Goal: Task Accomplishment & Management: Manage account settings

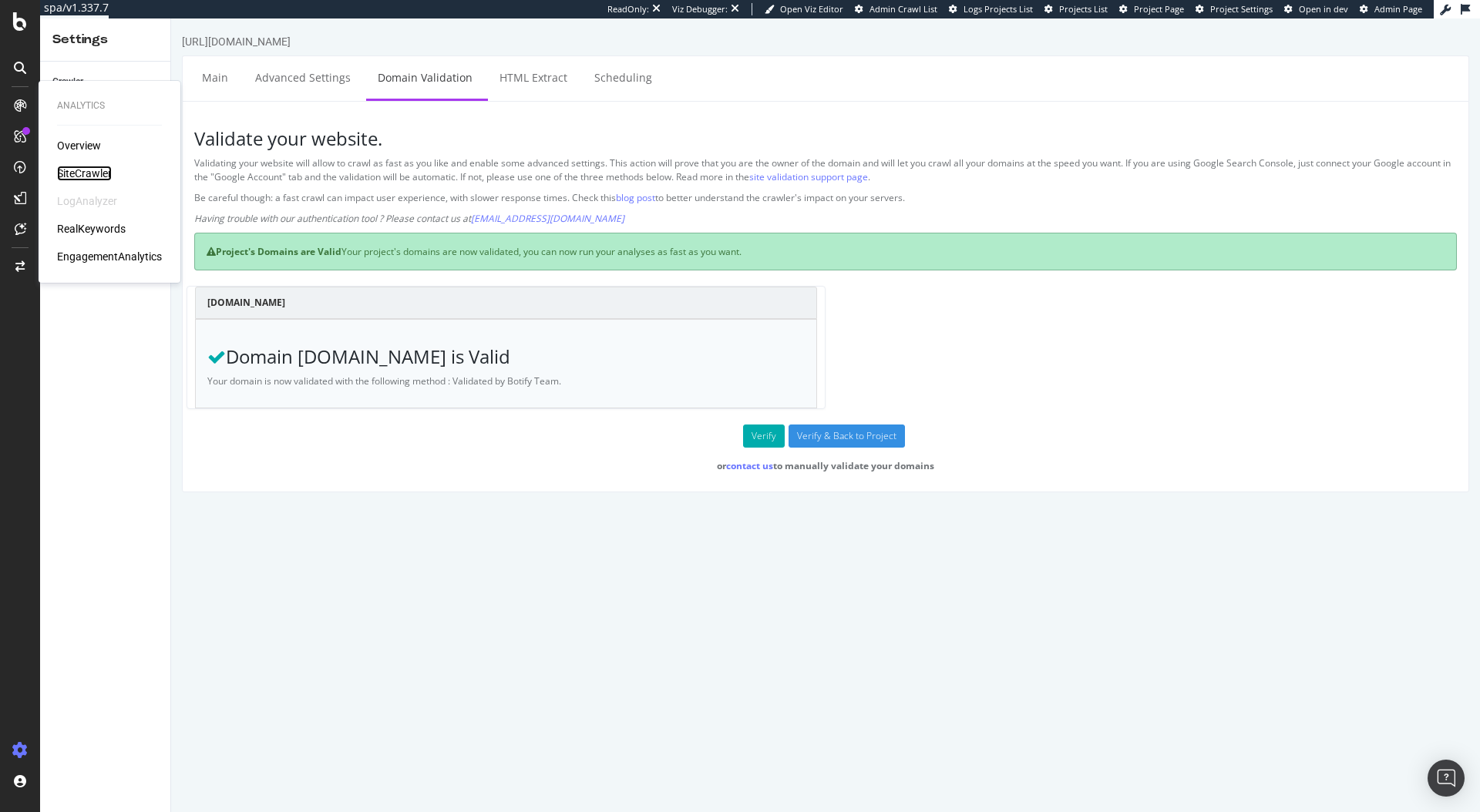
click at [98, 171] on div "SiteCrawler" at bounding box center [84, 173] width 54 height 16
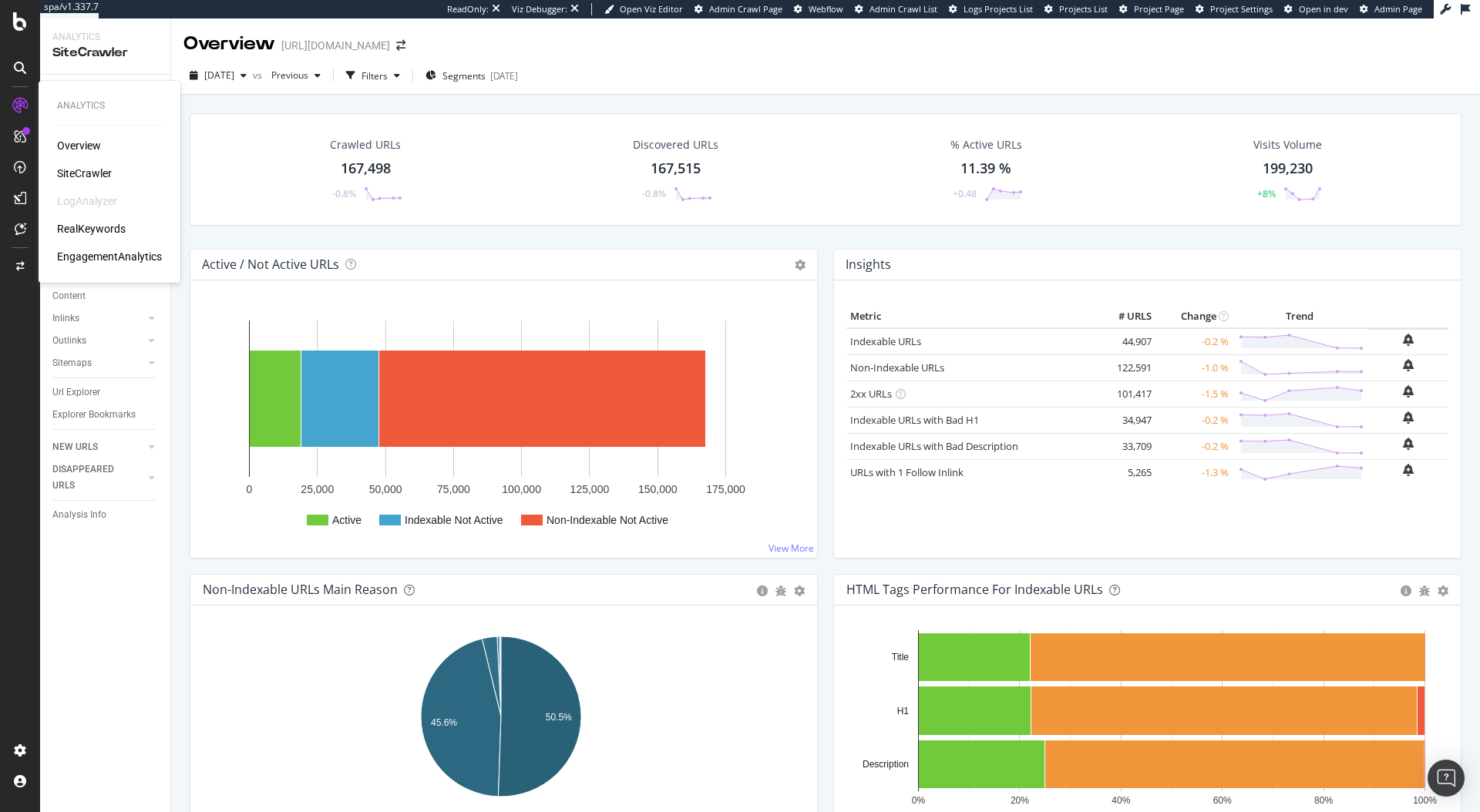
click at [94, 161] on div "Overview SiteCrawler LogAnalyzer RealKeywords EngagementAnalytics" at bounding box center [109, 200] width 105 height 126
click at [97, 170] on div "SiteCrawler" at bounding box center [84, 173] width 54 height 16
click at [88, 173] on div "SiteCrawler" at bounding box center [84, 173] width 54 height 16
click at [17, 28] on icon at bounding box center [19, 21] width 14 height 18
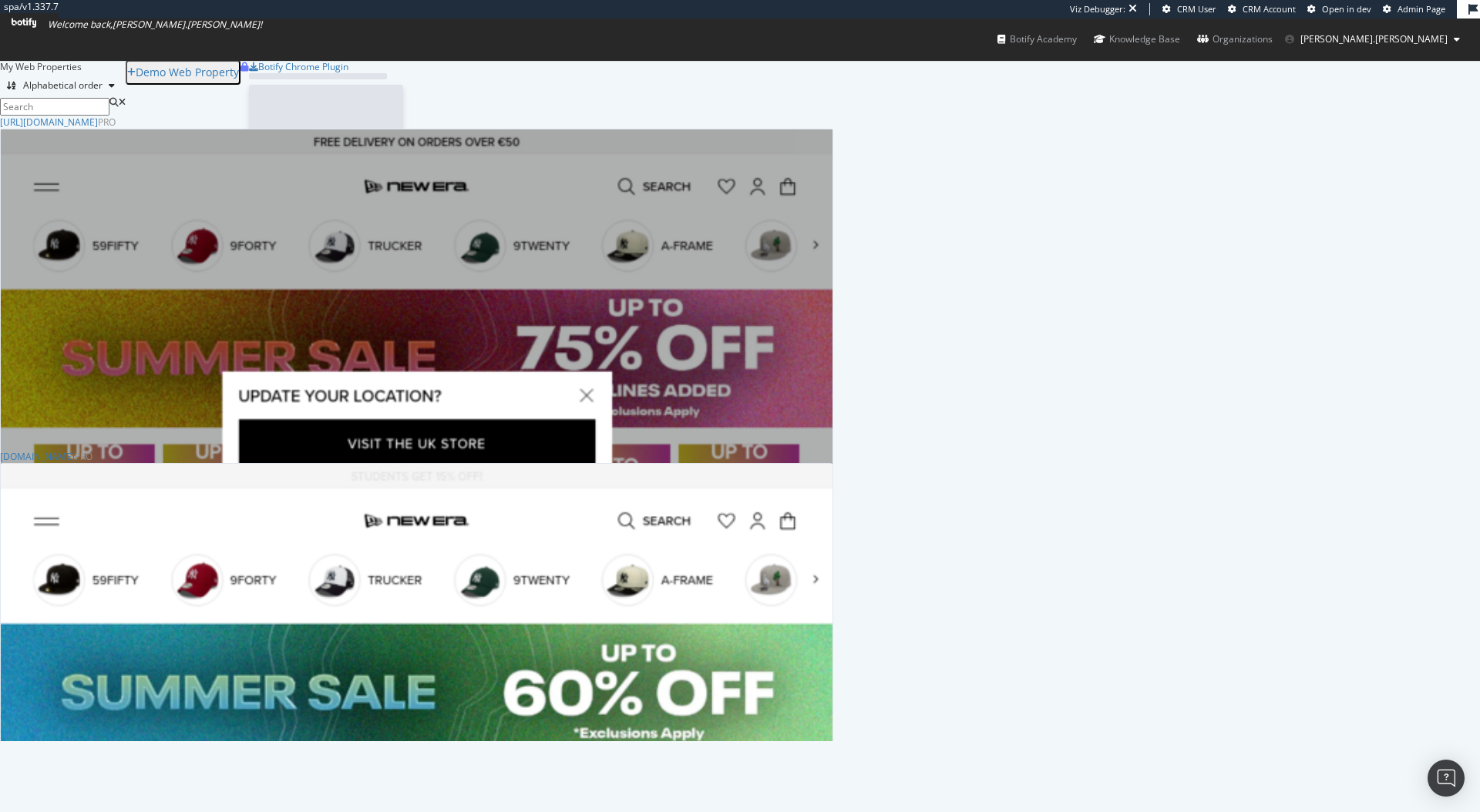
scroll to position [614, 821]
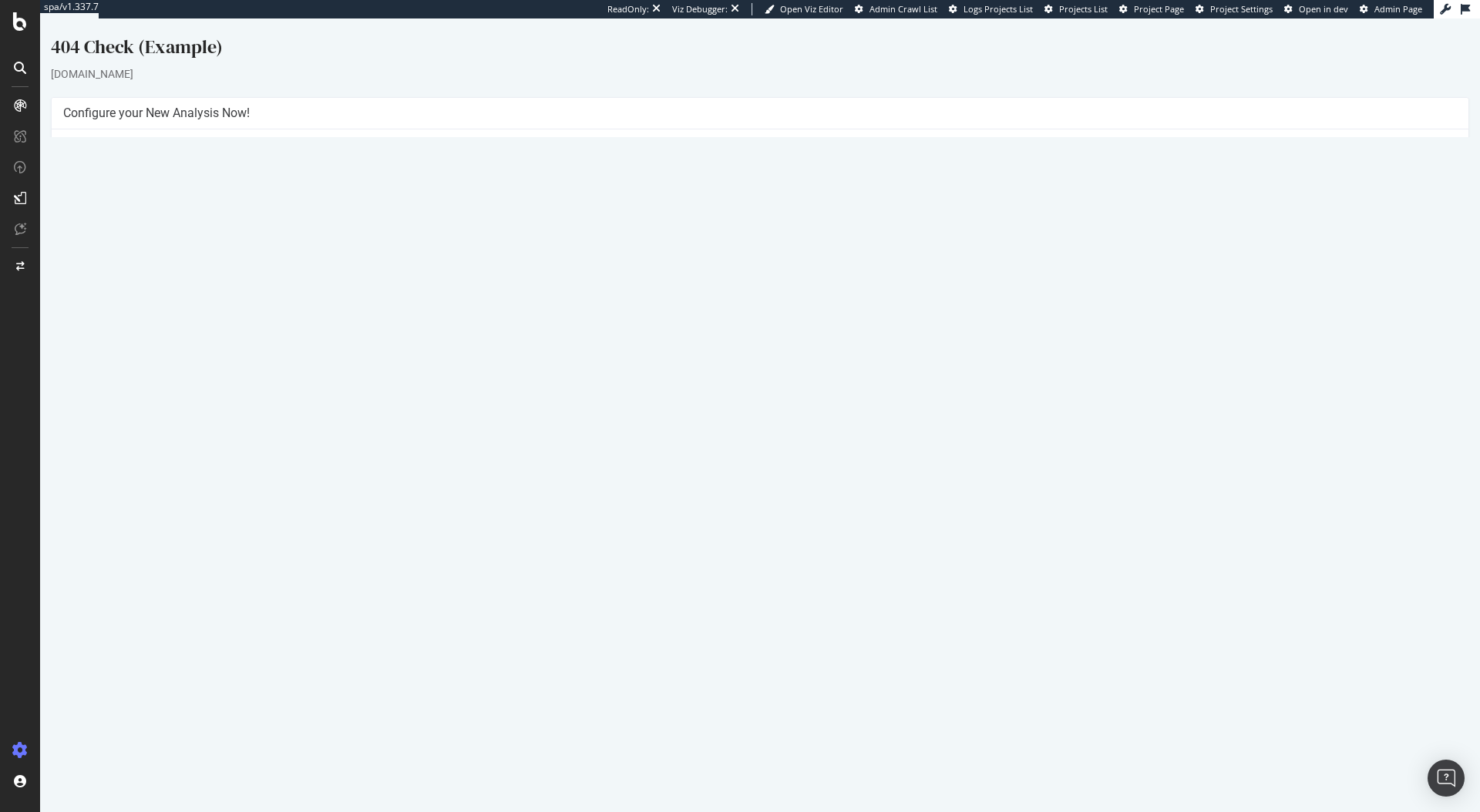
click at [118, 509] on link "2025 Jul. 28th report" at bounding box center [104, 504] width 60 height 13
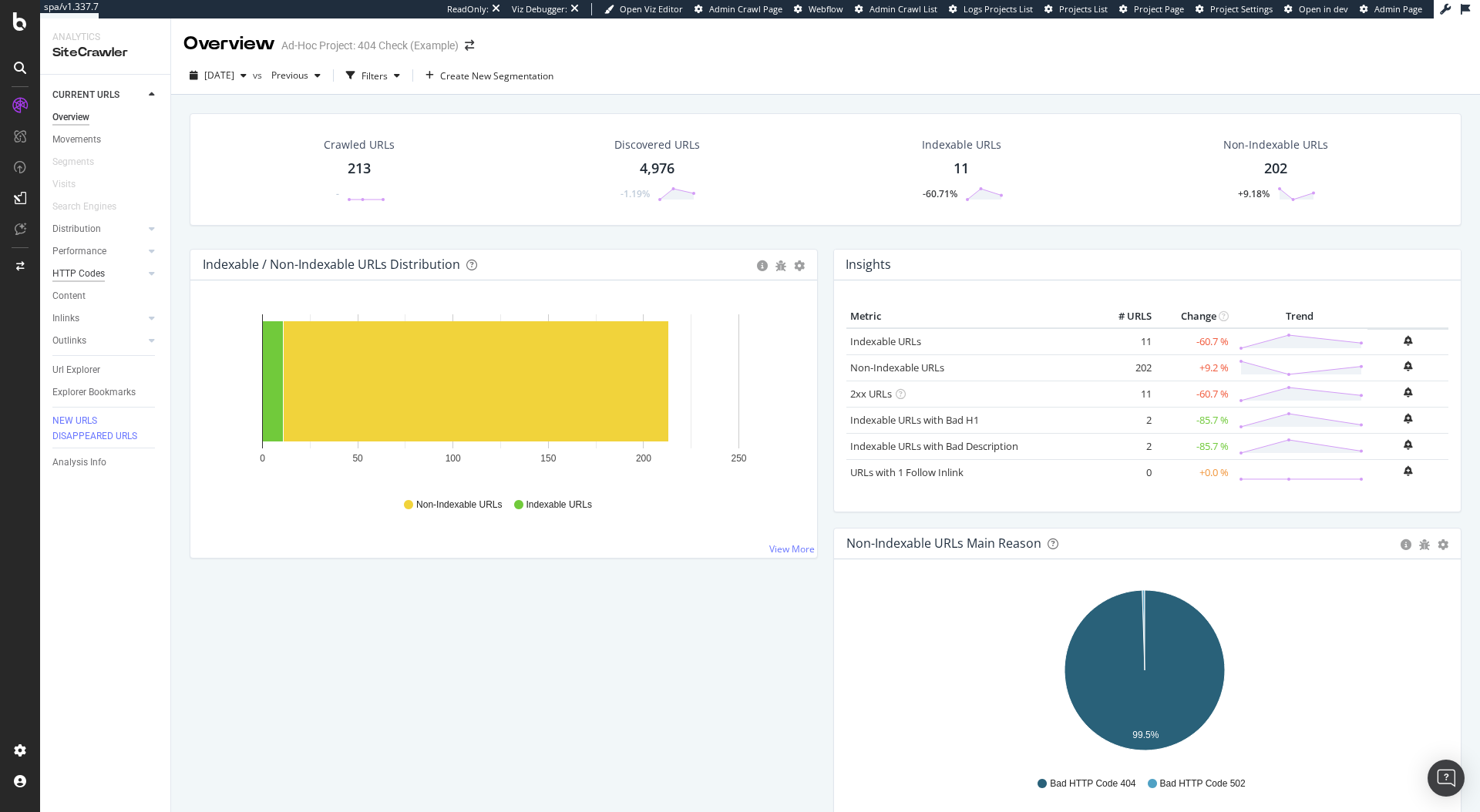
click at [74, 271] on div "HTTP Codes" at bounding box center [78, 274] width 52 height 17
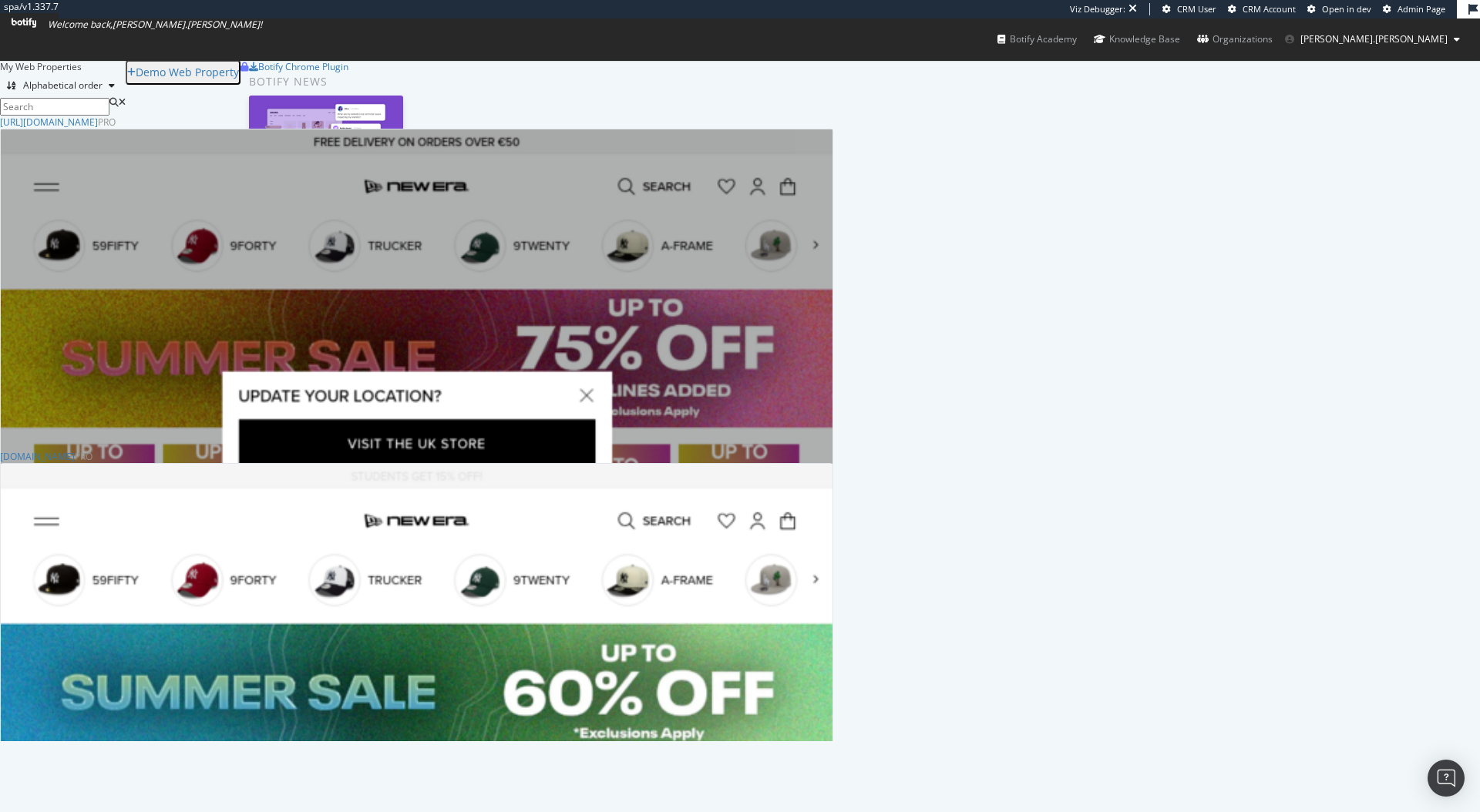
scroll to position [614, 821]
click at [499, 129] on div "https://www.neweracap.eu Pro" at bounding box center [417, 122] width 833 height 13
click at [523, 169] on div "Analytics Overview SiteCrawler LogAnalyzer RealKeywords Intelligence ActionBoar…" at bounding box center [417, 658] width 832 height 1058
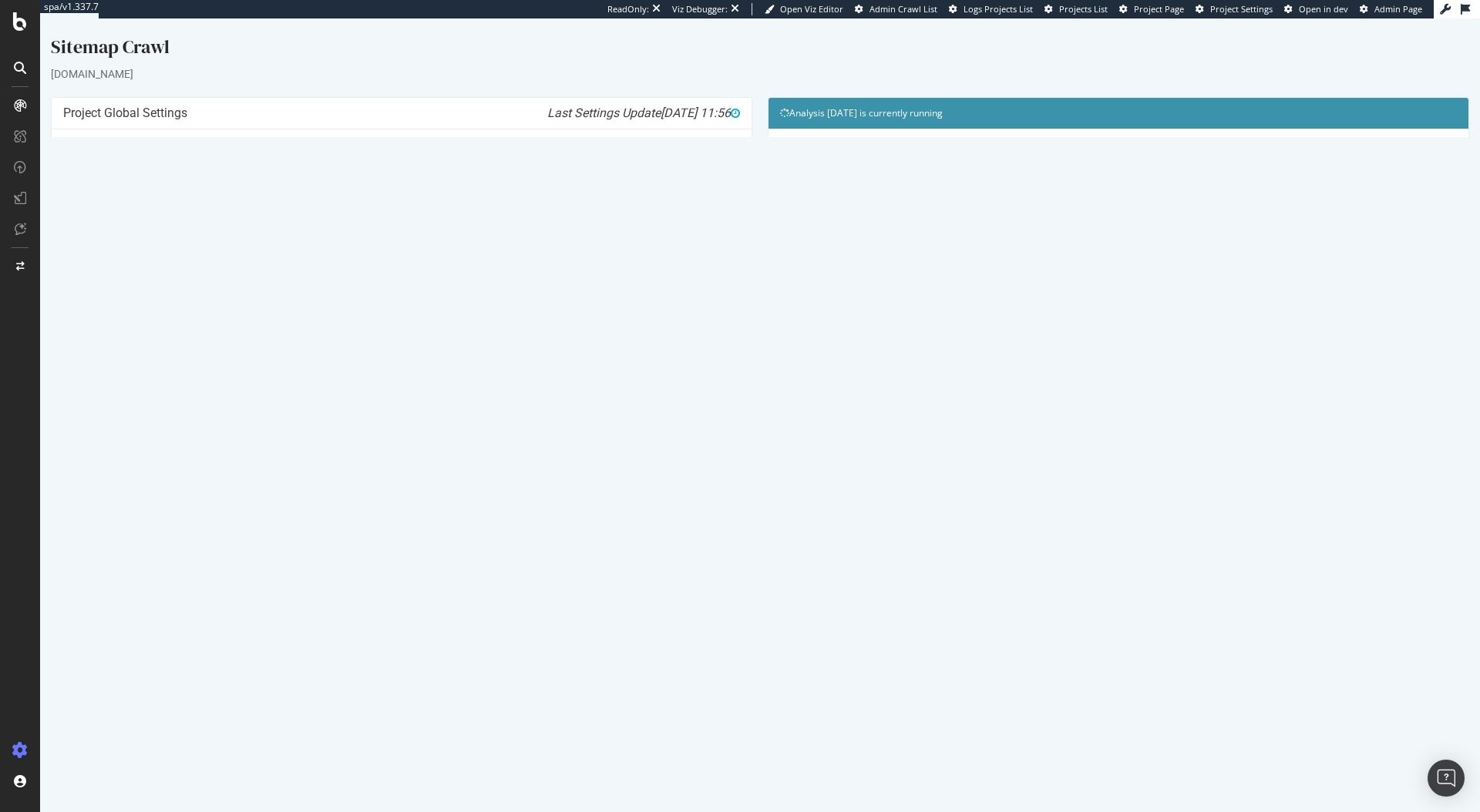
click at [102, 494] on link "2025 Jul. 24th crawl" at bounding box center [102, 500] width 55 height 13
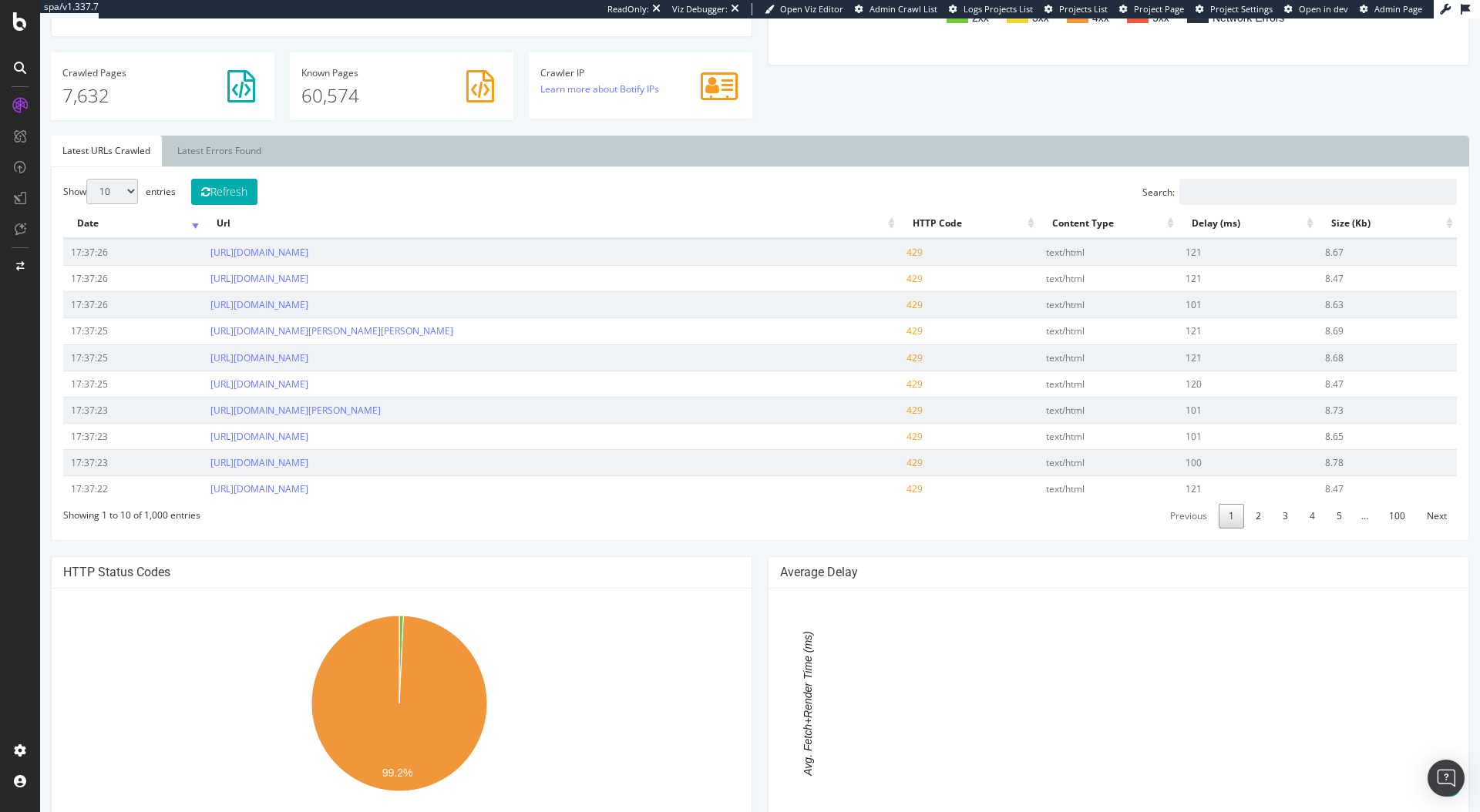
scroll to position [433, 0]
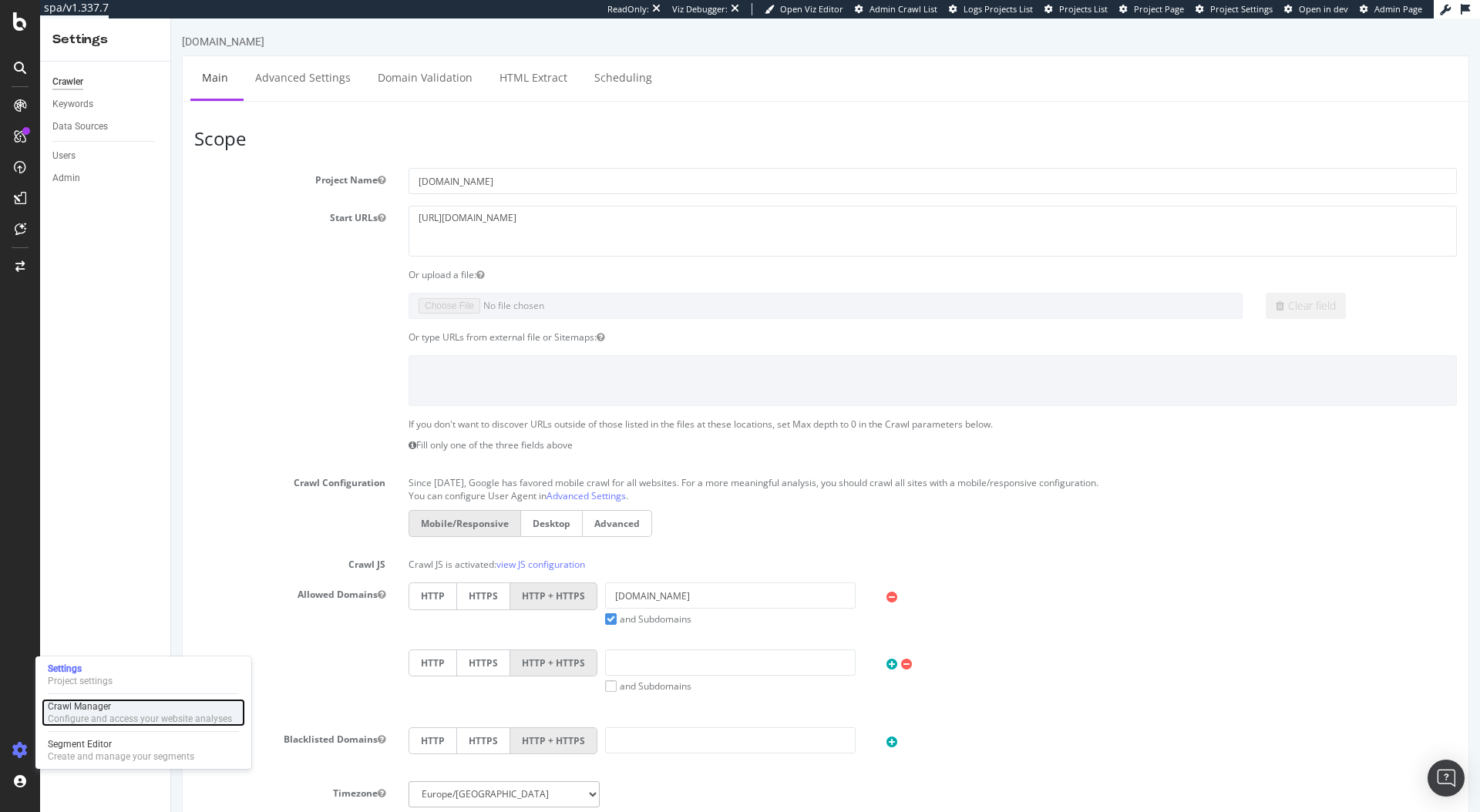
click at [148, 723] on div "Configure and access your website analyses" at bounding box center [140, 718] width 184 height 12
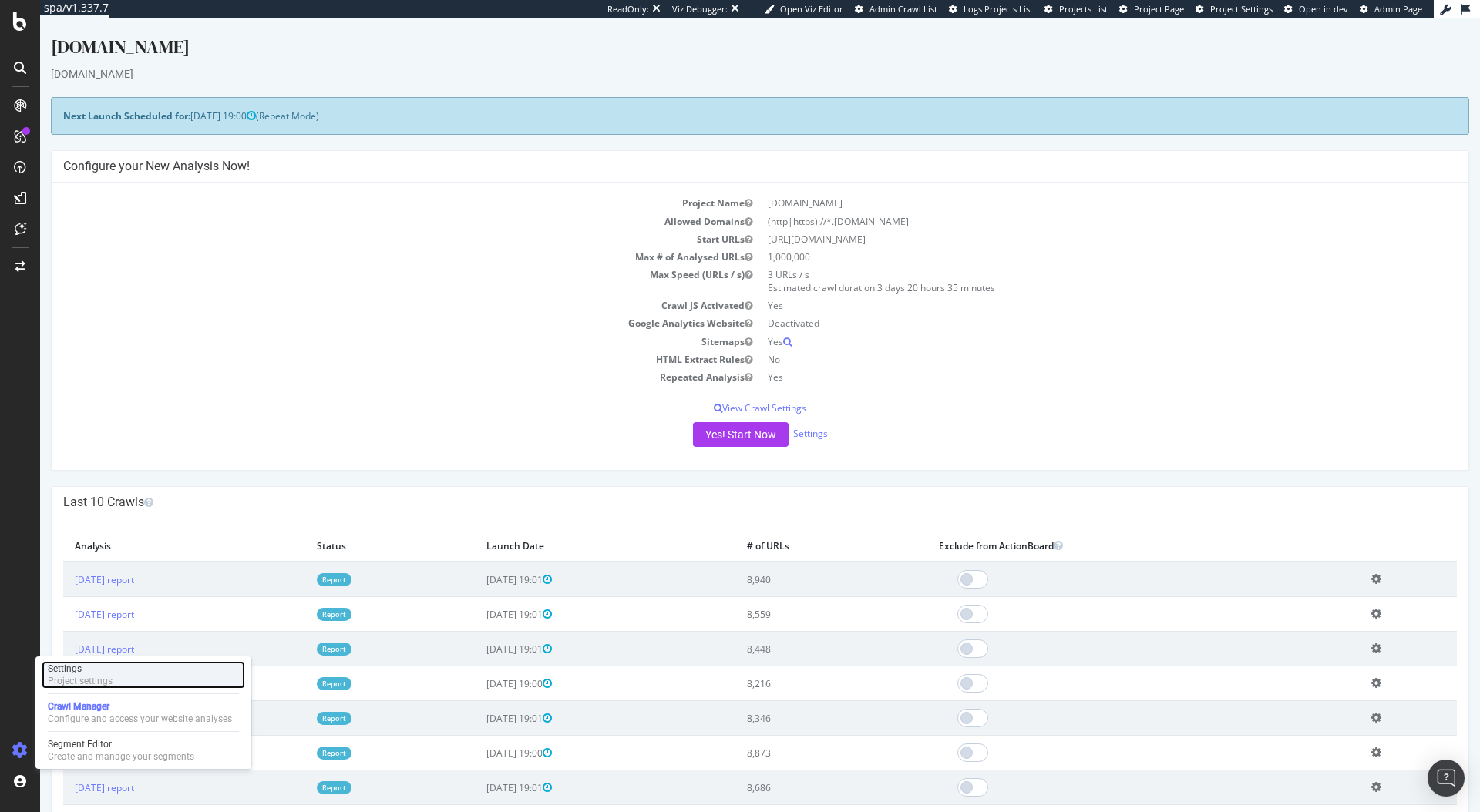
click at [116, 675] on div "Settings Project settings" at bounding box center [143, 675] width 203 height 28
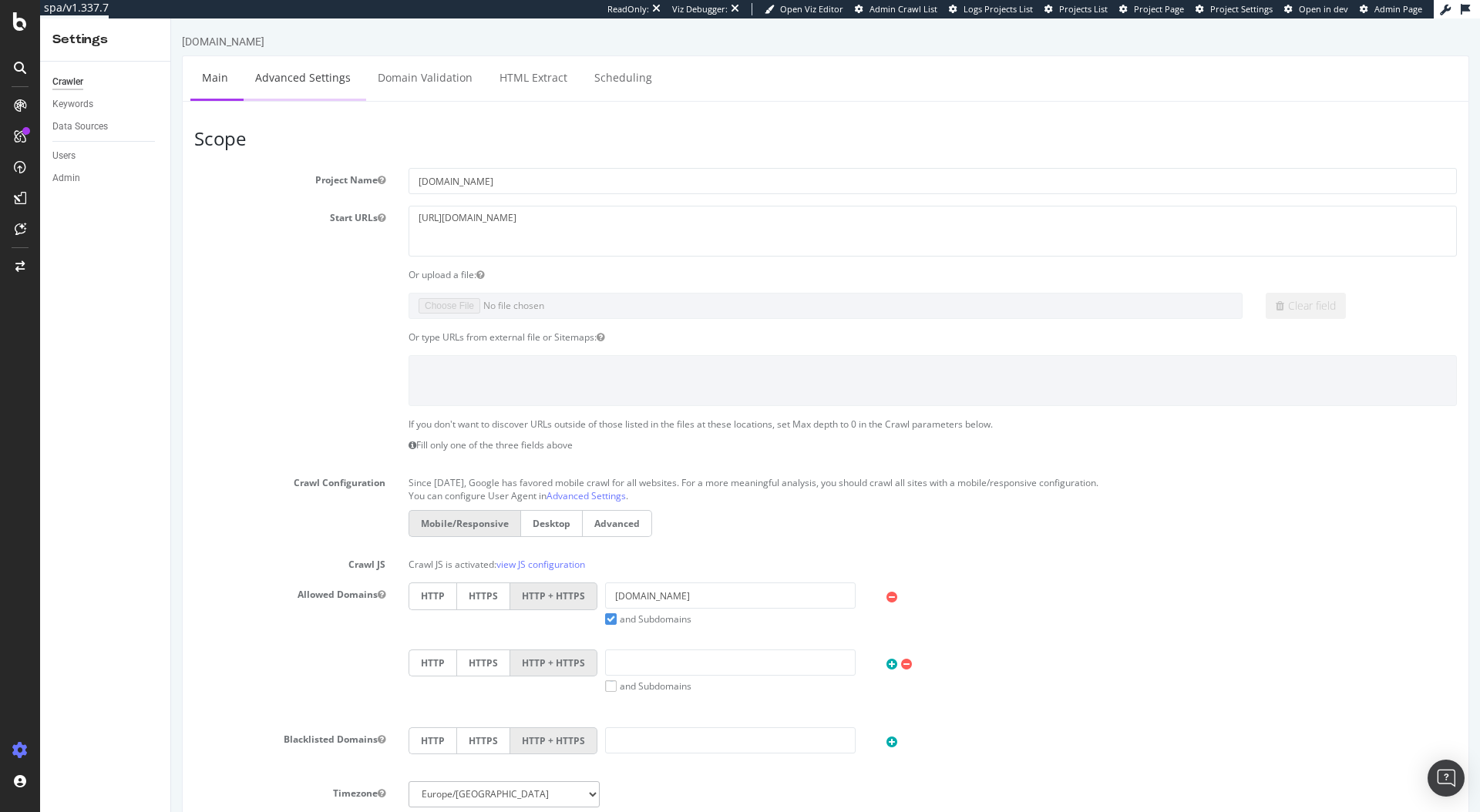
click at [309, 78] on link "Advanced Settings" at bounding box center [303, 77] width 119 height 42
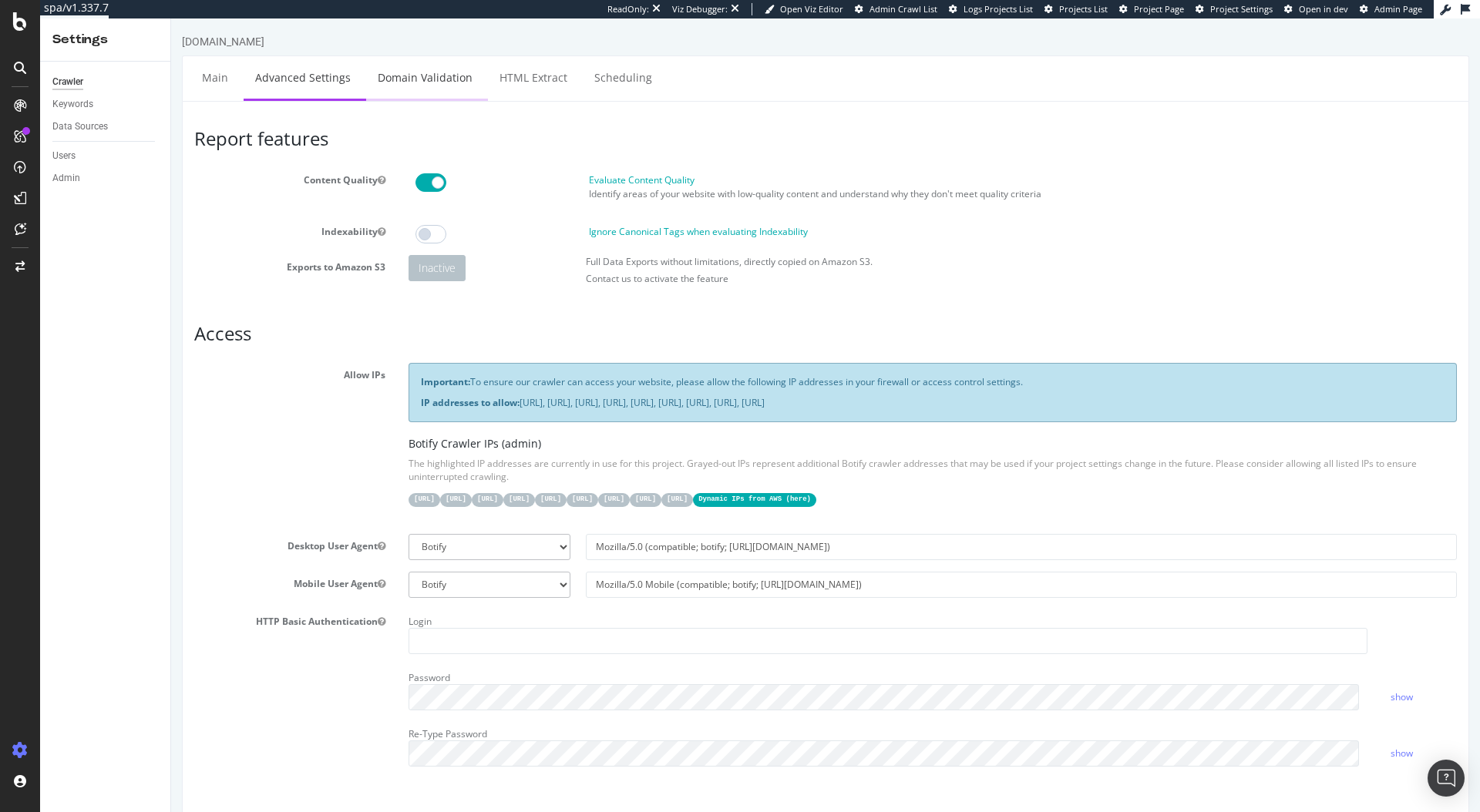
click at [441, 82] on link "Domain Validation" at bounding box center [425, 77] width 118 height 42
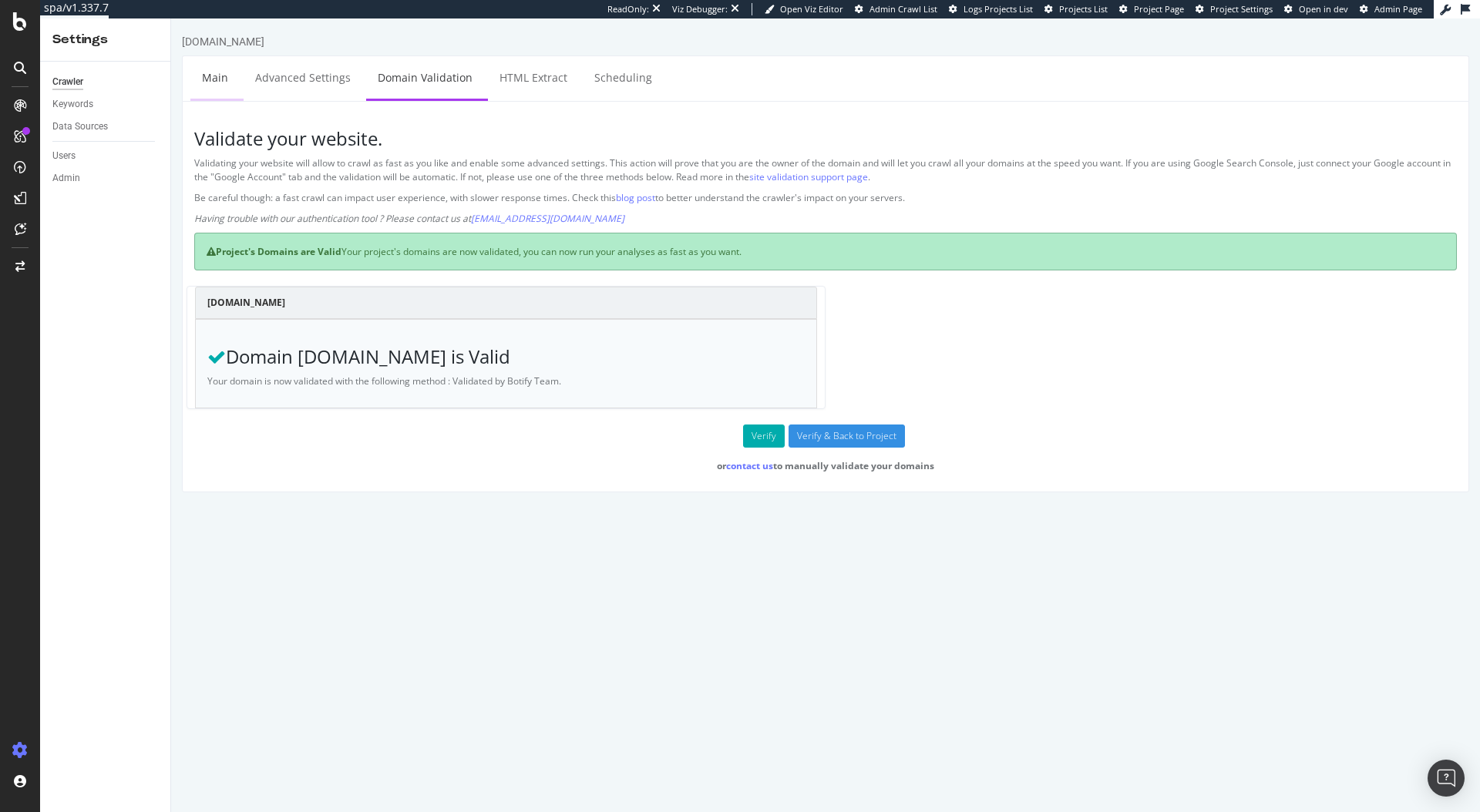
click at [191, 97] on link "Main" at bounding box center [215, 77] width 50 height 42
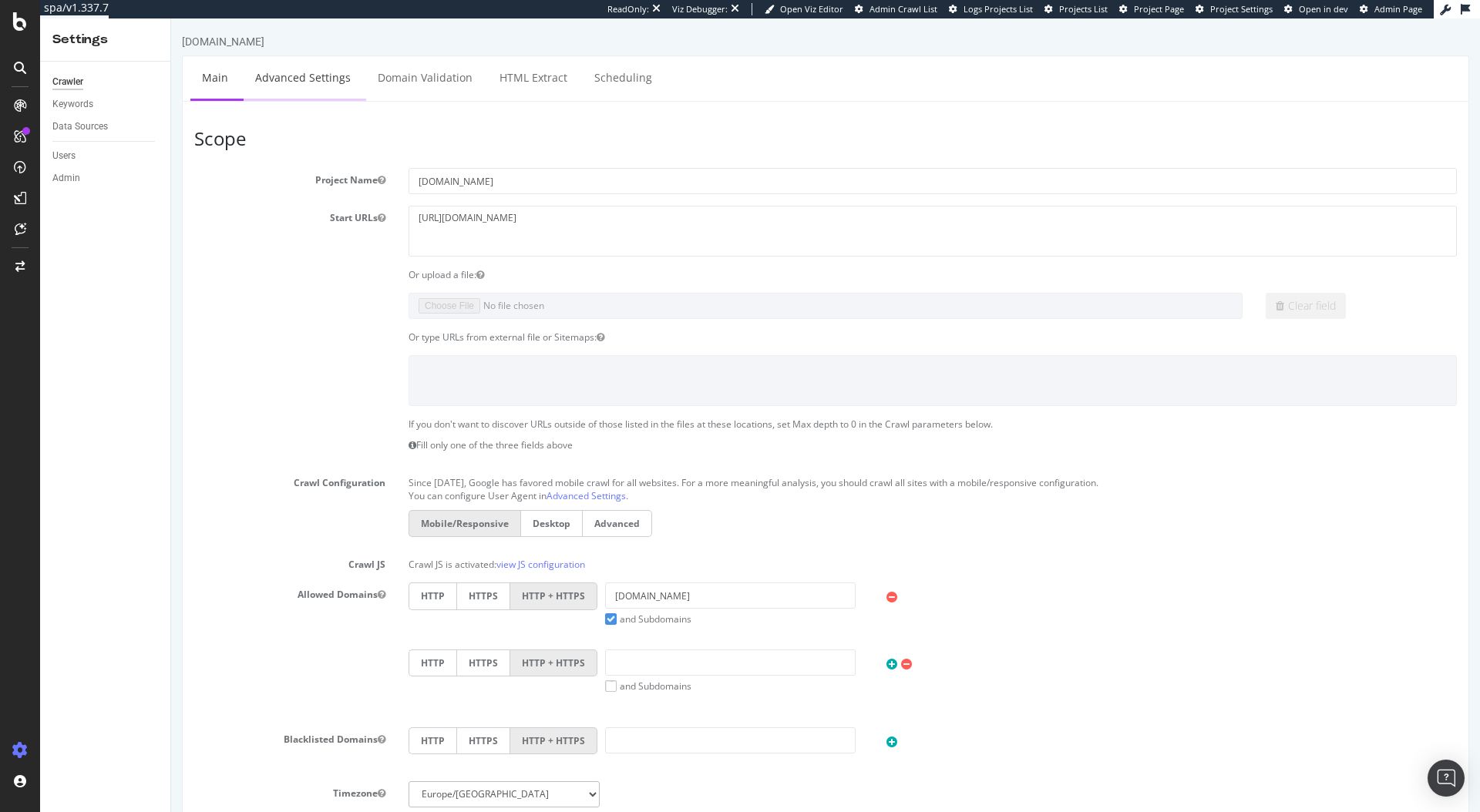
click at [356, 81] on link "Advanced Settings" at bounding box center [303, 77] width 119 height 42
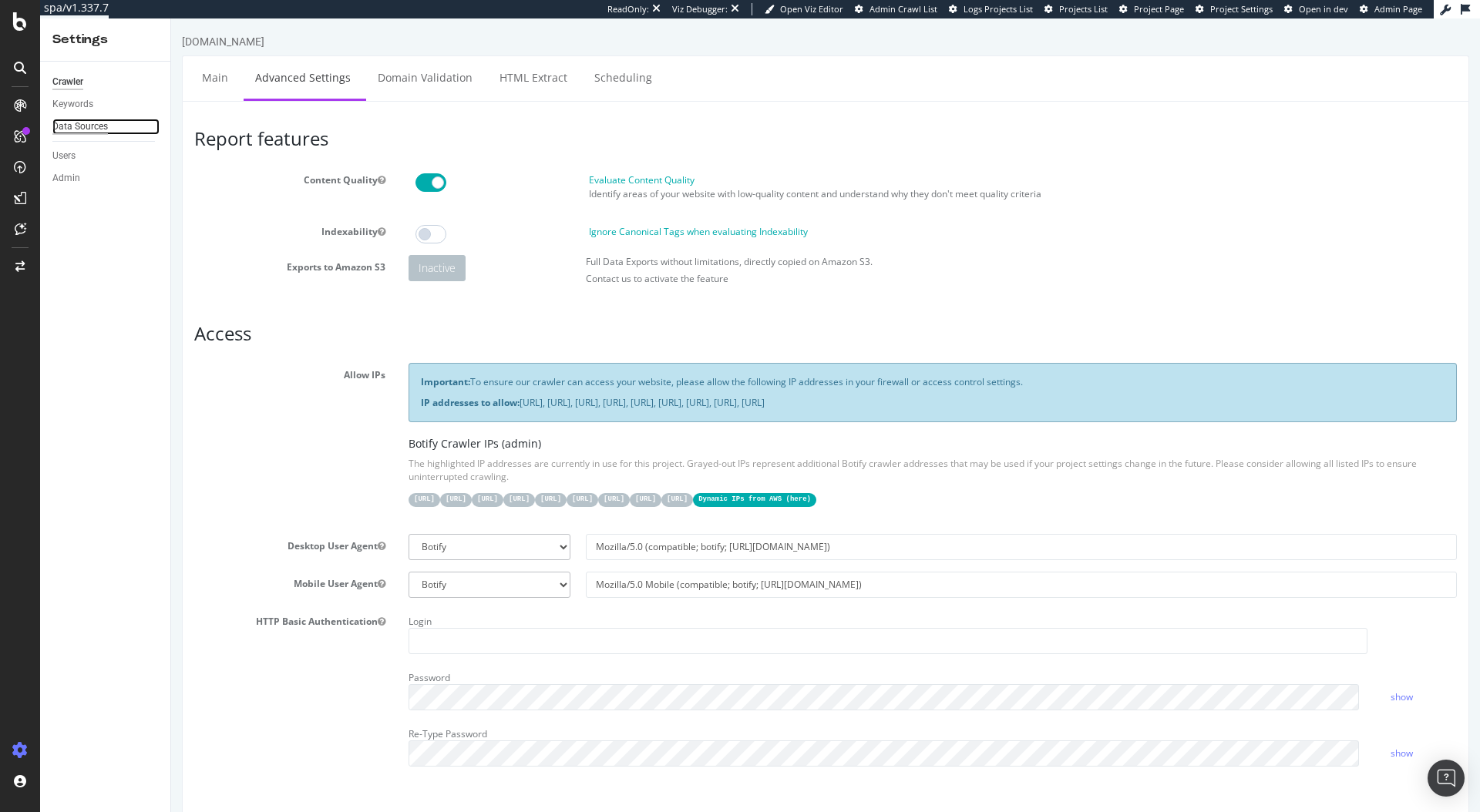
click at [89, 132] on div "Data Sources" at bounding box center [80, 127] width 55 height 17
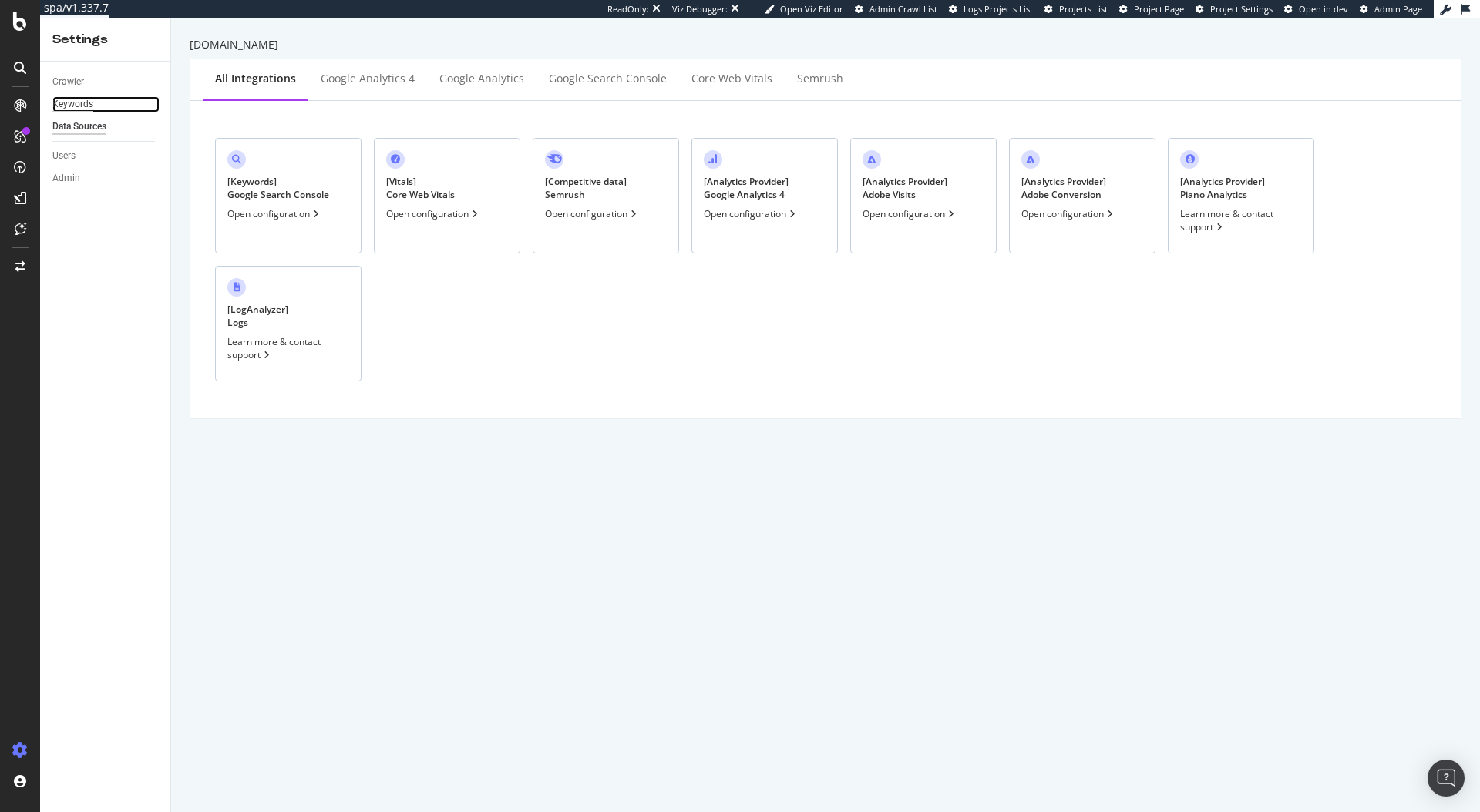
click at [72, 97] on div "Keywords" at bounding box center [73, 105] width 40 height 17
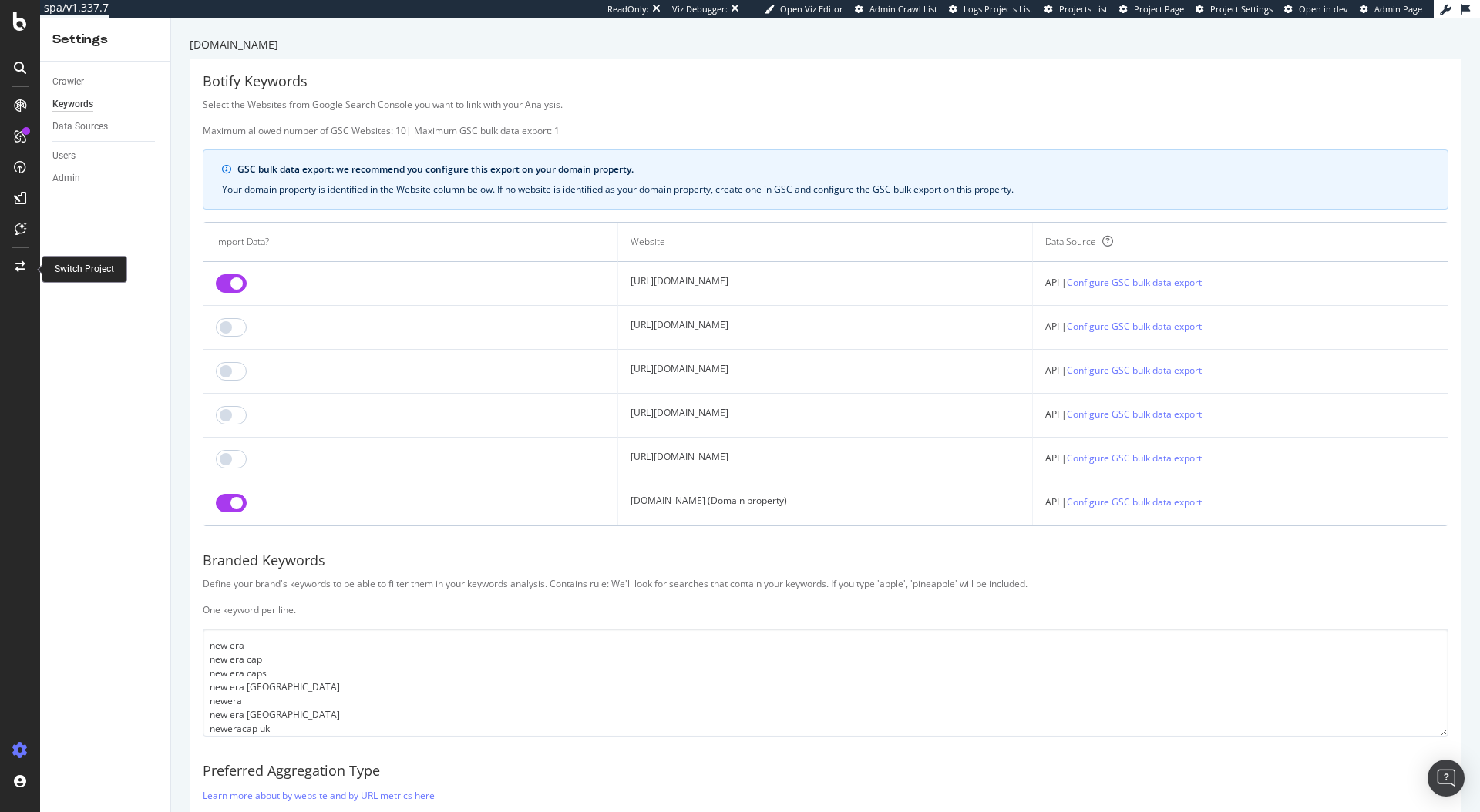
click at [17, 264] on icon at bounding box center [20, 267] width 9 height 11
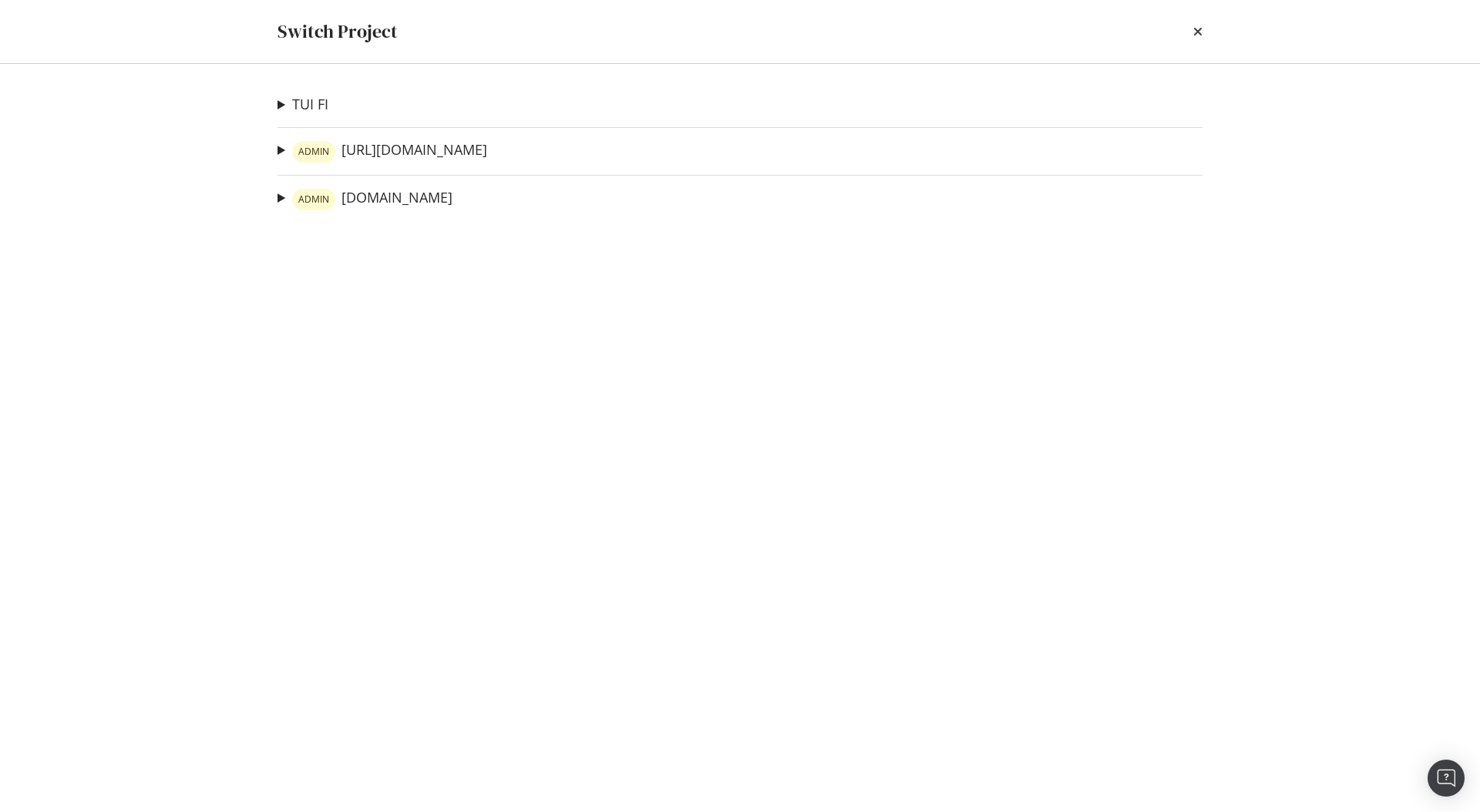
drag, startPoint x: 1196, startPoint y: 29, endPoint x: 1040, endPoint y: 24, distance: 156.1
click at [1020, 24] on div "Switch Project" at bounding box center [740, 31] width 925 height 26
drag, startPoint x: 1196, startPoint y: 31, endPoint x: 1187, endPoint y: 31, distance: 9.0
click at [1197, 31] on icon "times" at bounding box center [1198, 31] width 9 height 12
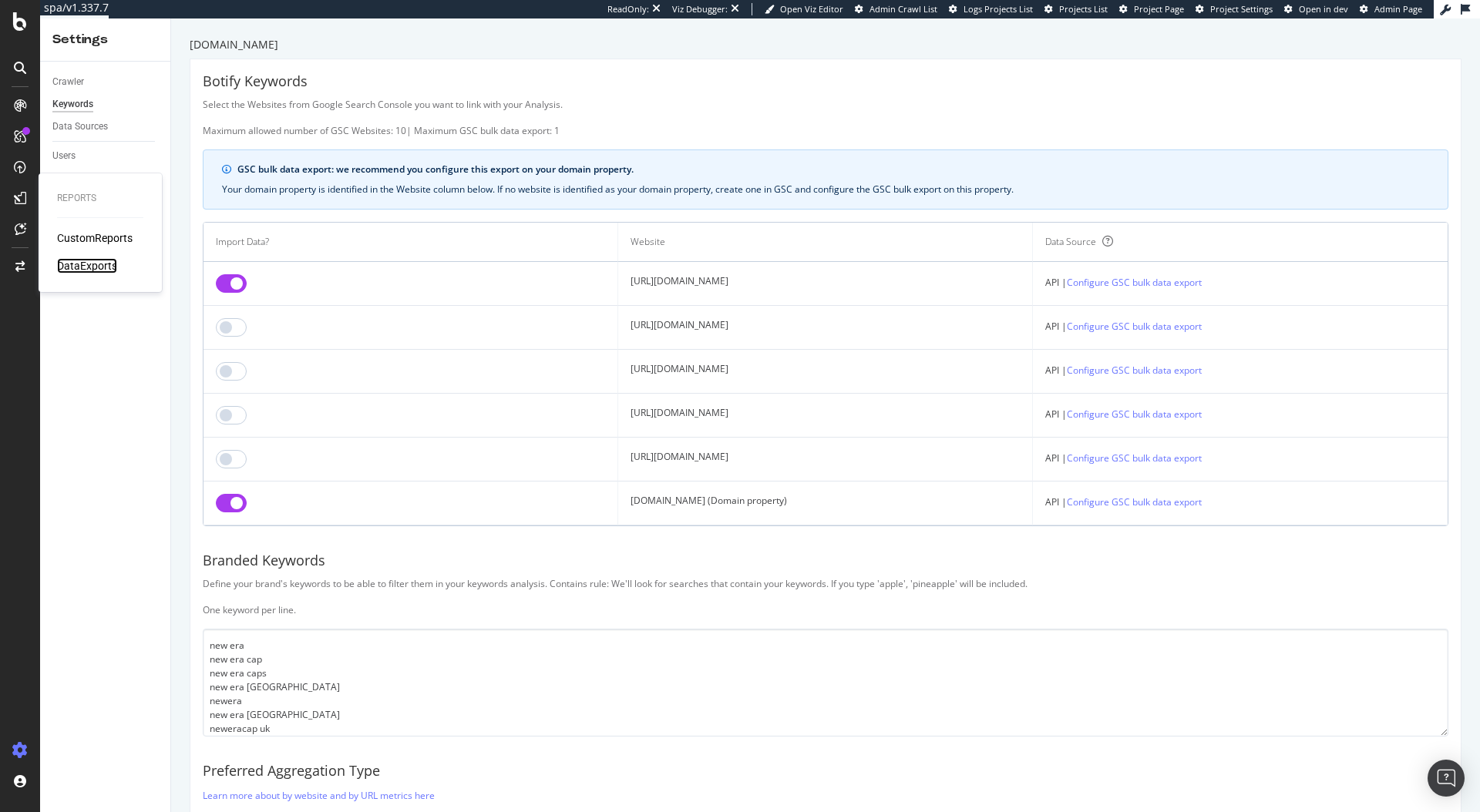
click at [86, 264] on div "DataExports" at bounding box center [86, 266] width 60 height 16
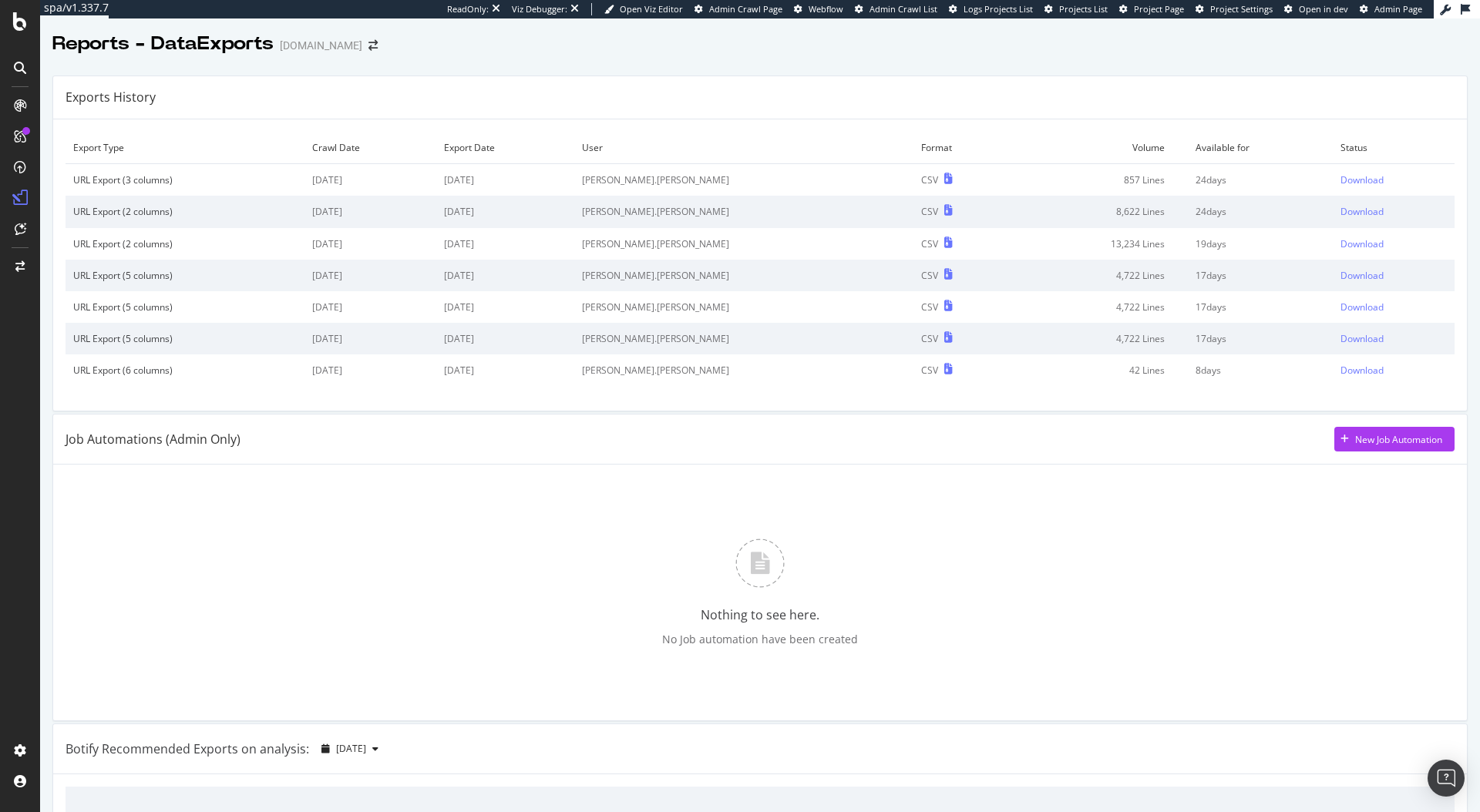
scroll to position [623, 0]
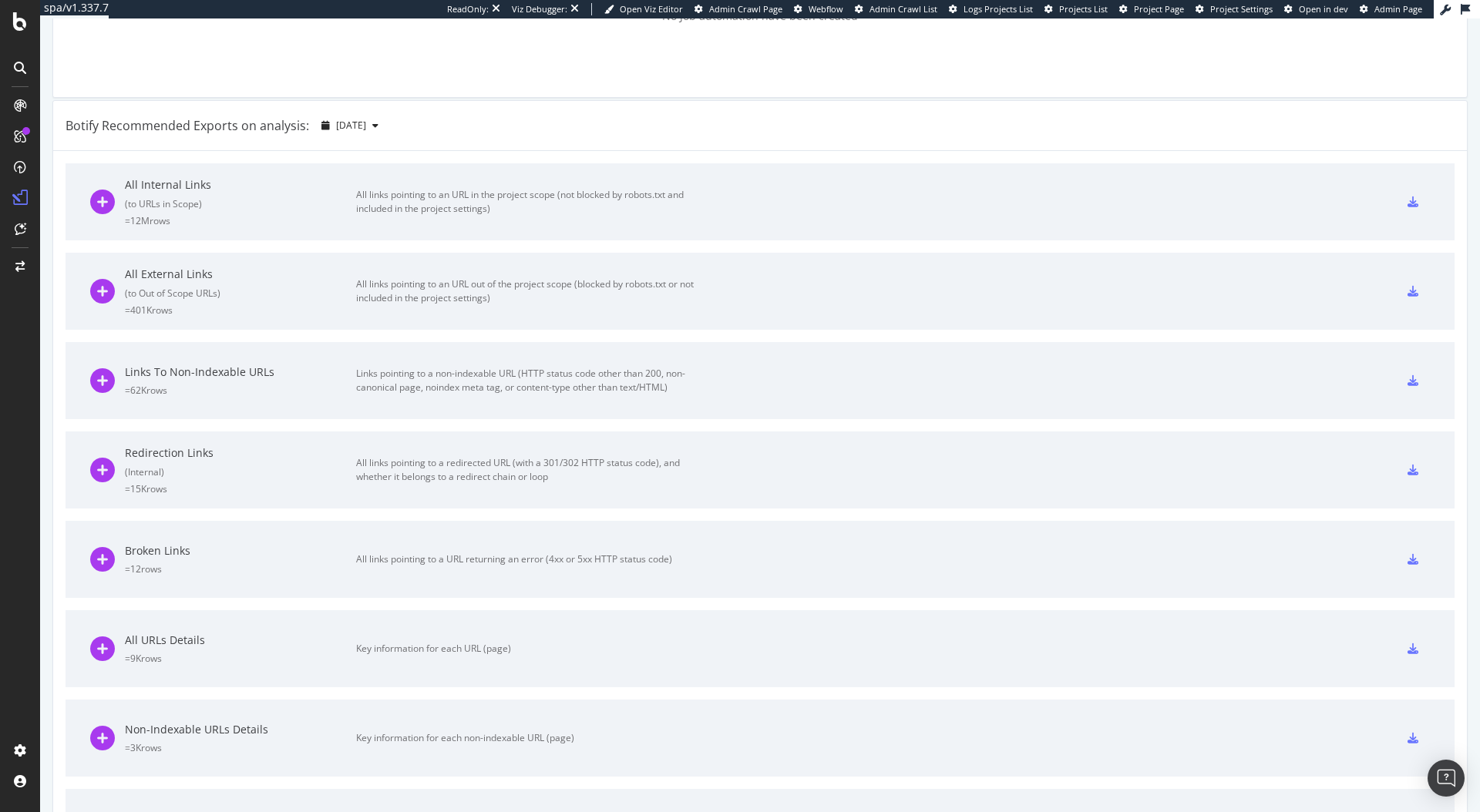
drag, startPoint x: 392, startPoint y: 189, endPoint x: 402, endPoint y: 192, distance: 10.4
click at [393, 188] on div "All links pointing to an URL in the project scope (not blocked by robots.txt an…" at bounding box center [529, 201] width 347 height 28
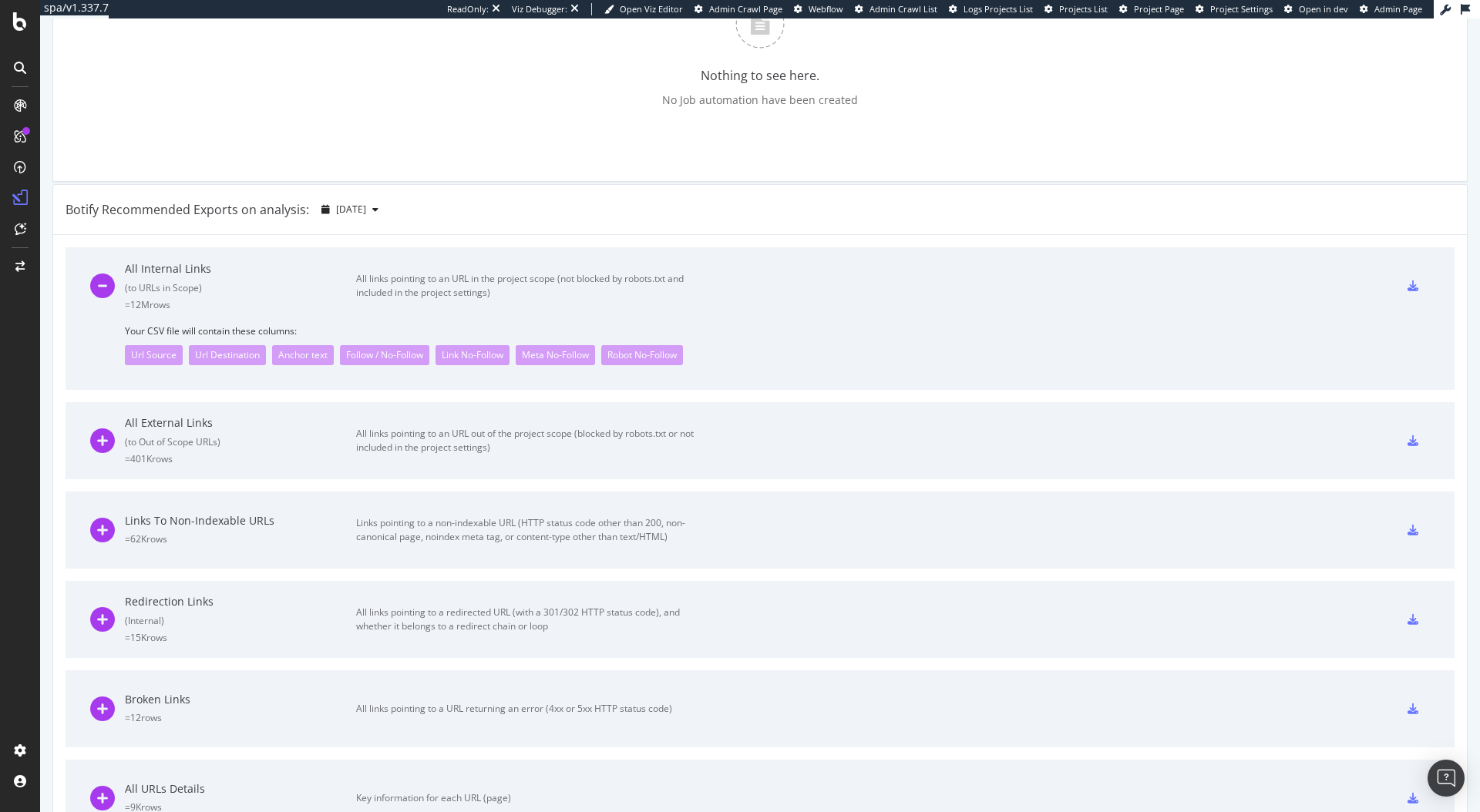
scroll to position [542, 0]
click at [306, 525] on div "Links To Non-Indexable URLs" at bounding box center [240, 519] width 231 height 16
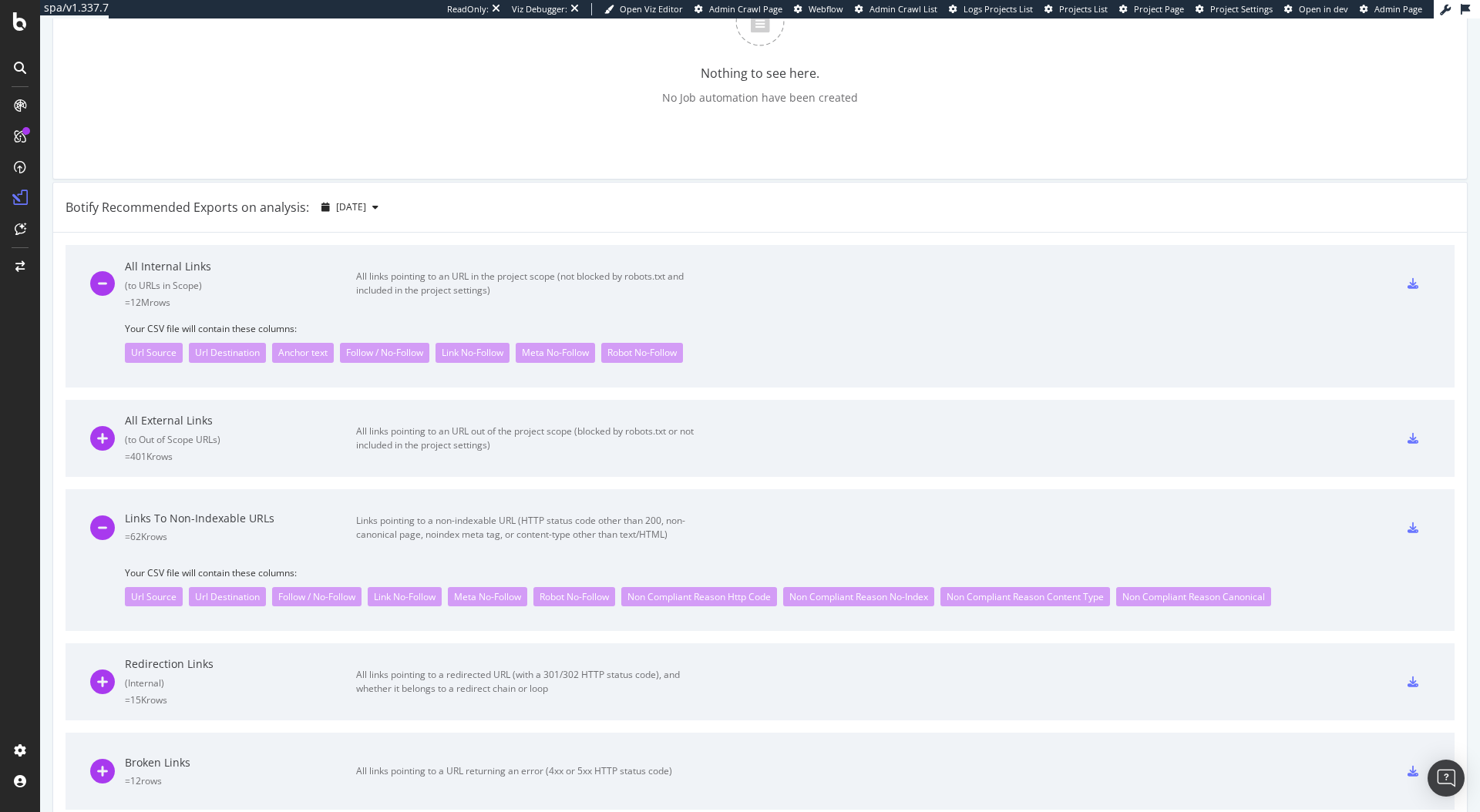
click at [1407, 526] on icon at bounding box center [1413, 528] width 11 height 11
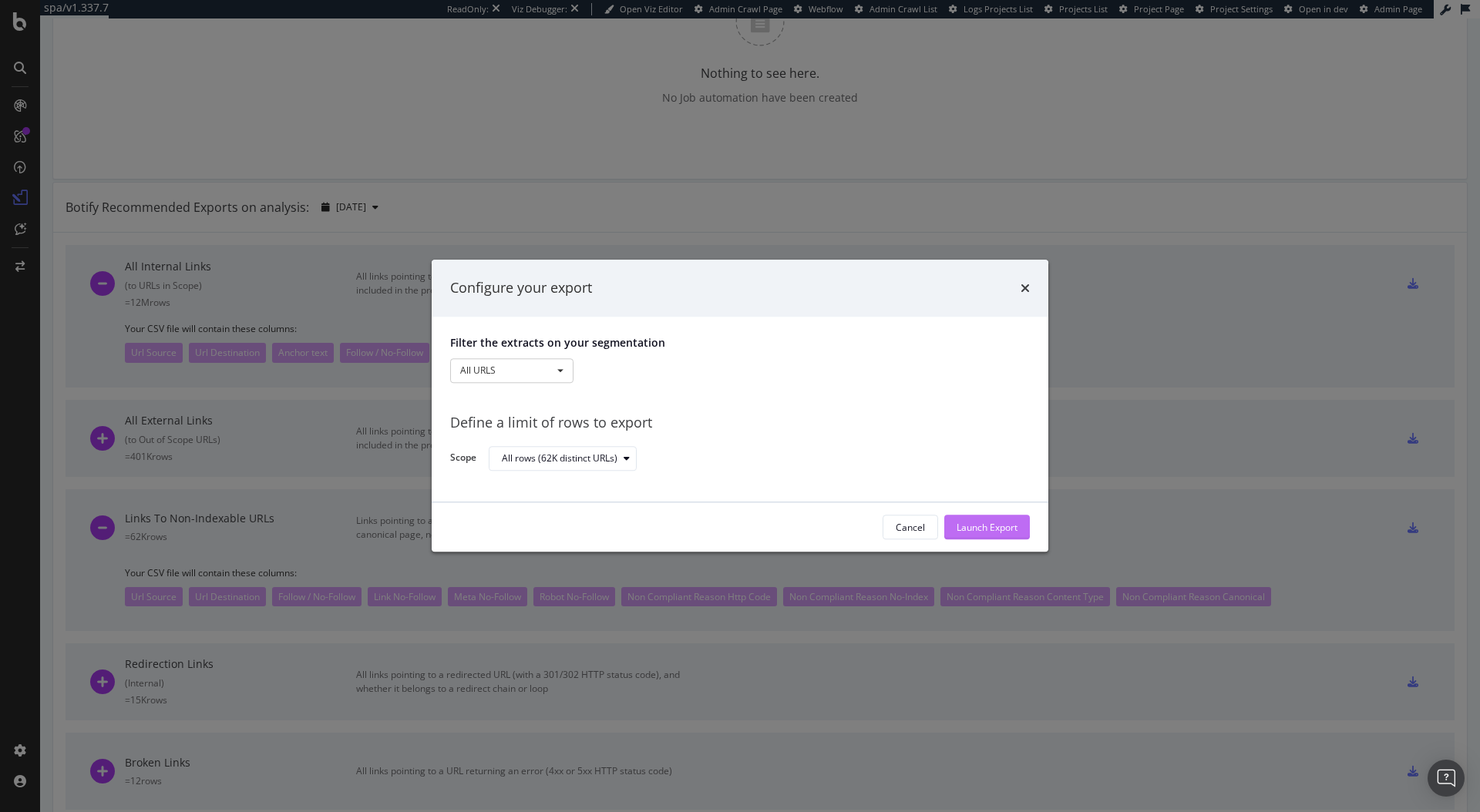
click at [973, 524] on div "Launch Export" at bounding box center [987, 527] width 61 height 13
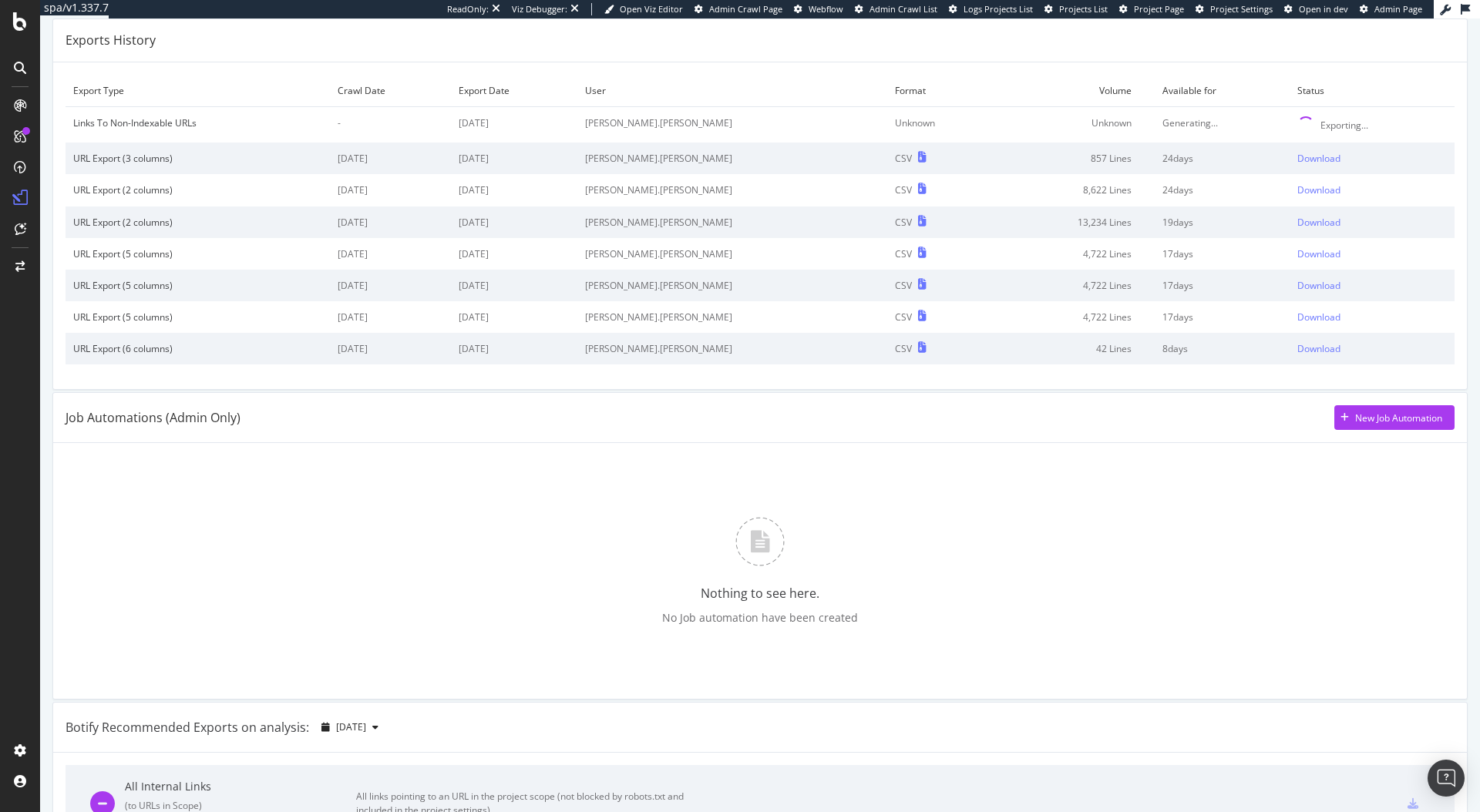
scroll to position [0, 0]
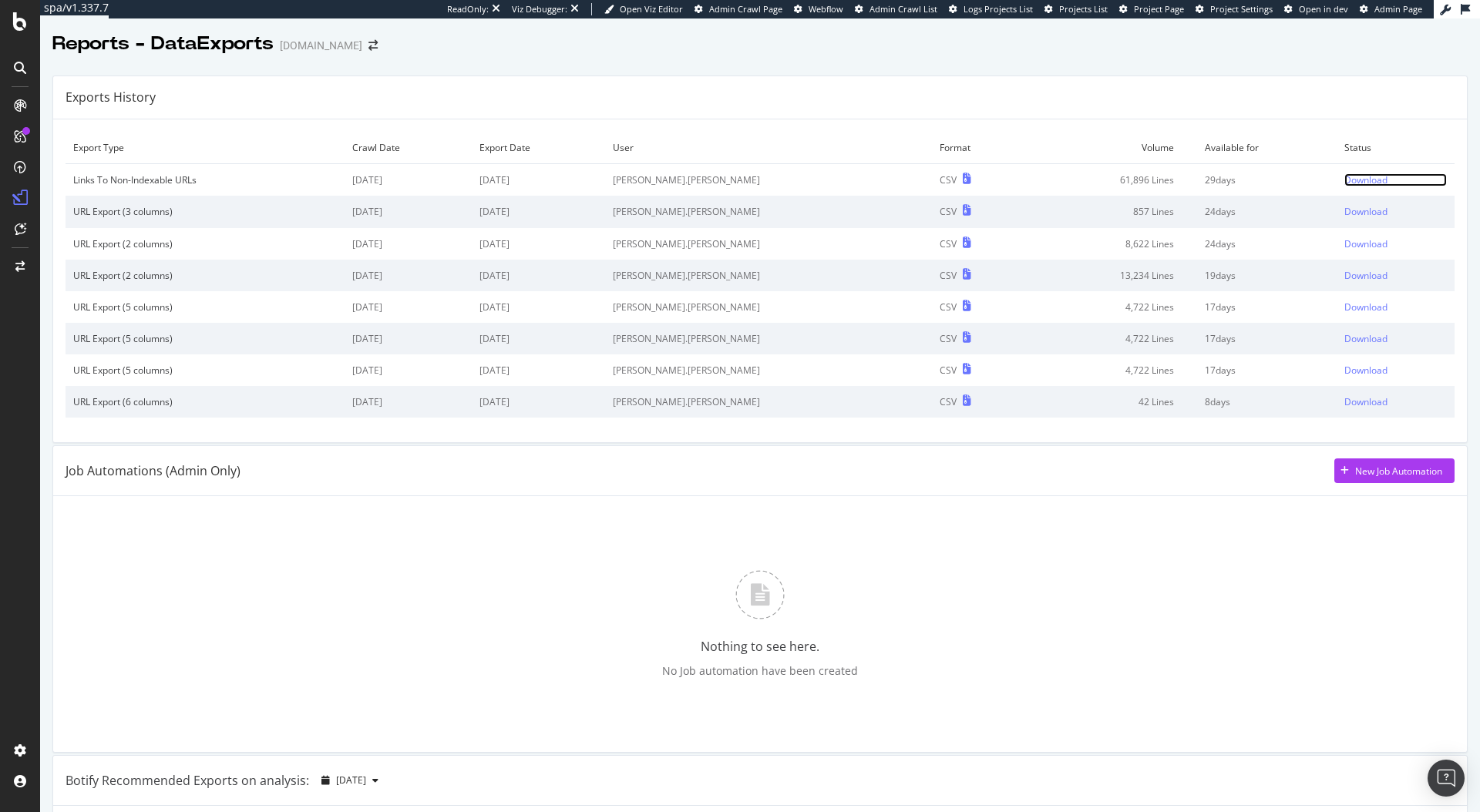
click at [1344, 178] on div "Download" at bounding box center [1365, 180] width 43 height 13
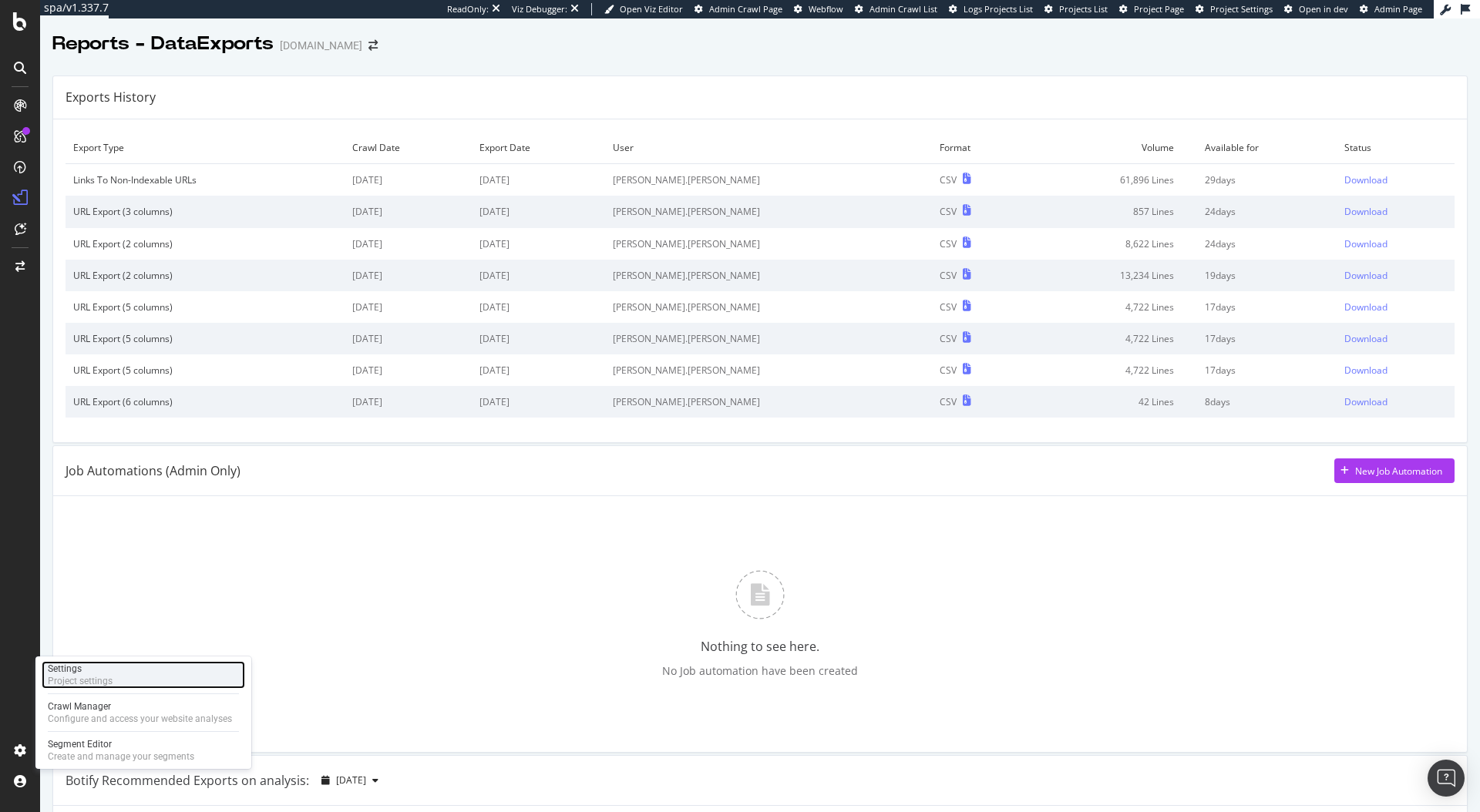
click at [134, 678] on div "Settings Project settings" at bounding box center [143, 675] width 203 height 28
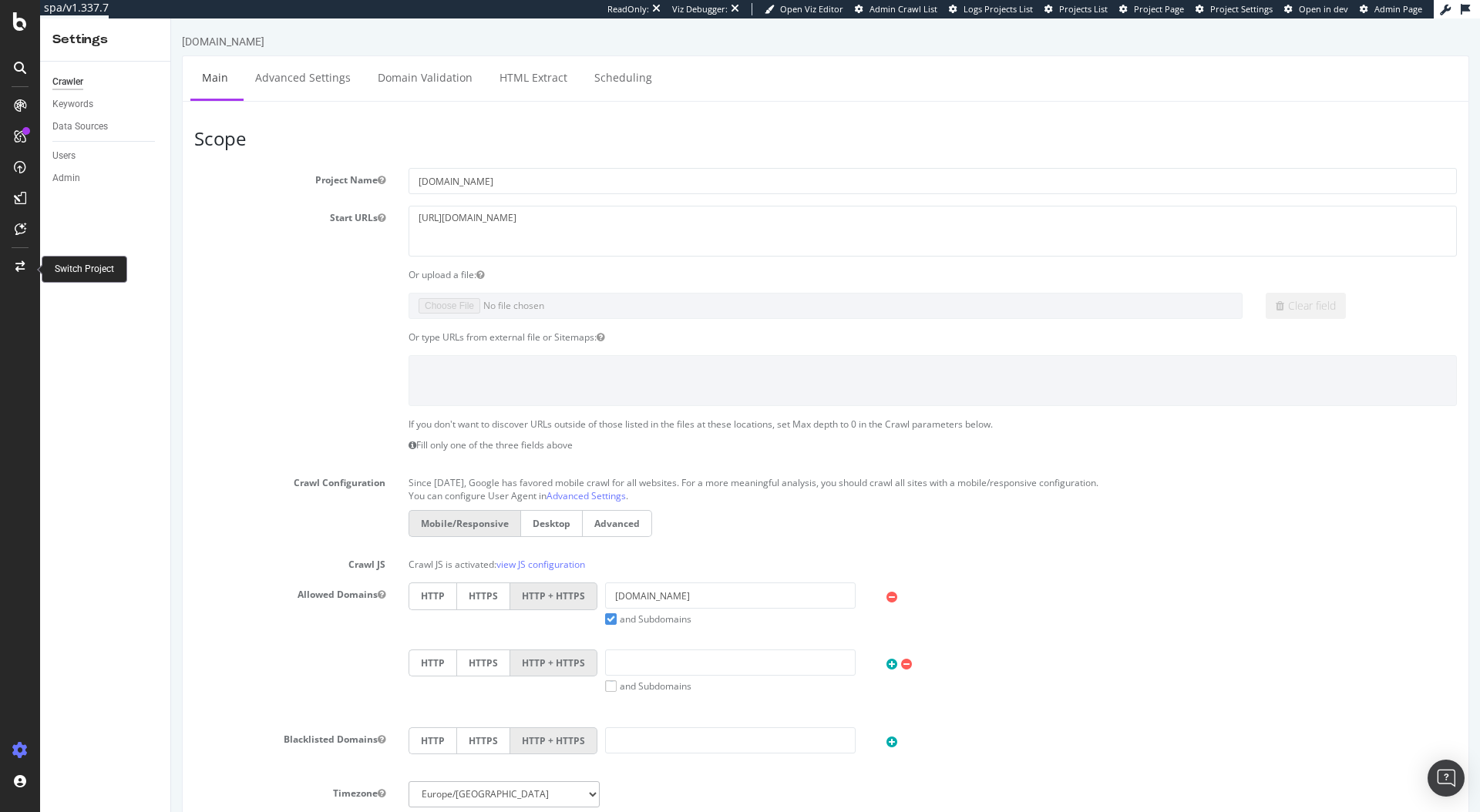
click at [20, 267] on icon at bounding box center [20, 267] width 9 height 11
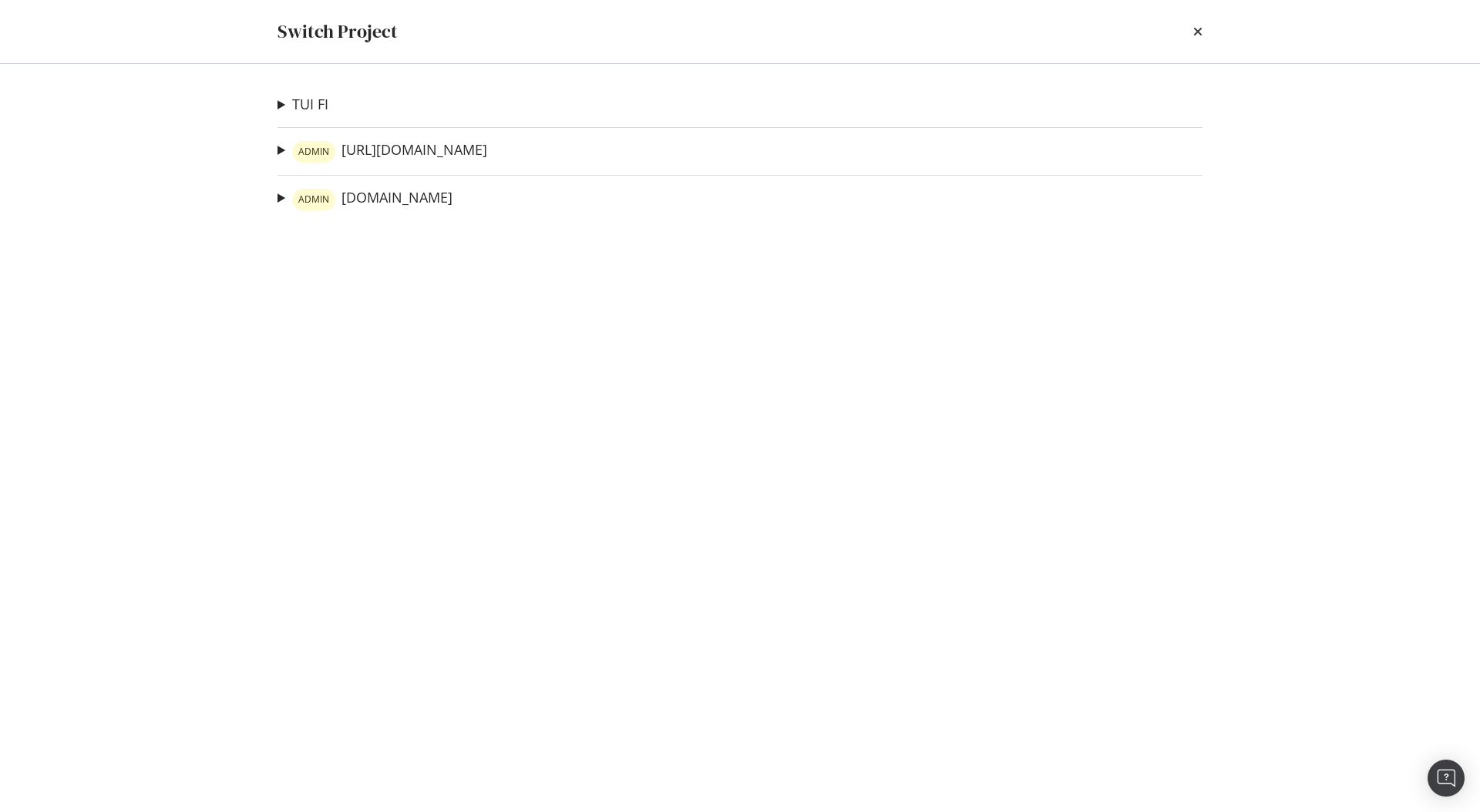
click at [284, 153] on summary "ADMIN https://www.neweracap.eu" at bounding box center [383, 152] width 210 height 22
click at [331, 211] on link "Sitemap Crawl" at bounding box center [342, 212] width 106 height 17
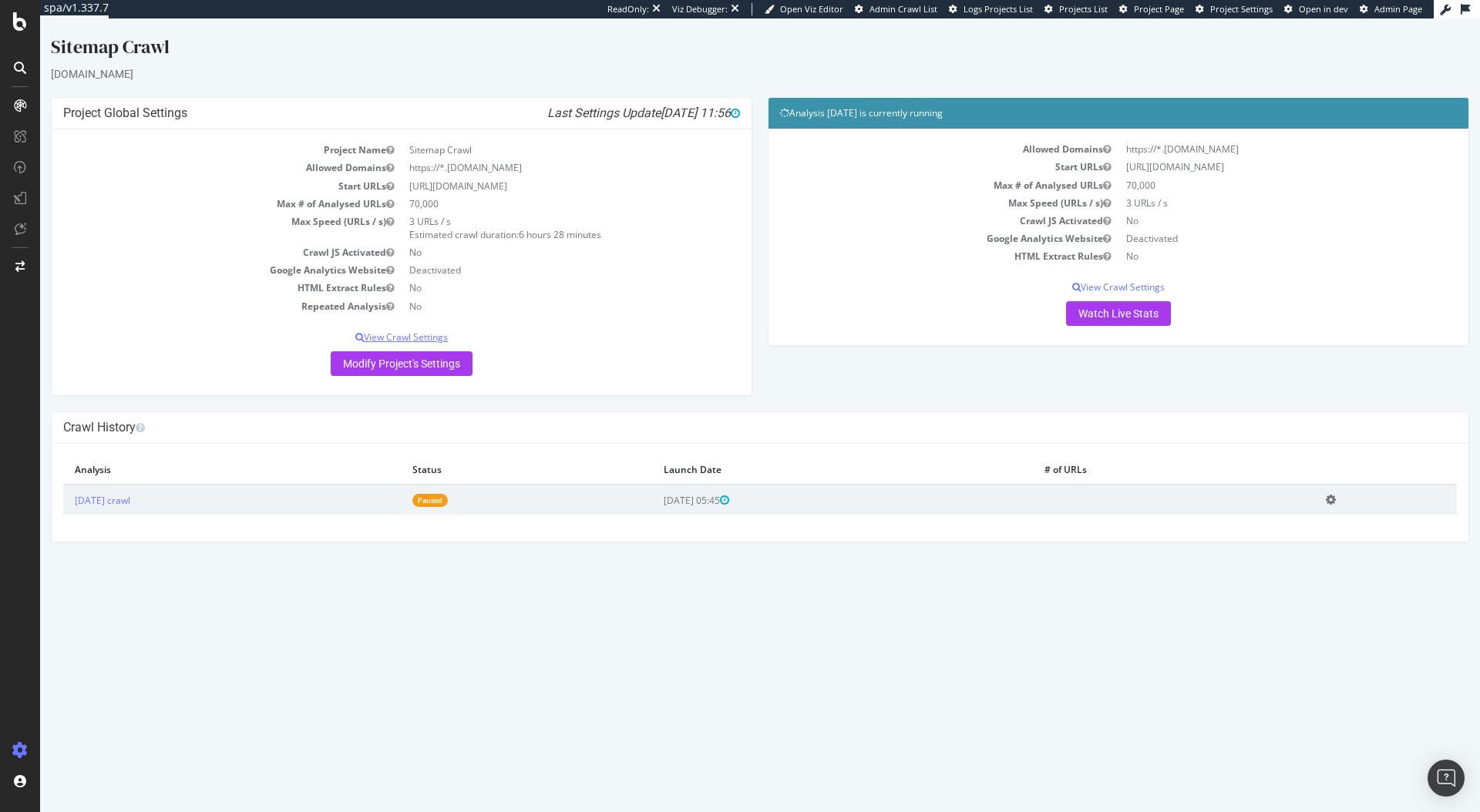
click at [377, 339] on p "View Crawl Settings" at bounding box center [402, 337] width 677 height 13
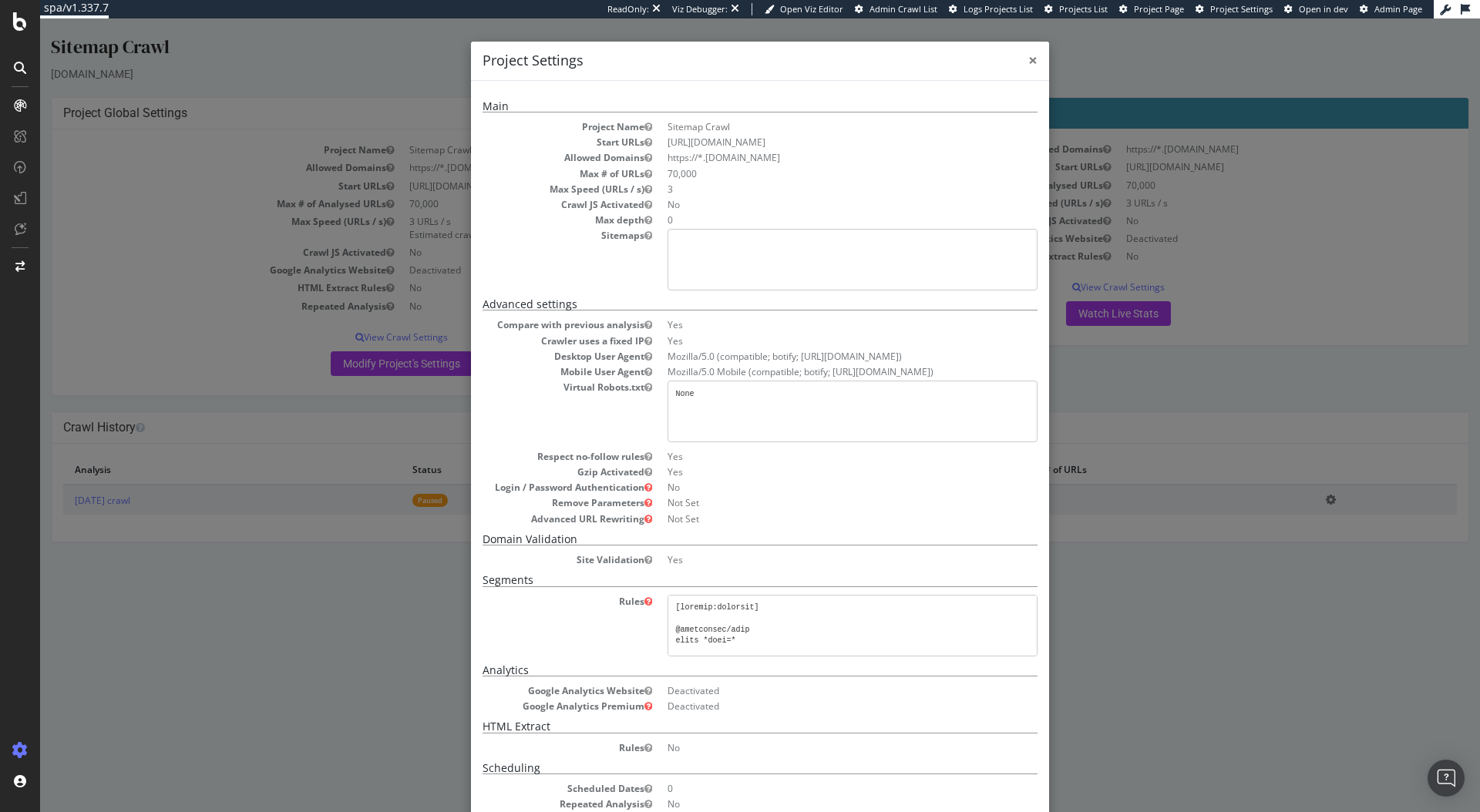
click at [1028, 60] on span "×" at bounding box center [1033, 60] width 9 height 21
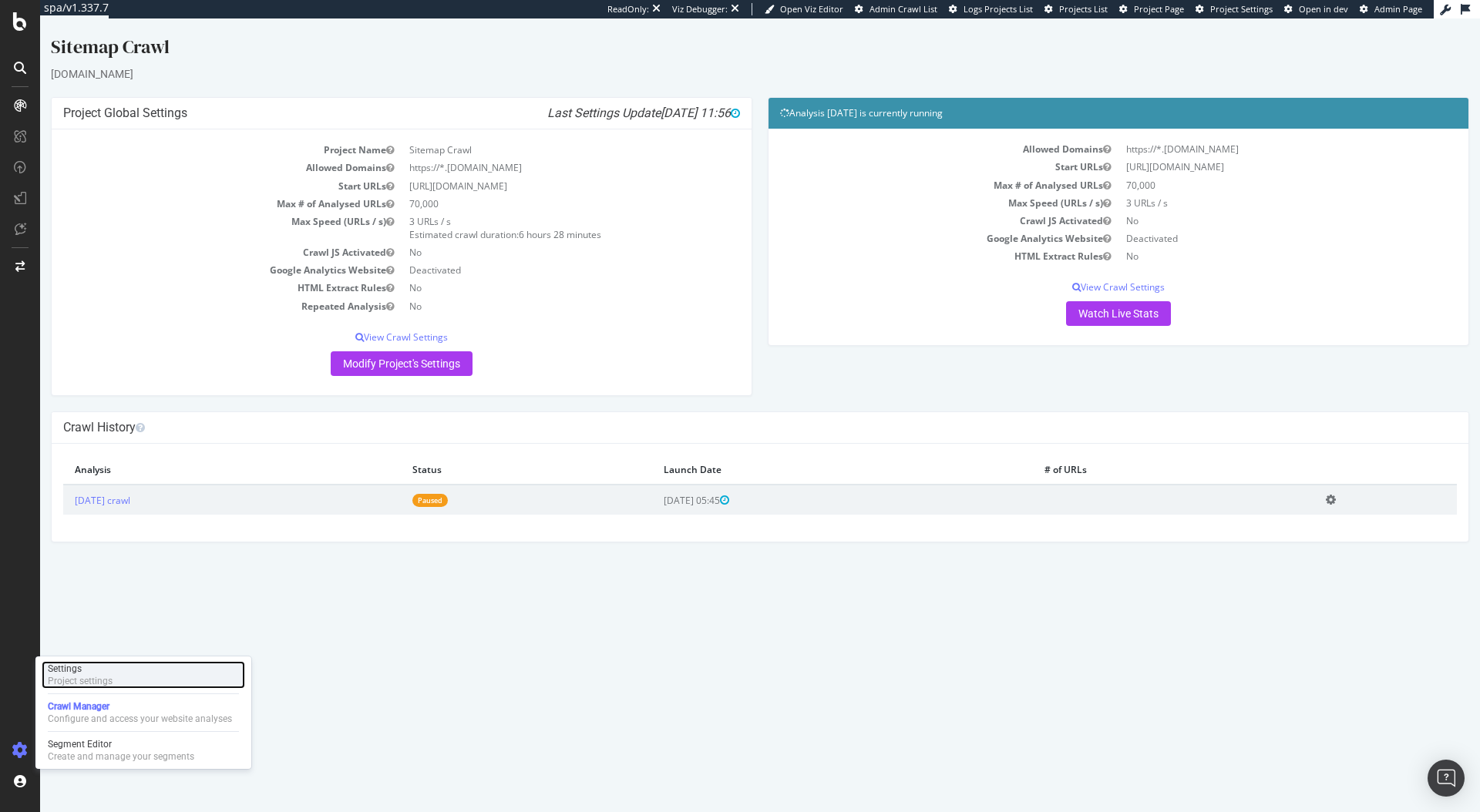
click at [108, 678] on div "Project settings" at bounding box center [80, 680] width 64 height 12
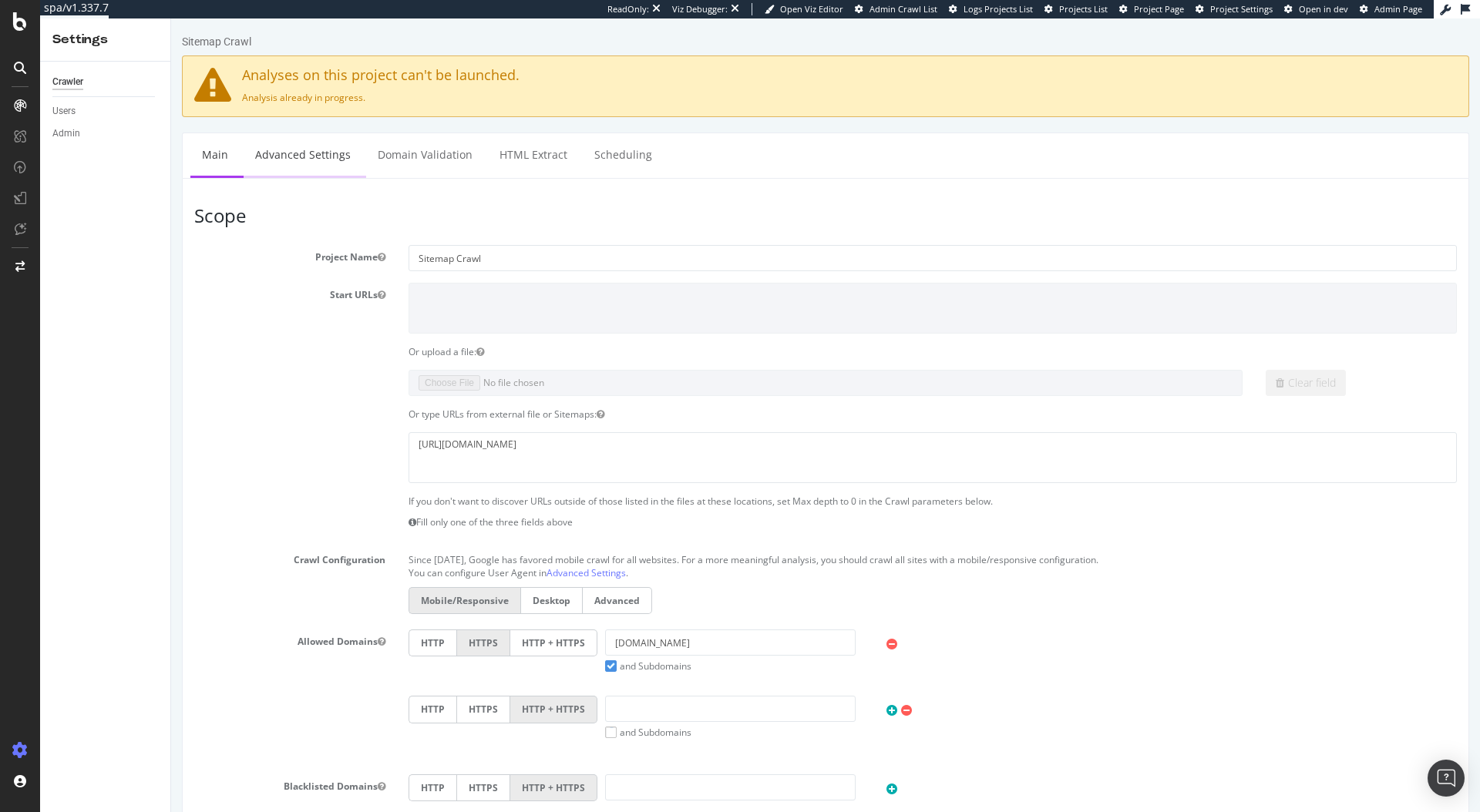
click at [316, 150] on link "Advanced Settings" at bounding box center [303, 154] width 119 height 42
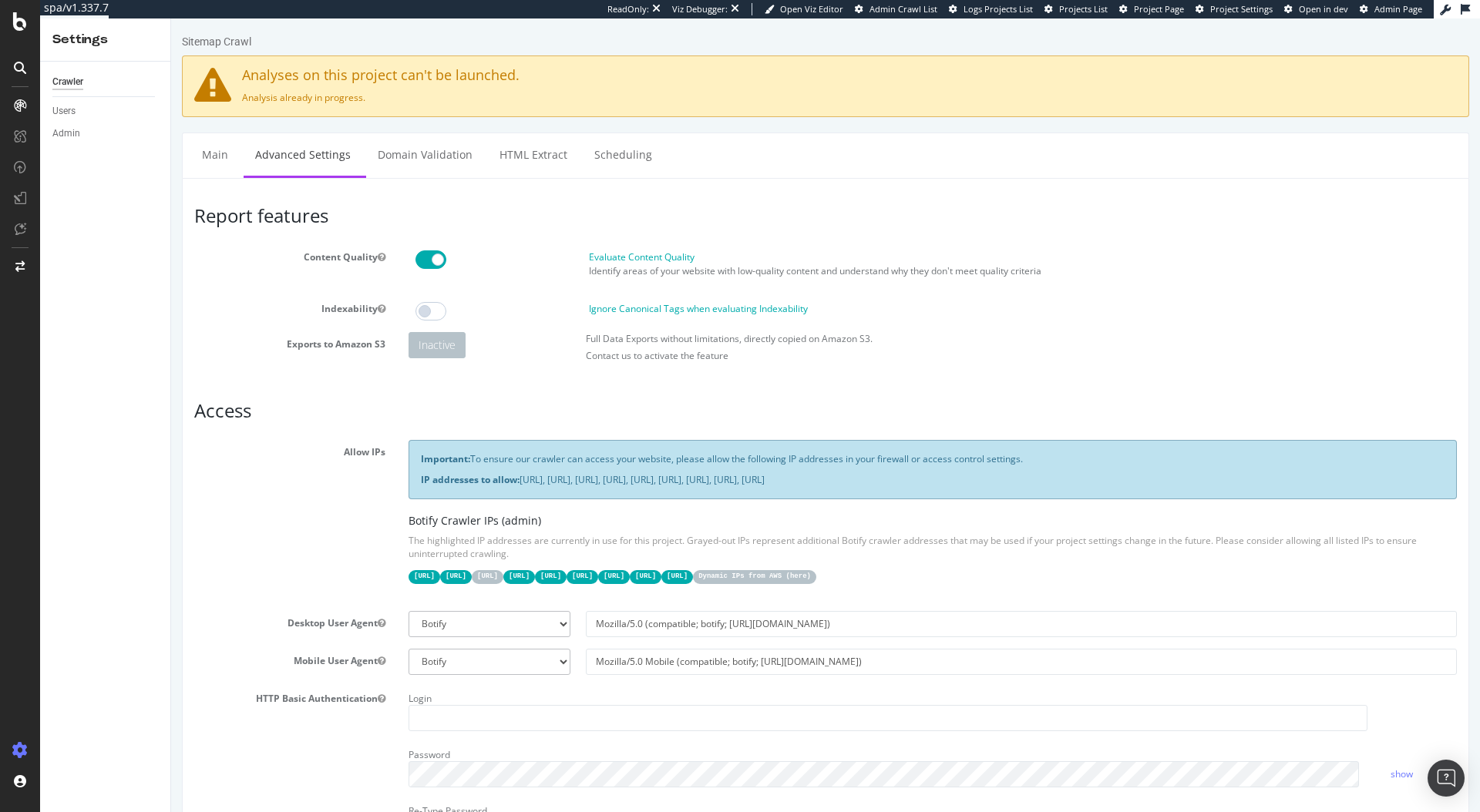
click at [1027, 324] on section "Content Quality Evaluate Content Quality Identify areas of your website with lo…" at bounding box center [825, 307] width 1263 height 125
click at [69, 149] on div "SiteCrawler" at bounding box center [84, 145] width 54 height 16
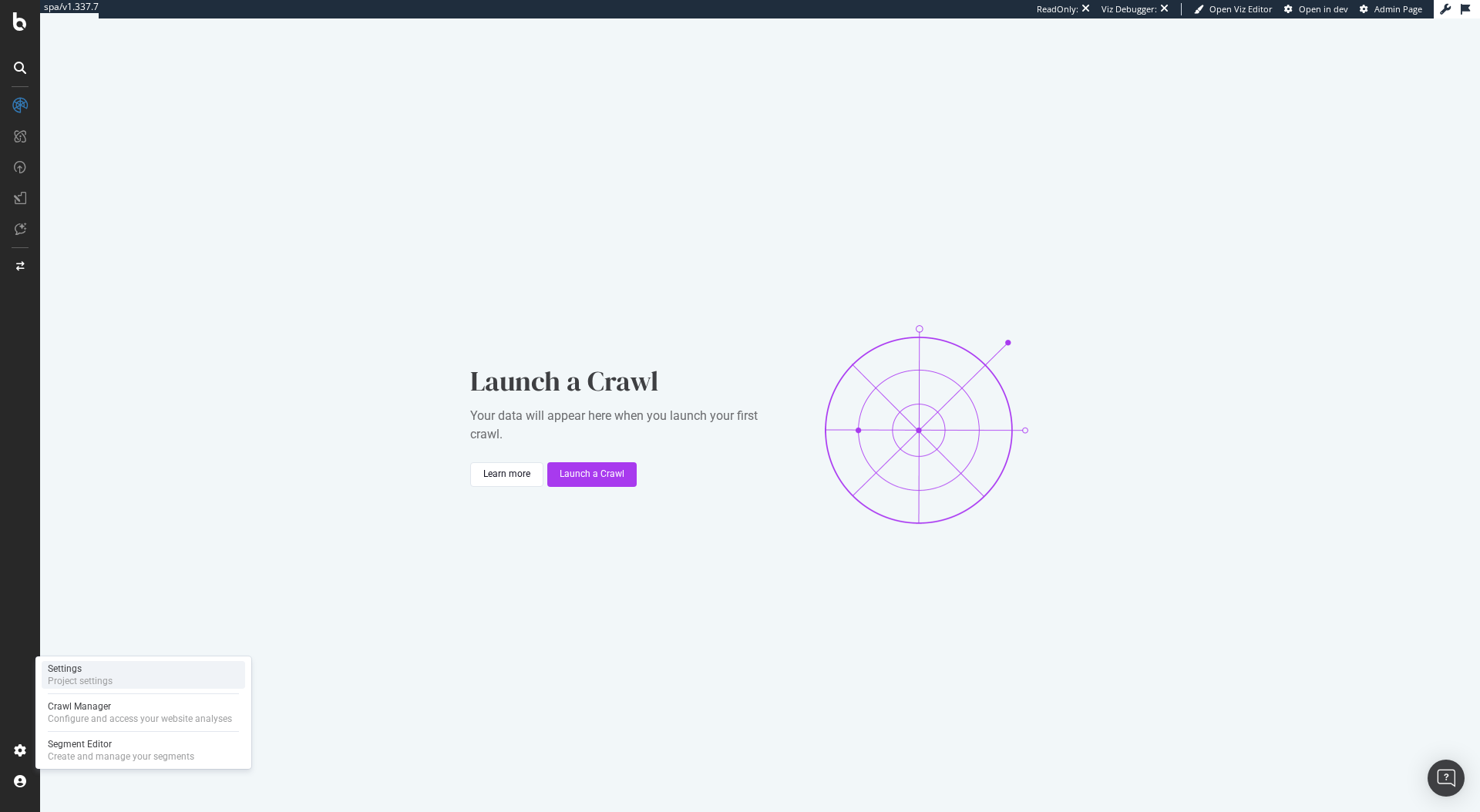
click at [108, 675] on div "Project settings" at bounding box center [80, 680] width 64 height 12
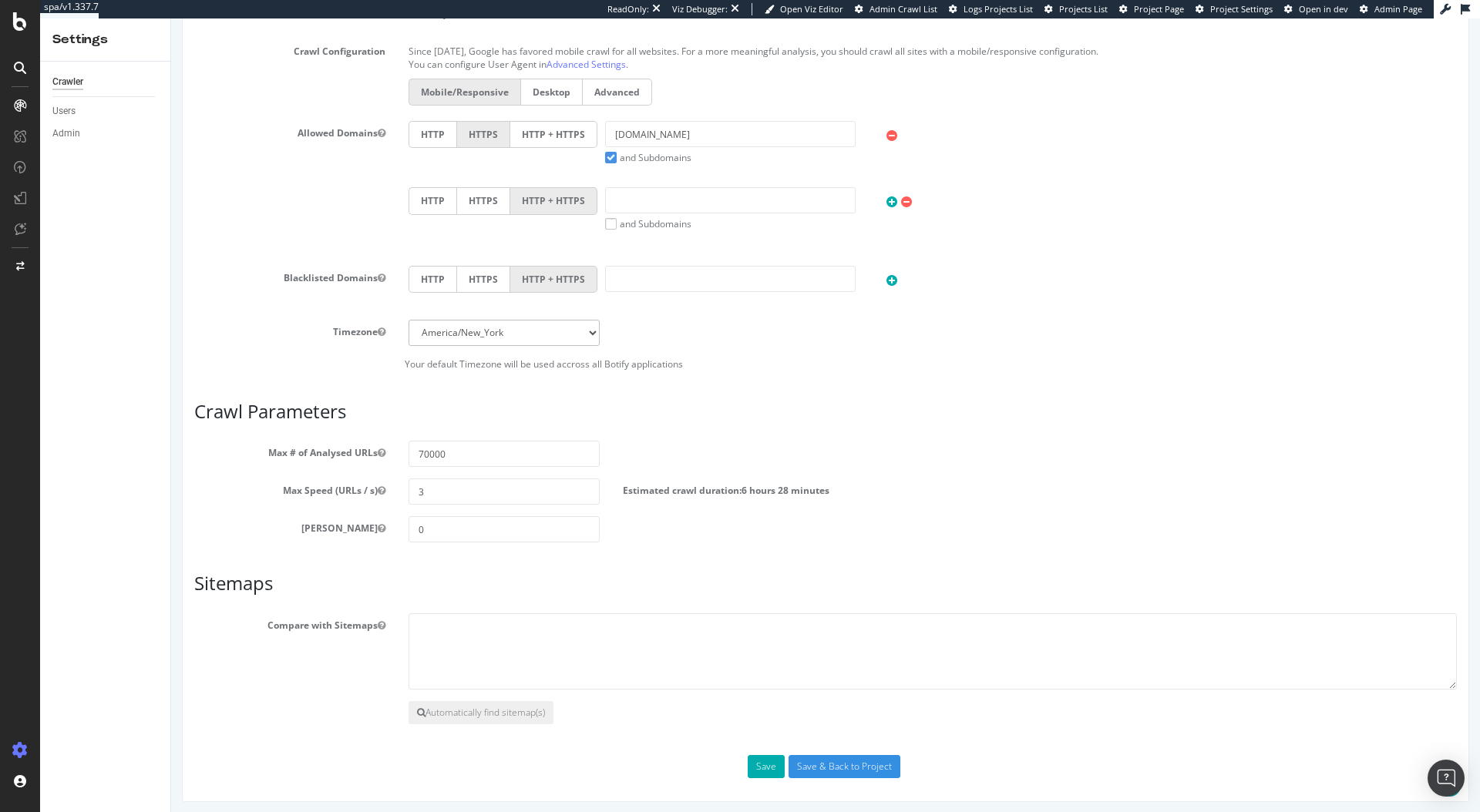
scroll to position [514, 0]
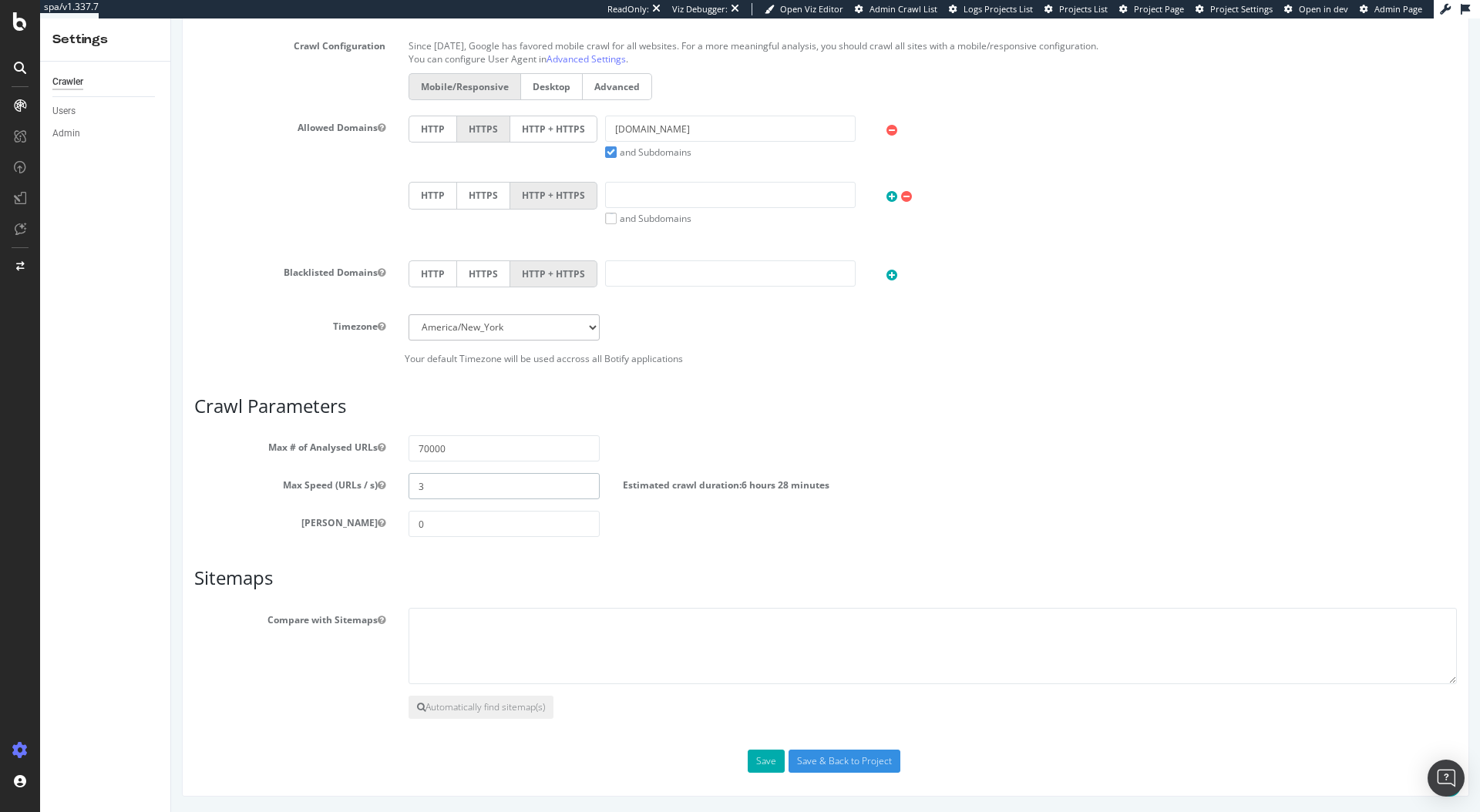
drag, startPoint x: 440, startPoint y: 484, endPoint x: 398, endPoint y: 484, distance: 42.0
click at [398, 484] on div "3" at bounding box center [504, 486] width 214 height 26
type input "1"
click at [992, 454] on div "Max # of Analysed URLs 70000" at bounding box center [826, 448] width 1286 height 26
click at [820, 766] on input "Save & Back to Project" at bounding box center [844, 761] width 112 height 23
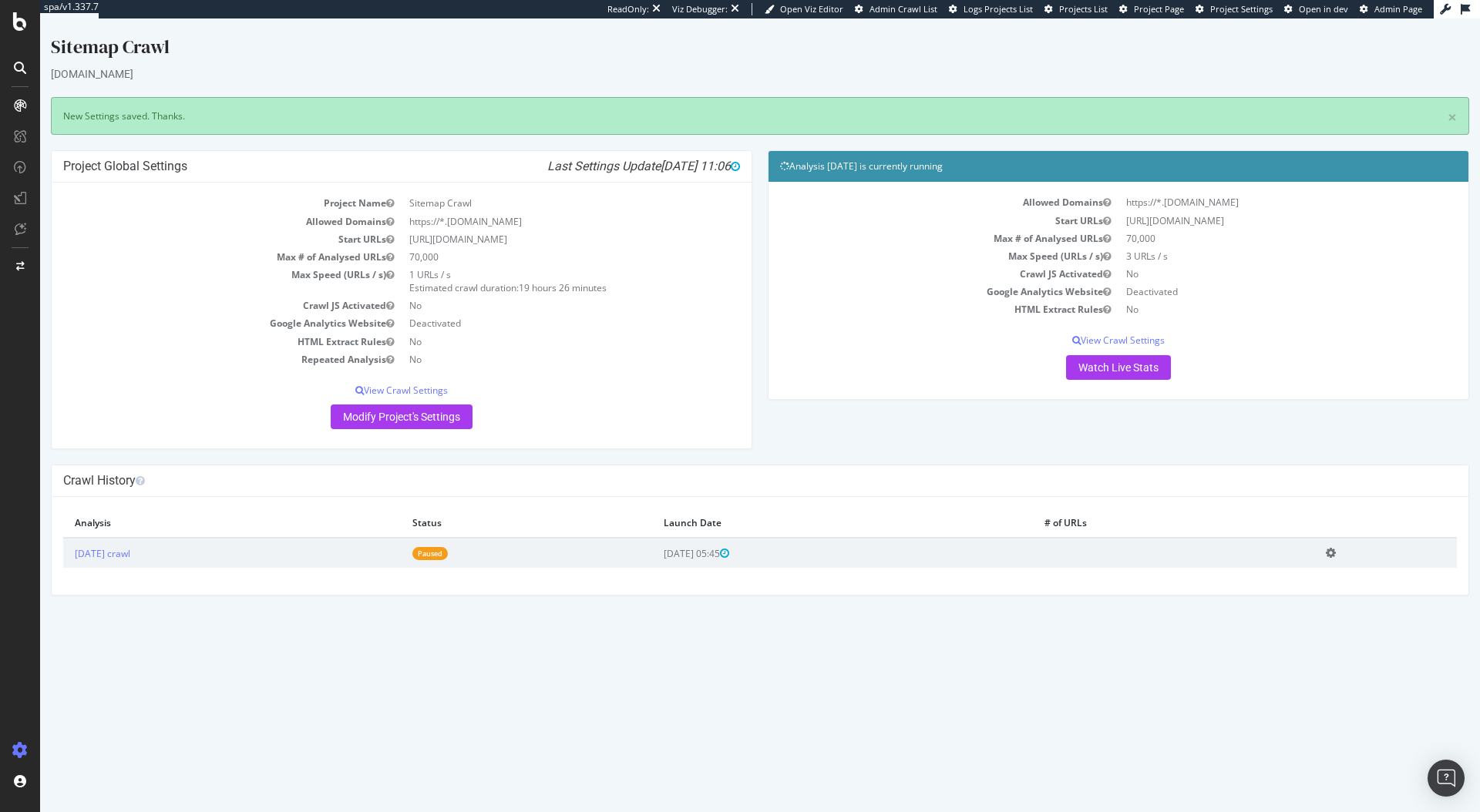
click at [511, 555] on td "Paused" at bounding box center [526, 553] width 251 height 30
click at [448, 556] on link "Paused" at bounding box center [430, 554] width 36 height 13
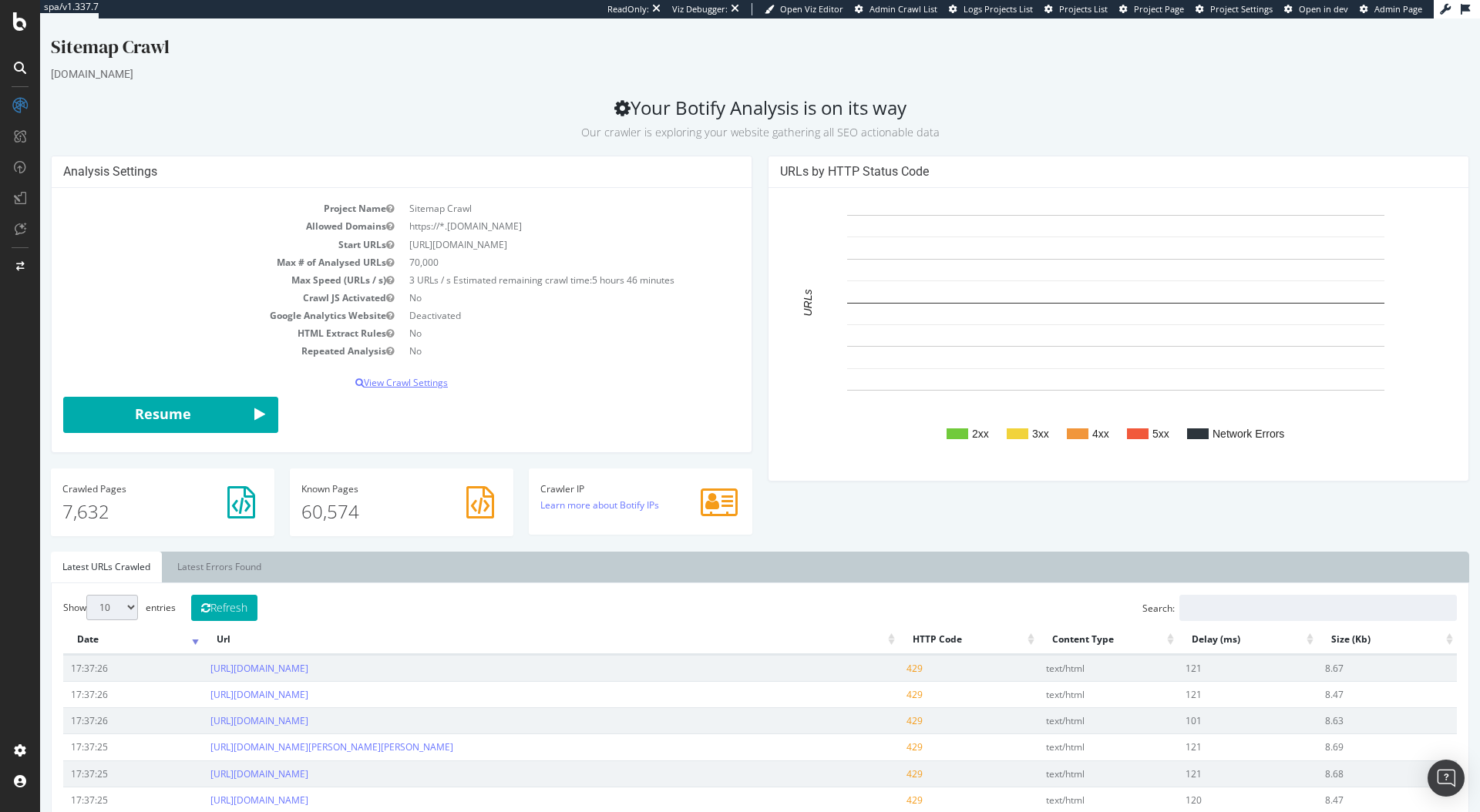
click at [426, 384] on p "View Crawl Settings" at bounding box center [402, 383] width 677 height 13
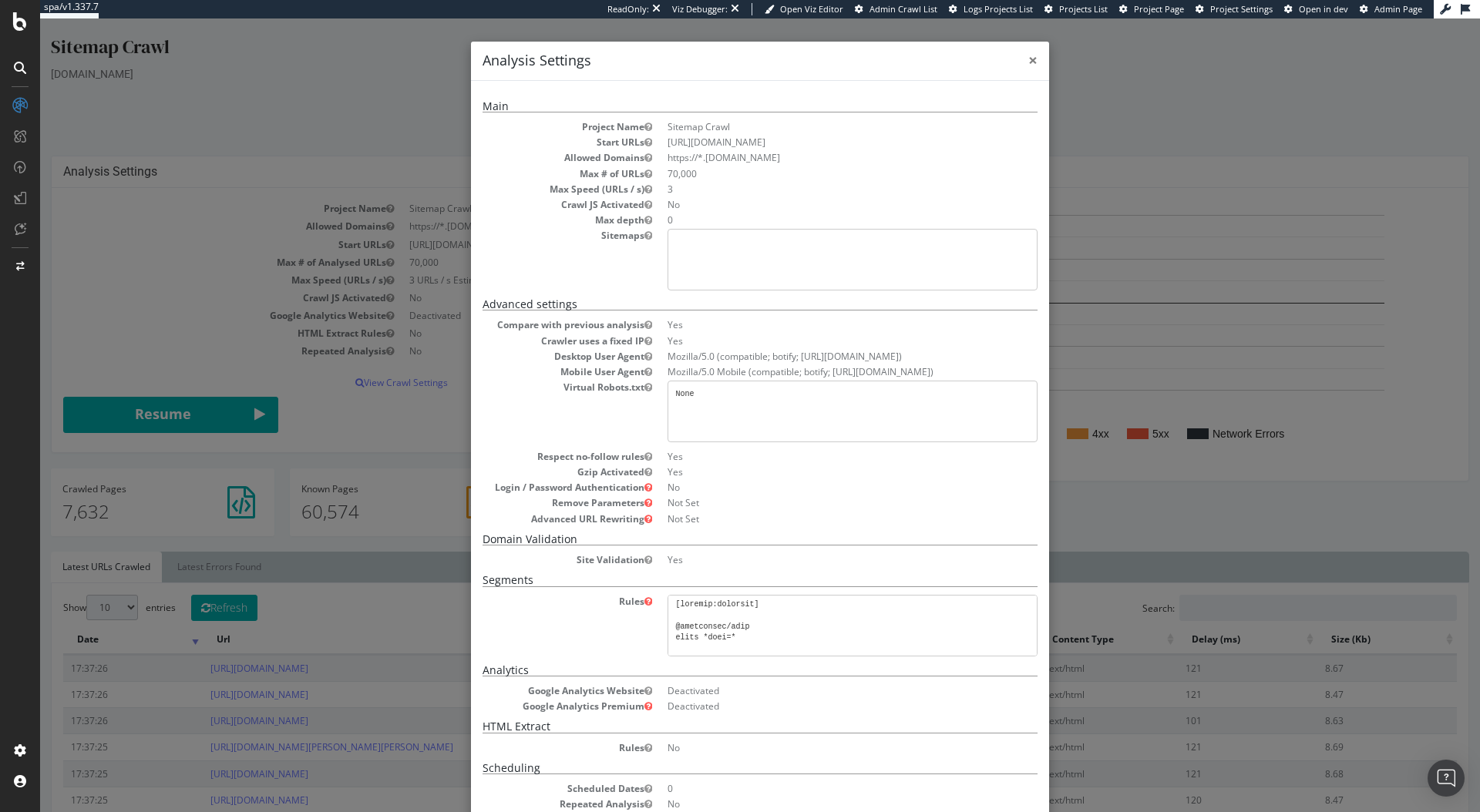
click at [1028, 58] on span "×" at bounding box center [1033, 60] width 9 height 21
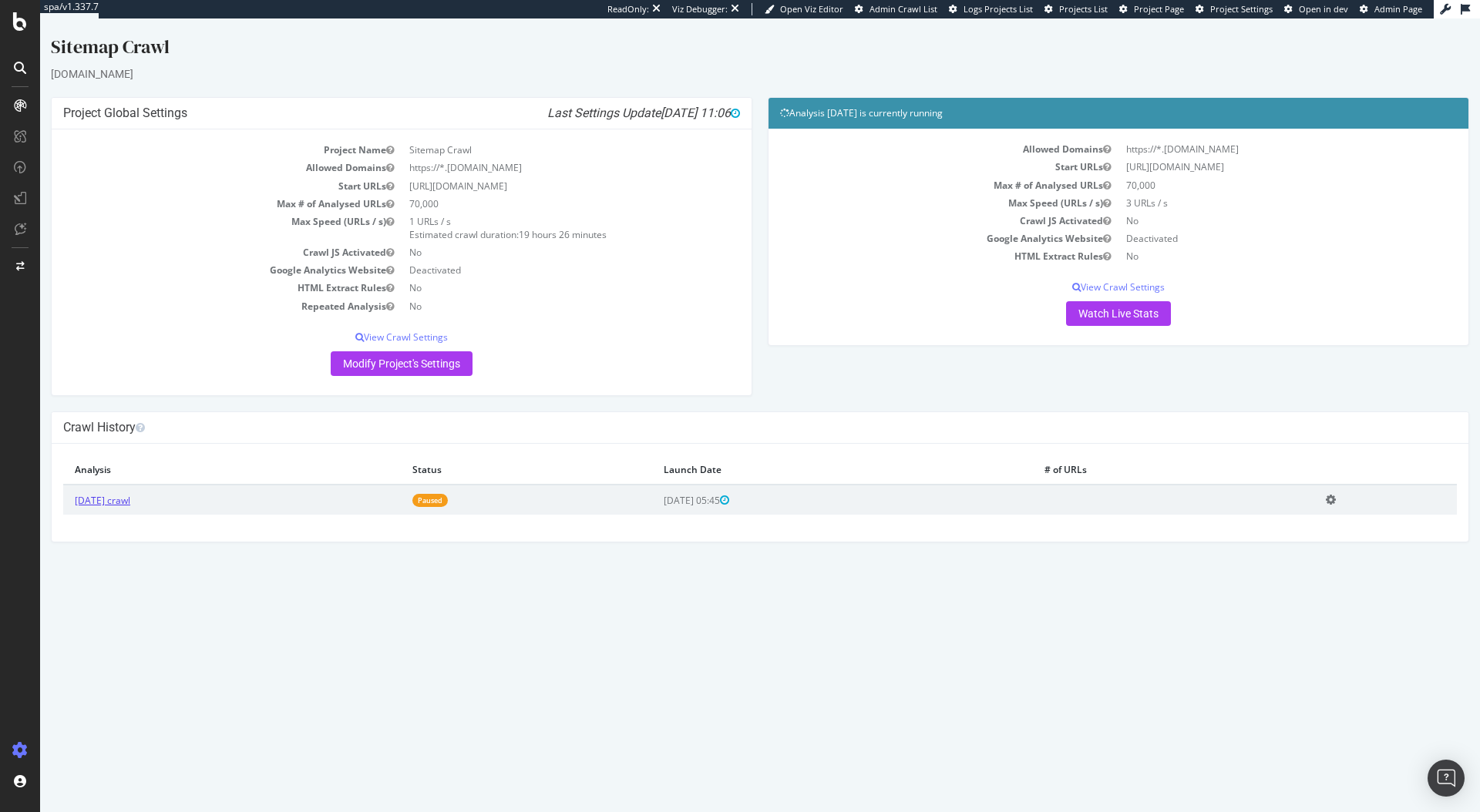
click at [131, 503] on link "2025 Jul. 24th crawl" at bounding box center [102, 500] width 55 height 13
click at [1102, 283] on p "View Crawl Settings" at bounding box center [1119, 287] width 677 height 13
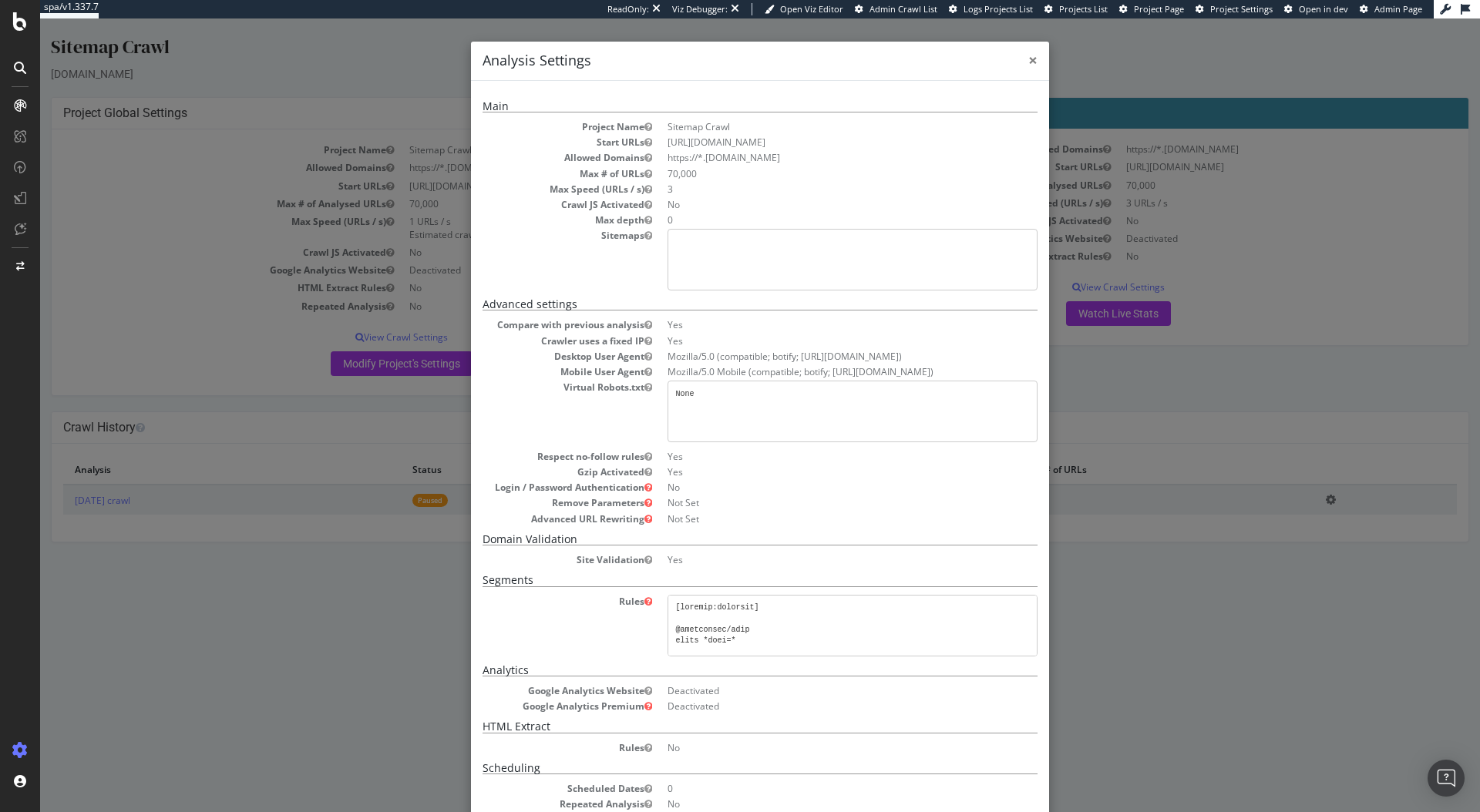
click at [1030, 60] on span "×" at bounding box center [1033, 60] width 9 height 21
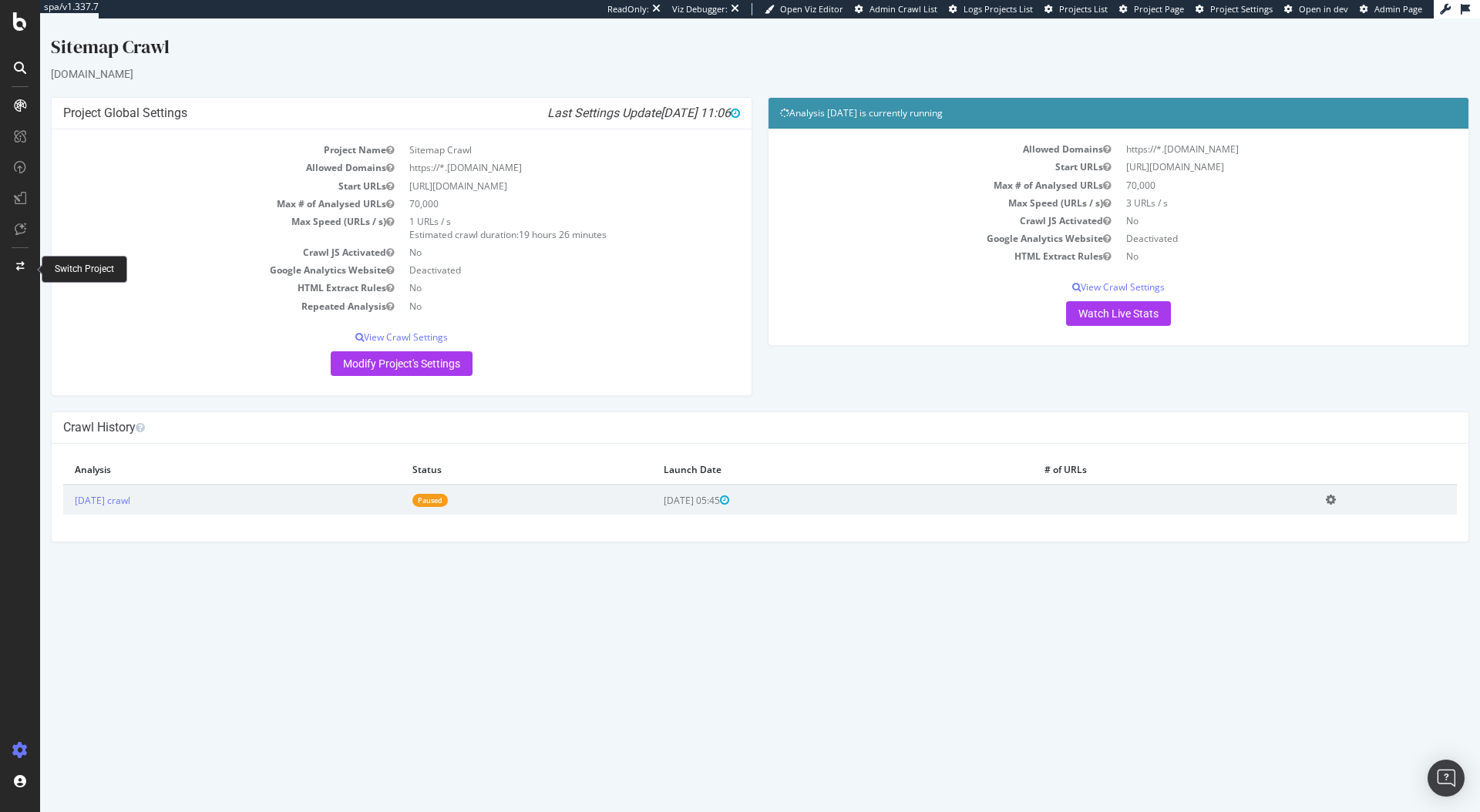
click at [19, 258] on div at bounding box center [20, 267] width 37 height 25
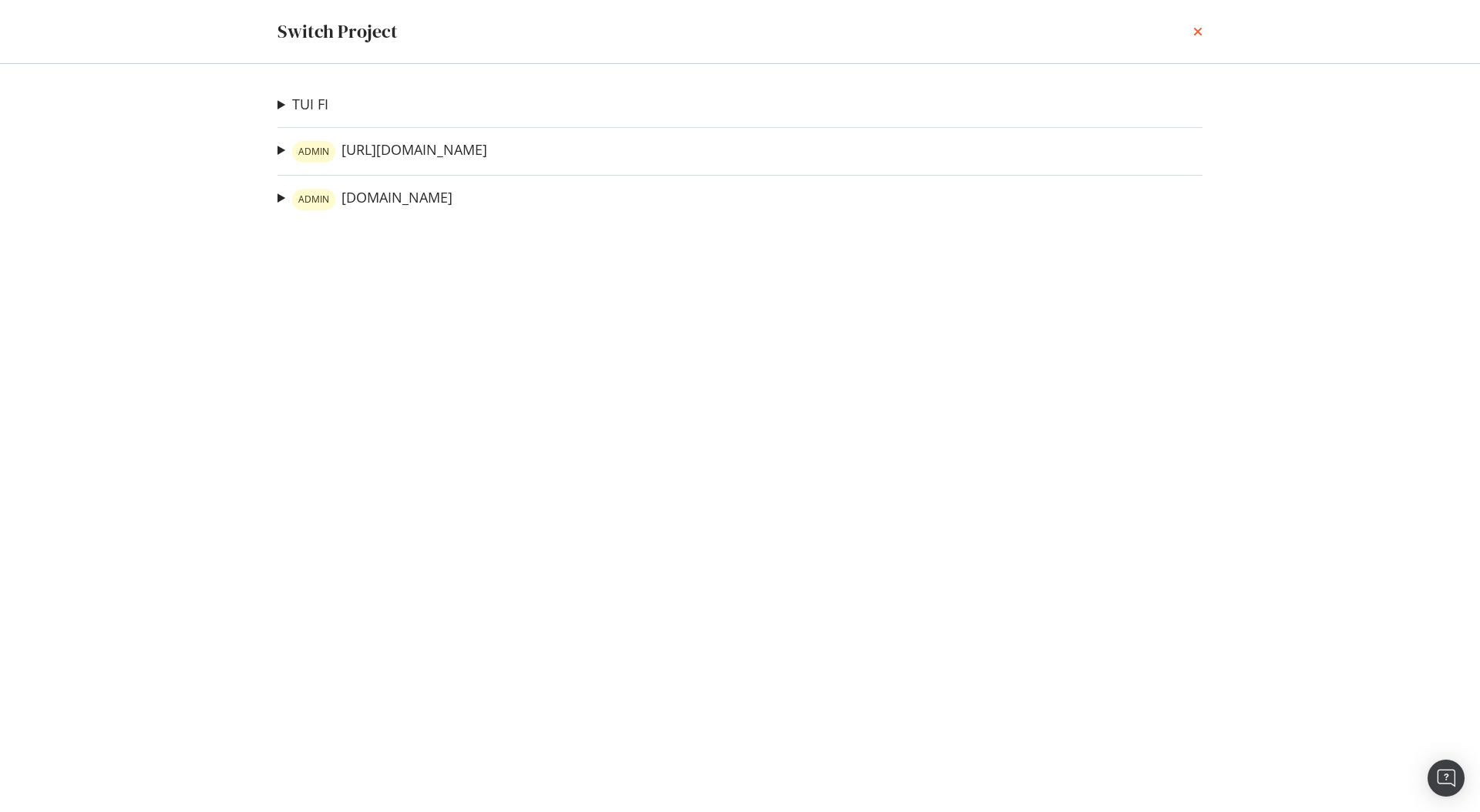
drag, startPoint x: 1198, startPoint y: 28, endPoint x: 1148, endPoint y: 12, distance: 52.5
click at [1198, 28] on icon "times" at bounding box center [1198, 31] width 9 height 12
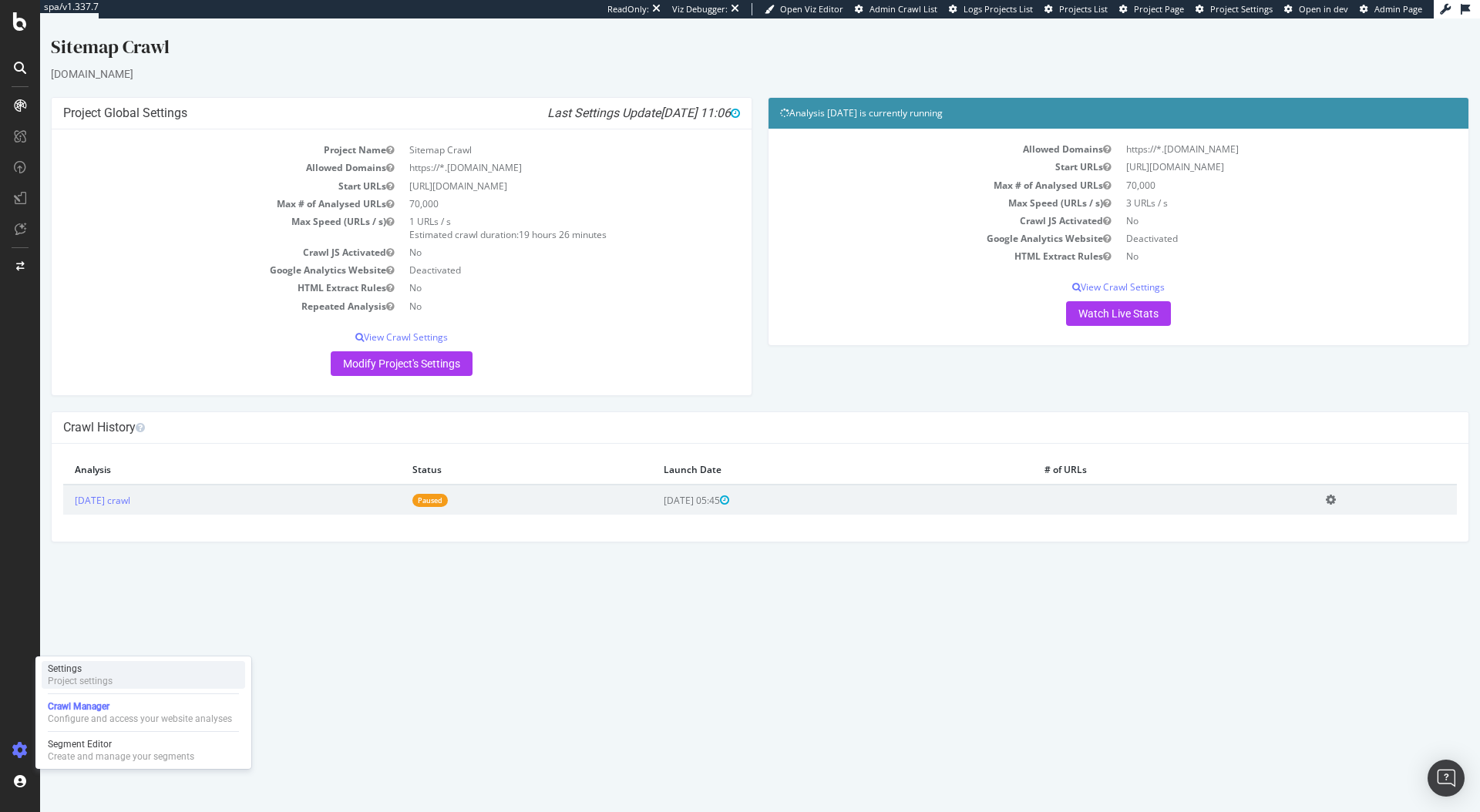
click at [107, 681] on div "Project settings" at bounding box center [80, 680] width 64 height 12
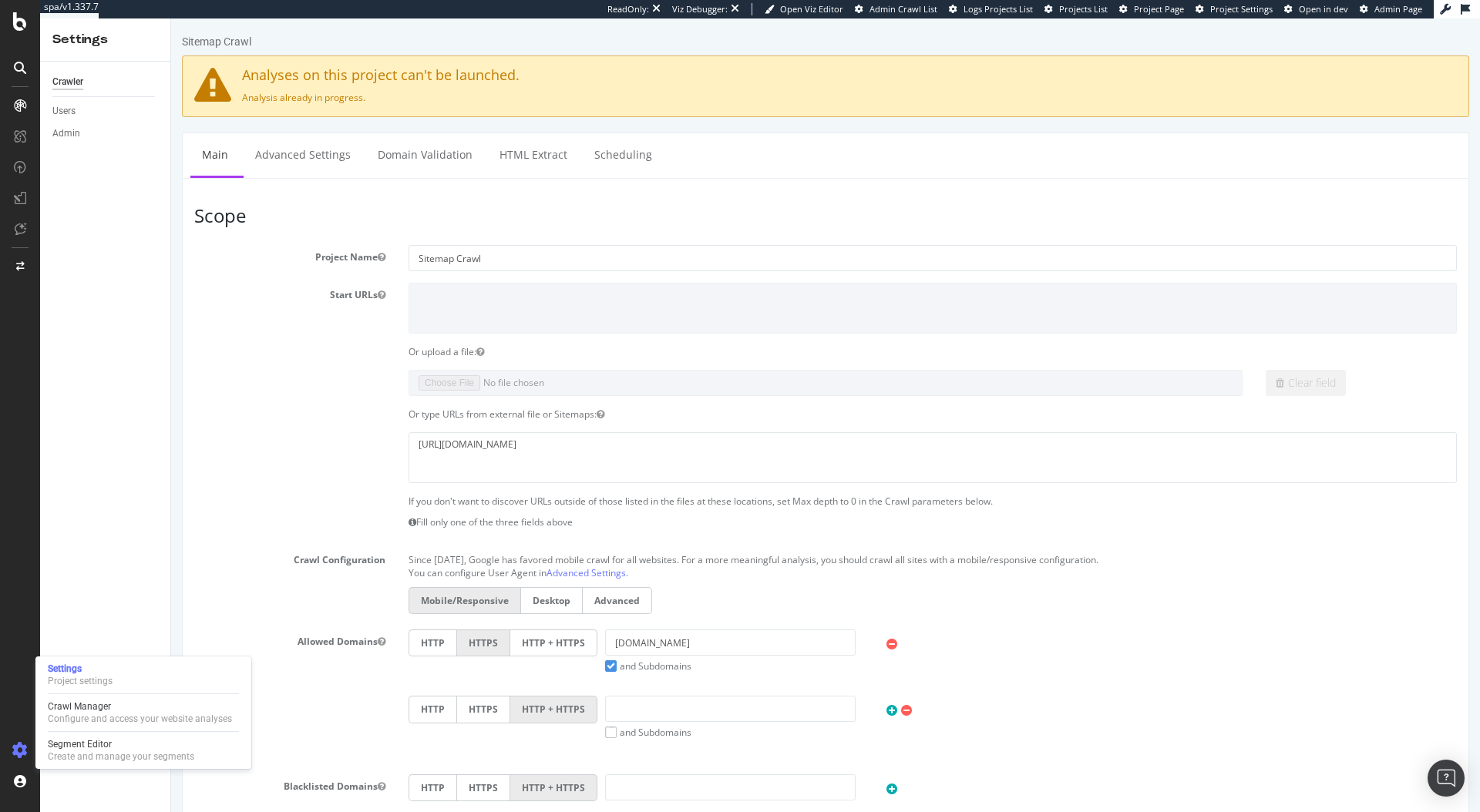
click at [545, 204] on div "Scope Project Name Sitemap Crawl Start URLs Or upload a file: Clear field Or ty…" at bounding box center [825, 745] width 1287 height 1133
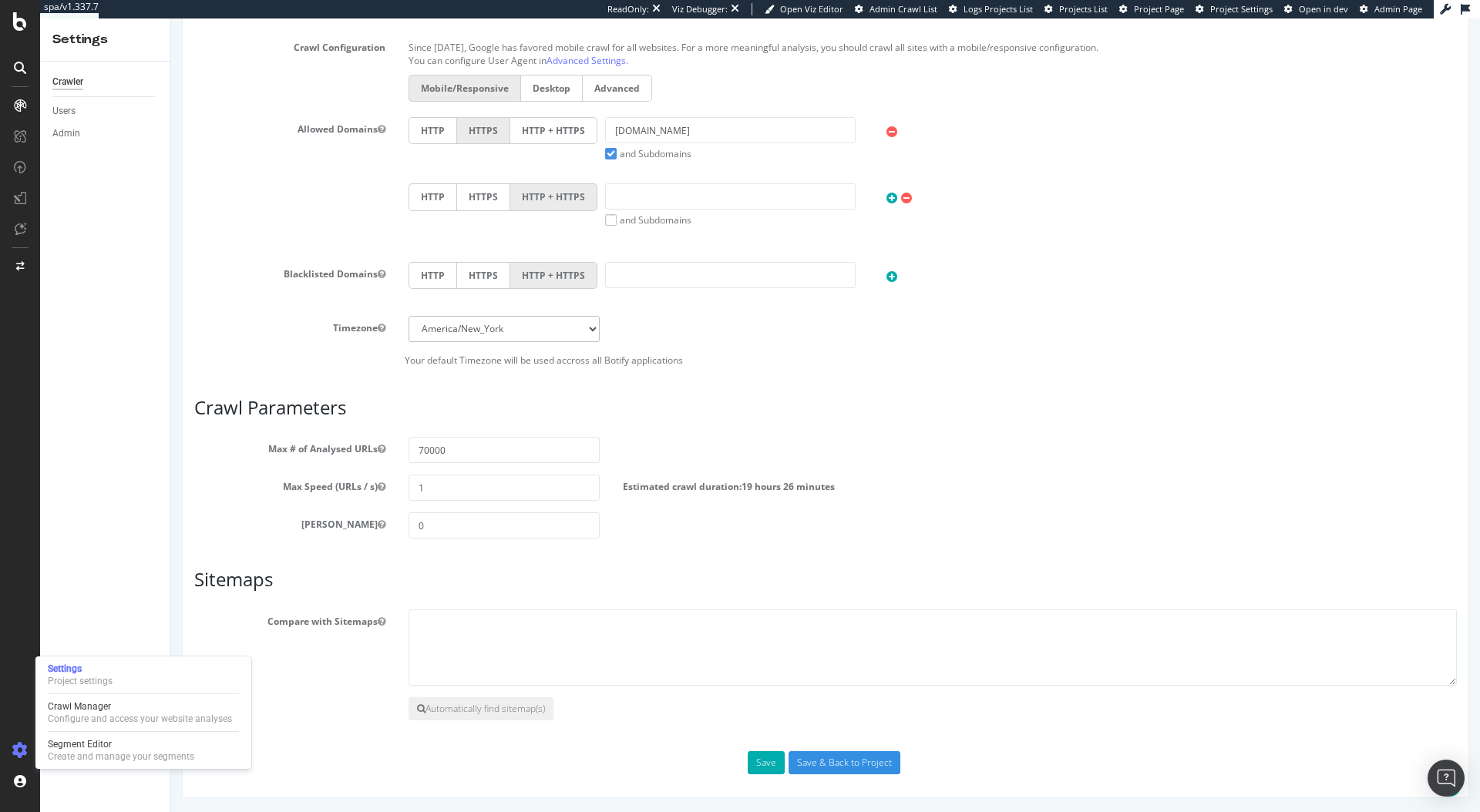
scroll to position [514, 0]
click at [756, 762] on button "Save" at bounding box center [766, 761] width 37 height 23
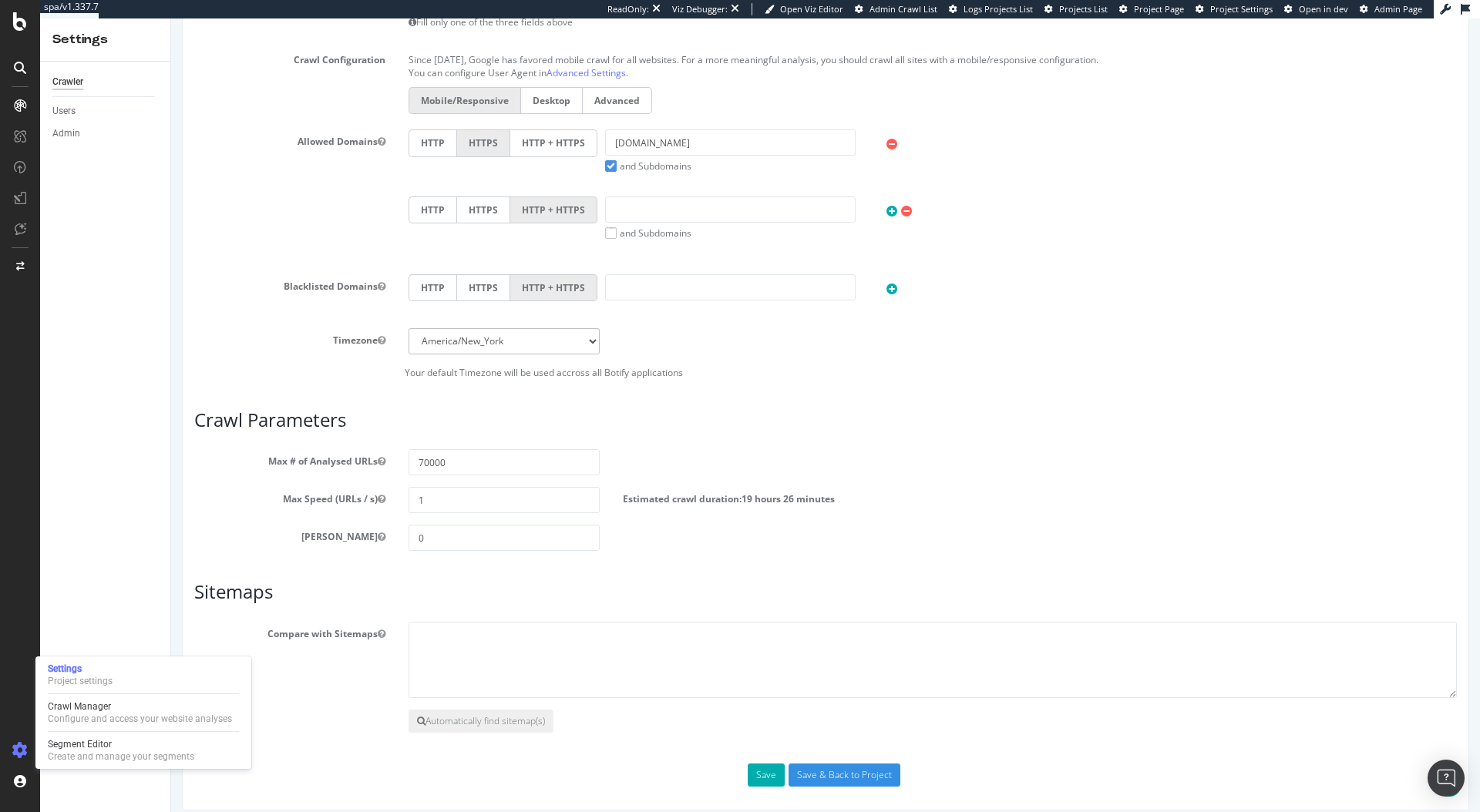
scroll to position [567, 0]
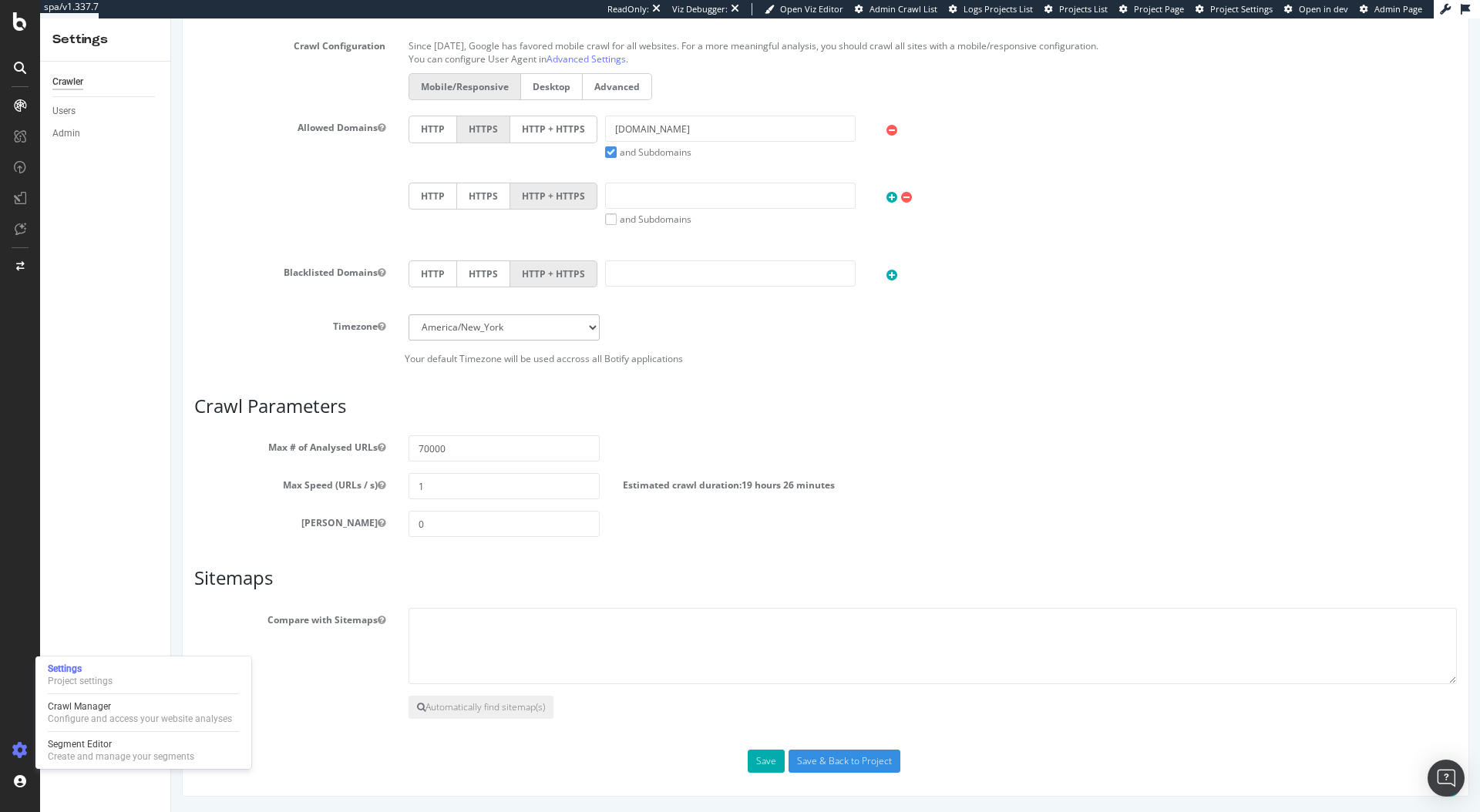
click at [210, 616] on label "Compare with Sitemaps" at bounding box center [290, 617] width 214 height 18
click at [378, 616] on button "Compare with Sitemaps" at bounding box center [382, 620] width 7 height 13
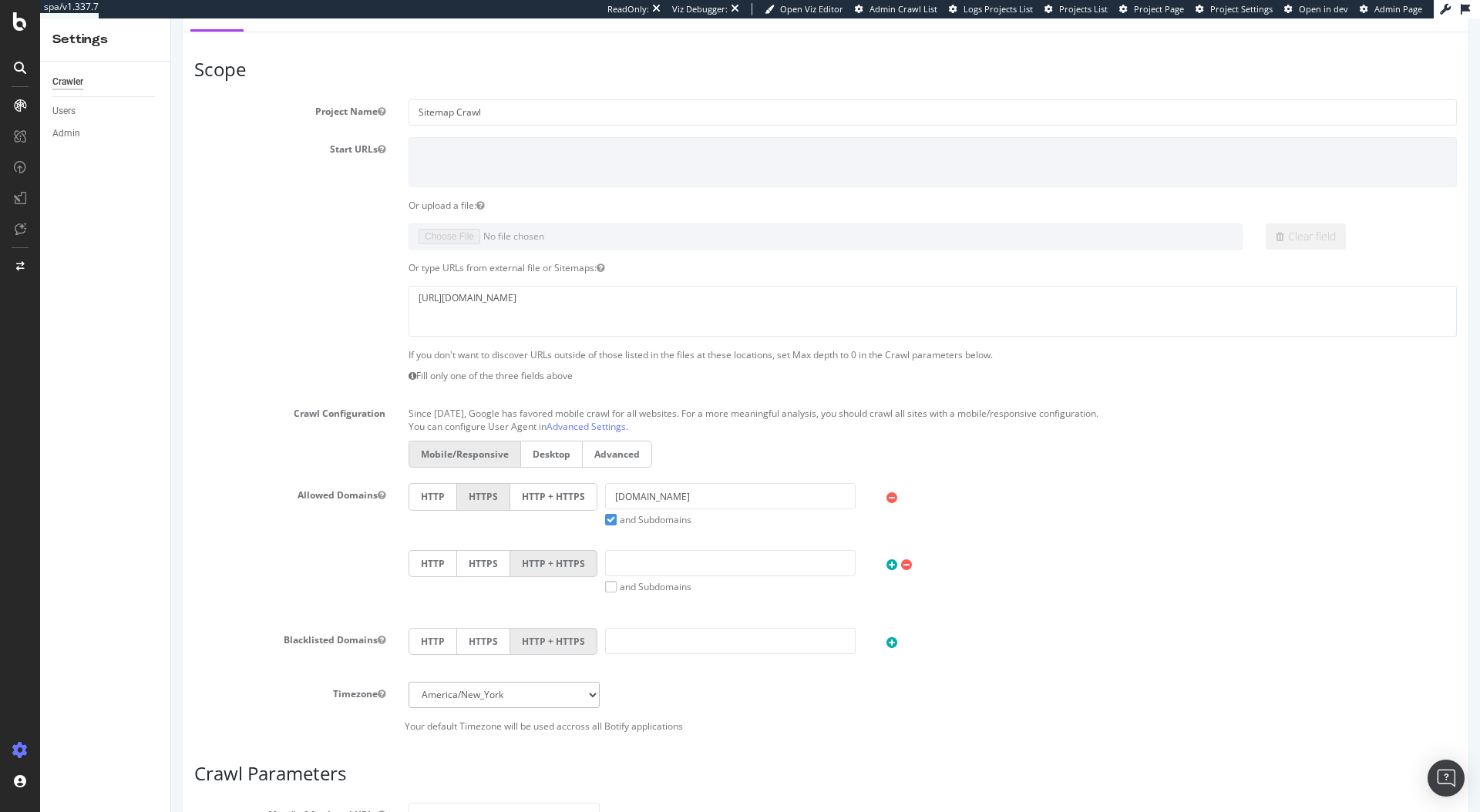
scroll to position [0, 0]
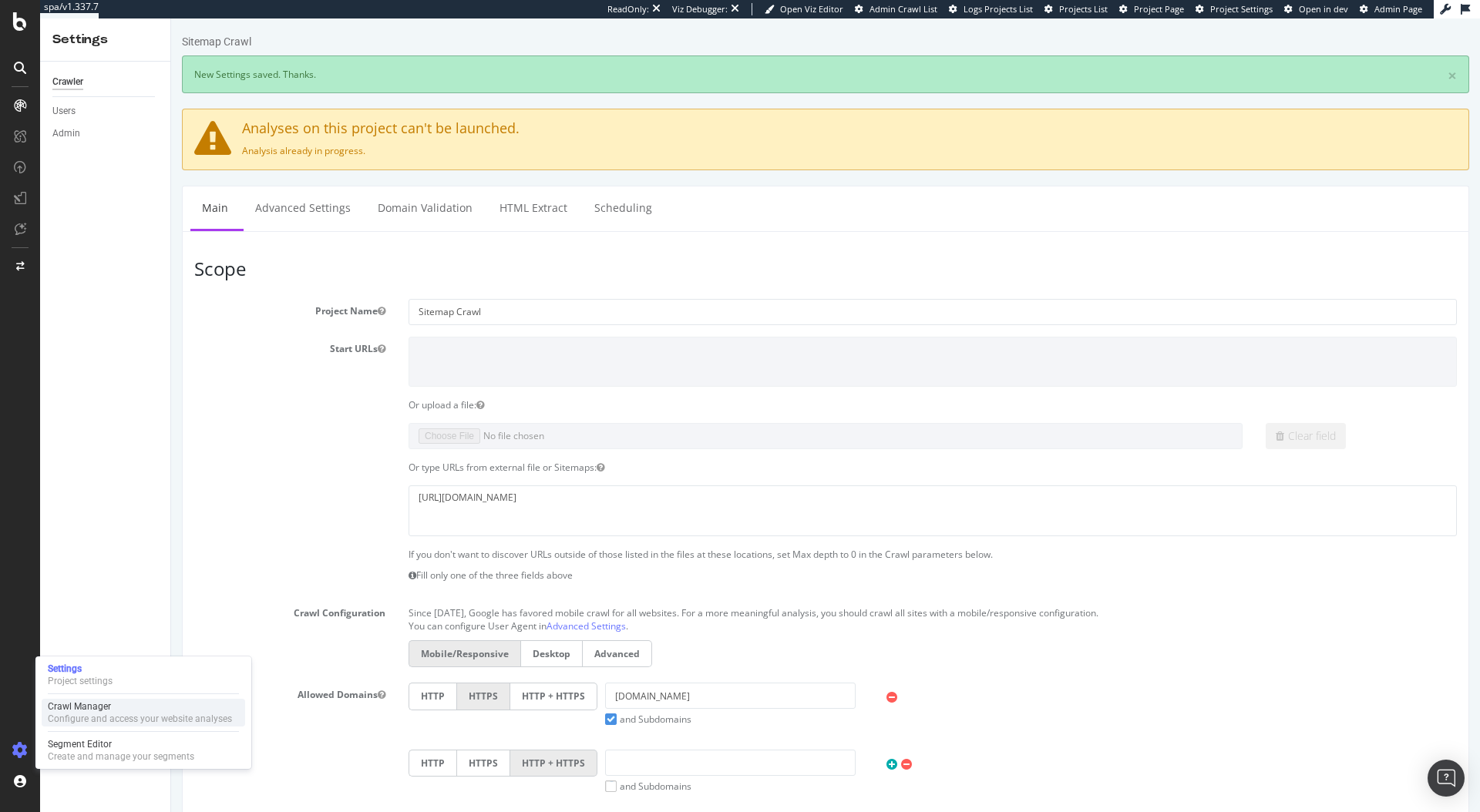
click at [78, 715] on div "Configure and access your website analyses" at bounding box center [140, 718] width 184 height 12
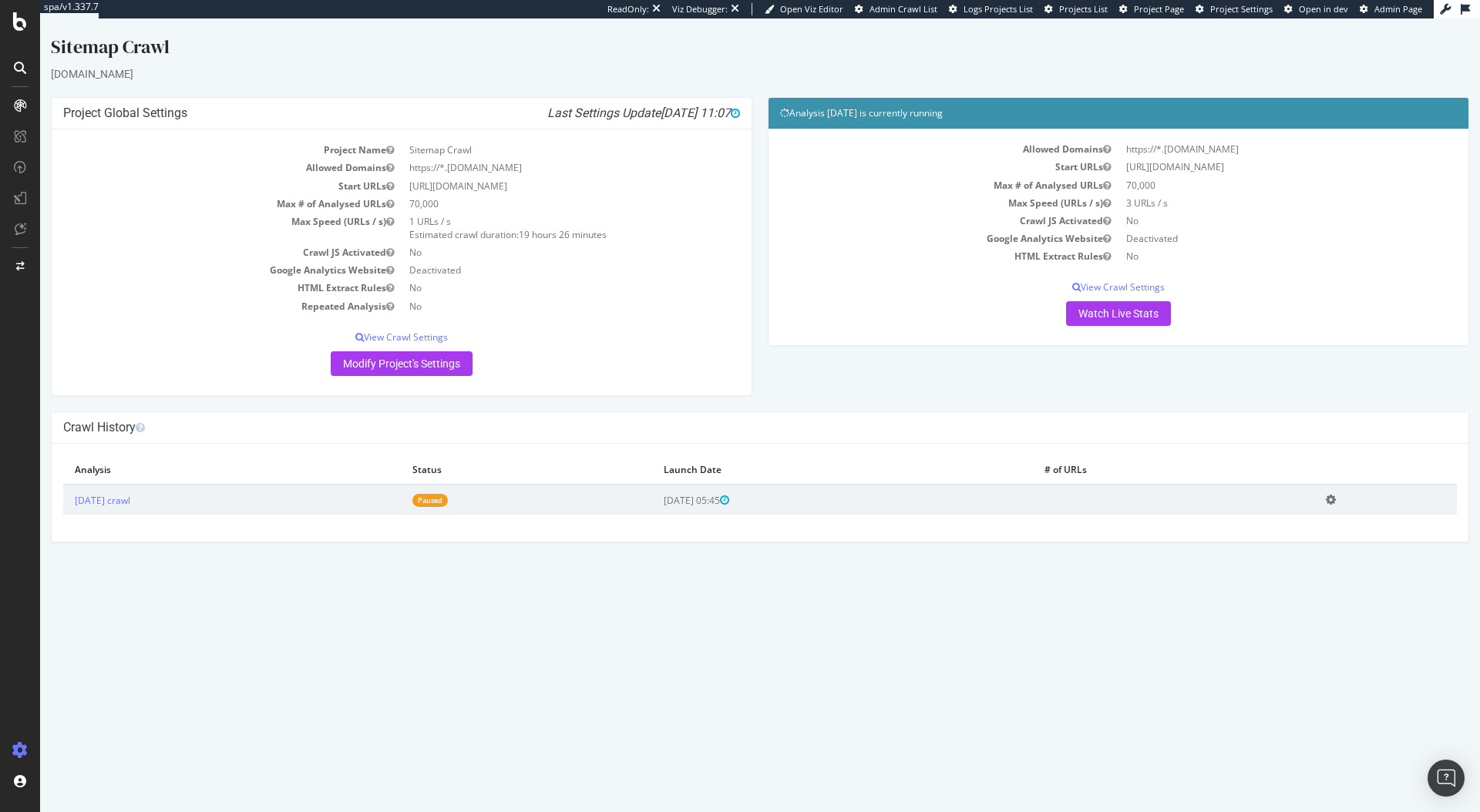
click at [1336, 502] on icon at bounding box center [1330, 499] width 10 height 12
click at [1288, 543] on link "Delete analysis" at bounding box center [1274, 543] width 123 height 21
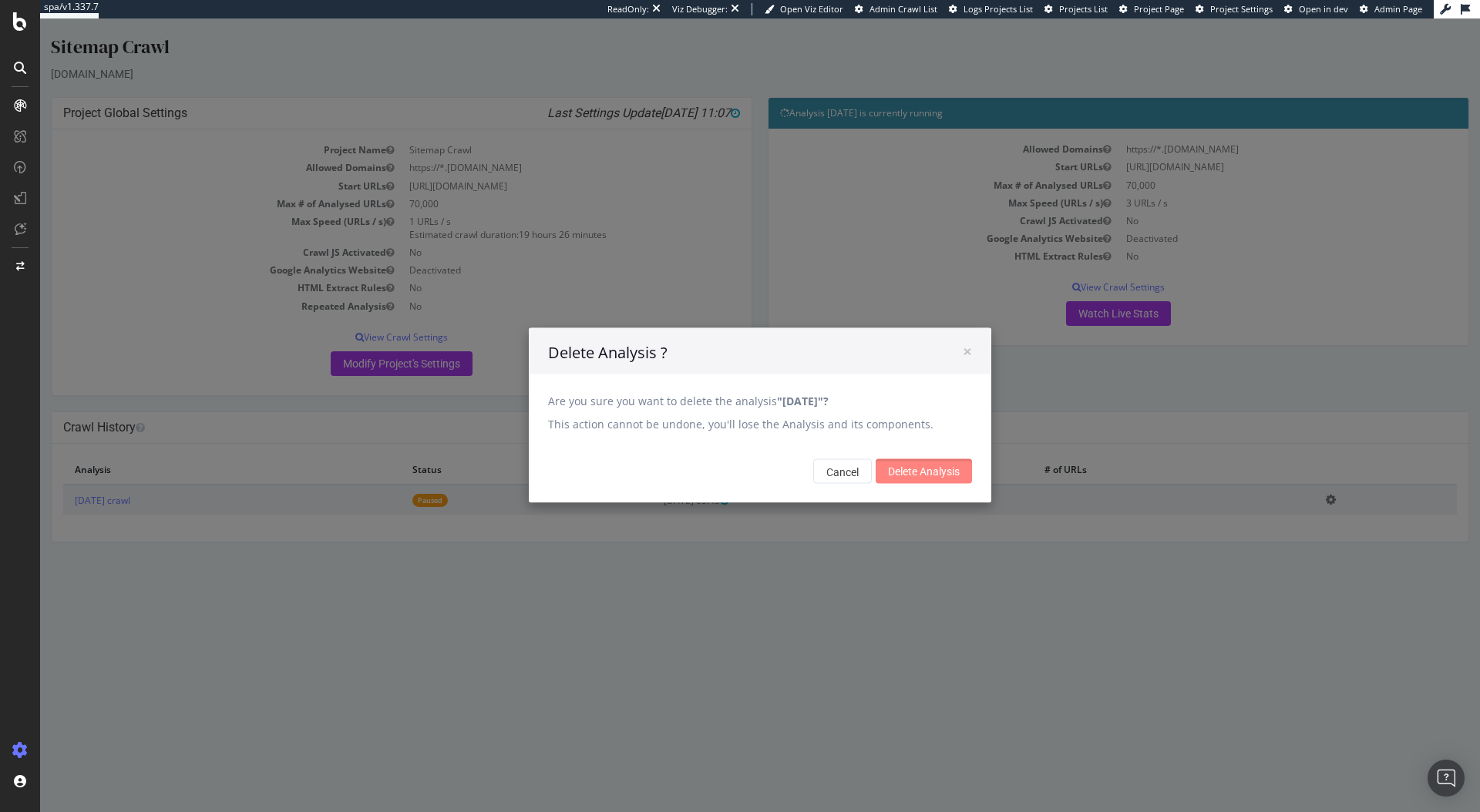
click at [925, 476] on input "Delete Analysis" at bounding box center [924, 471] width 97 height 25
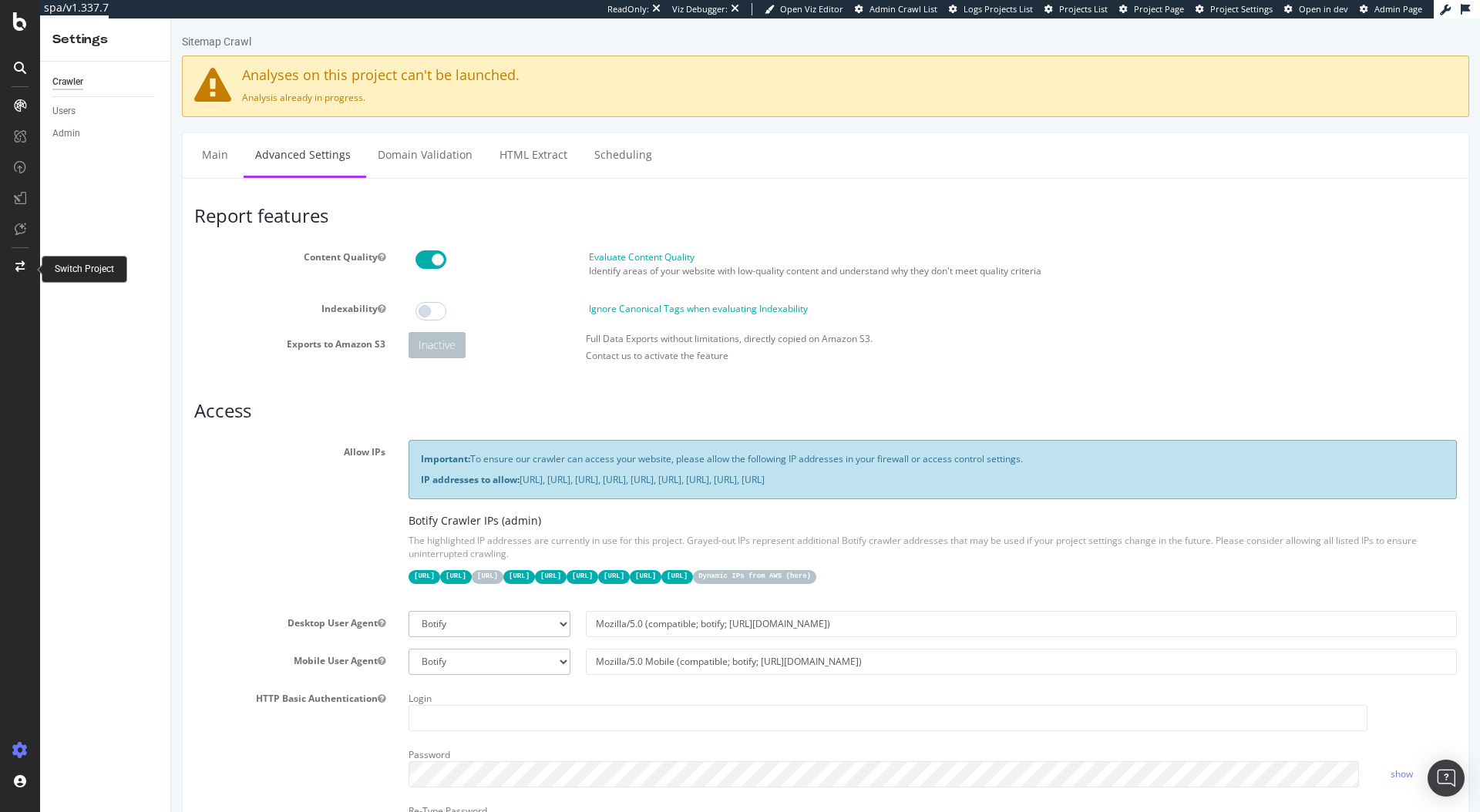
click at [29, 268] on div at bounding box center [20, 267] width 37 height 25
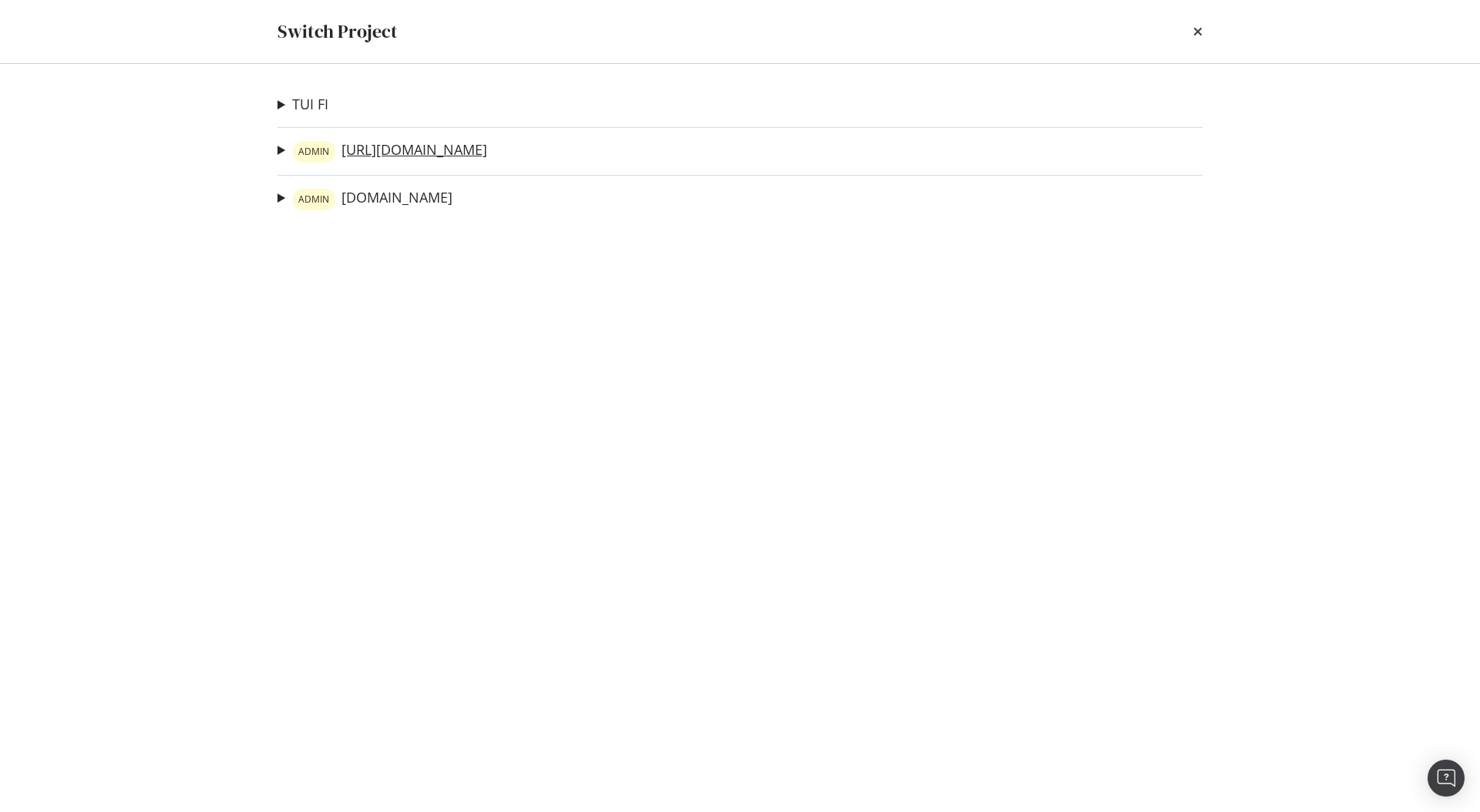
click at [373, 150] on link "ADMIN [URL][DOMAIN_NAME]" at bounding box center [390, 151] width 195 height 21
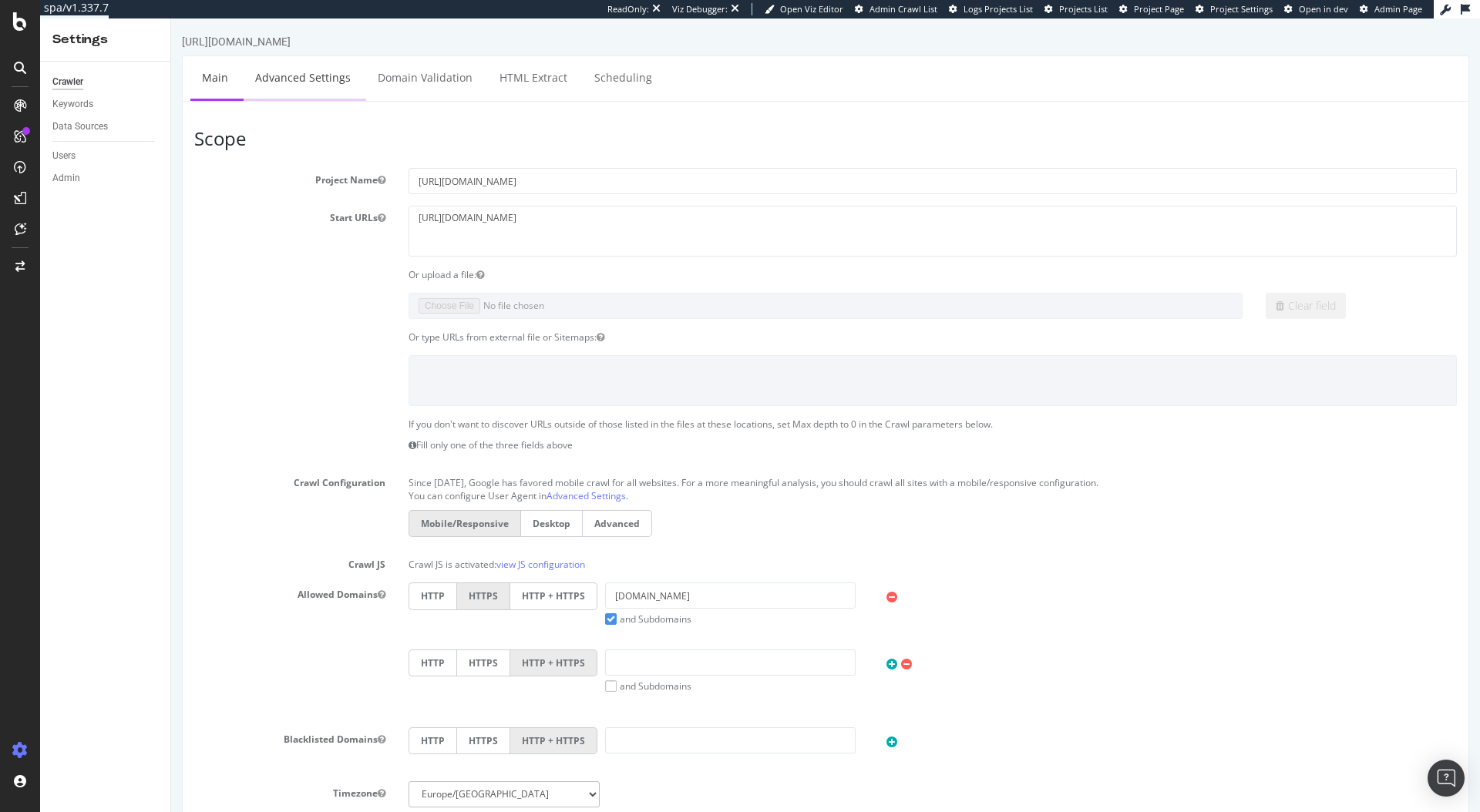
click at [340, 86] on link "Advanced Settings" at bounding box center [303, 77] width 119 height 42
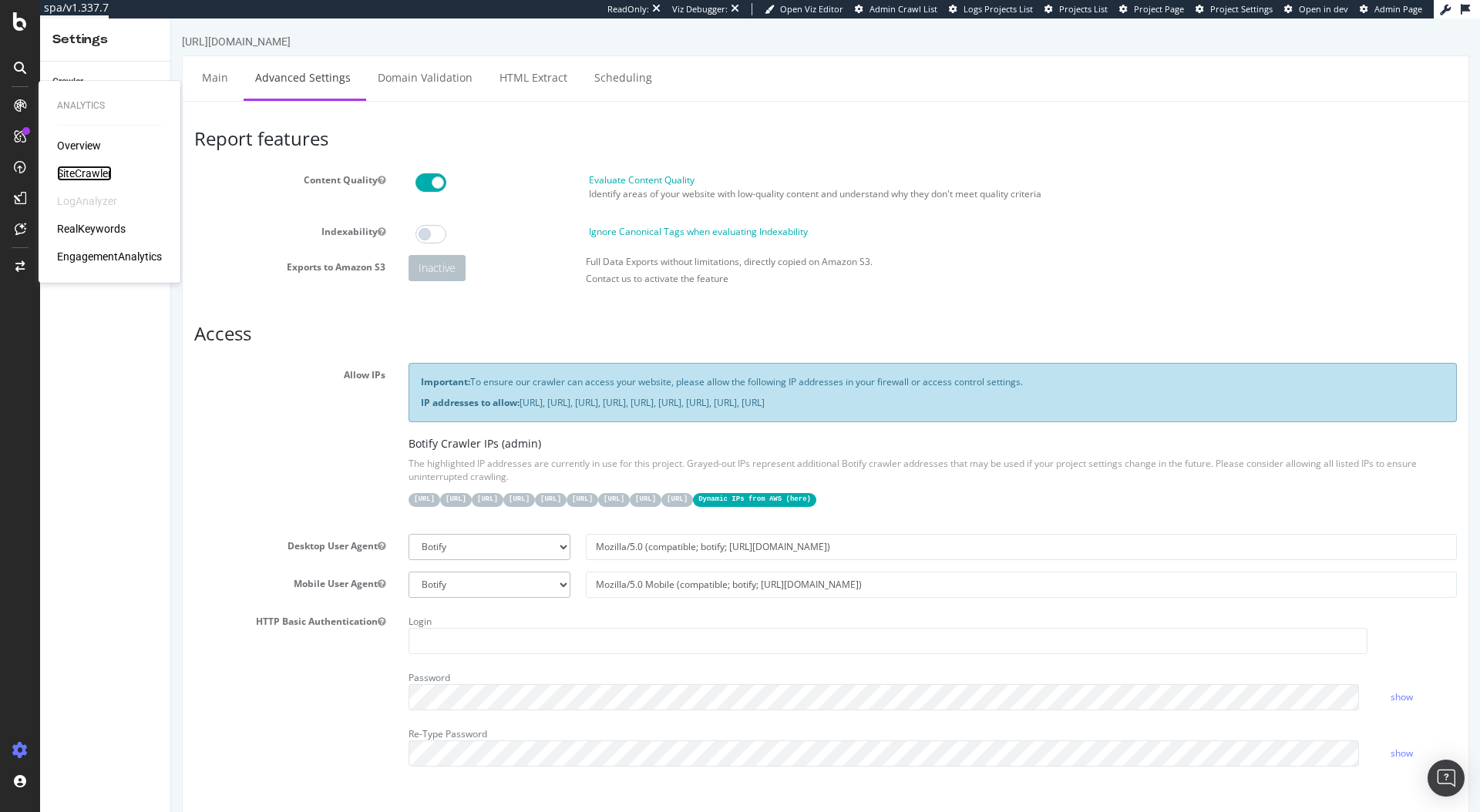
click at [74, 173] on div "SiteCrawler" at bounding box center [84, 173] width 54 height 16
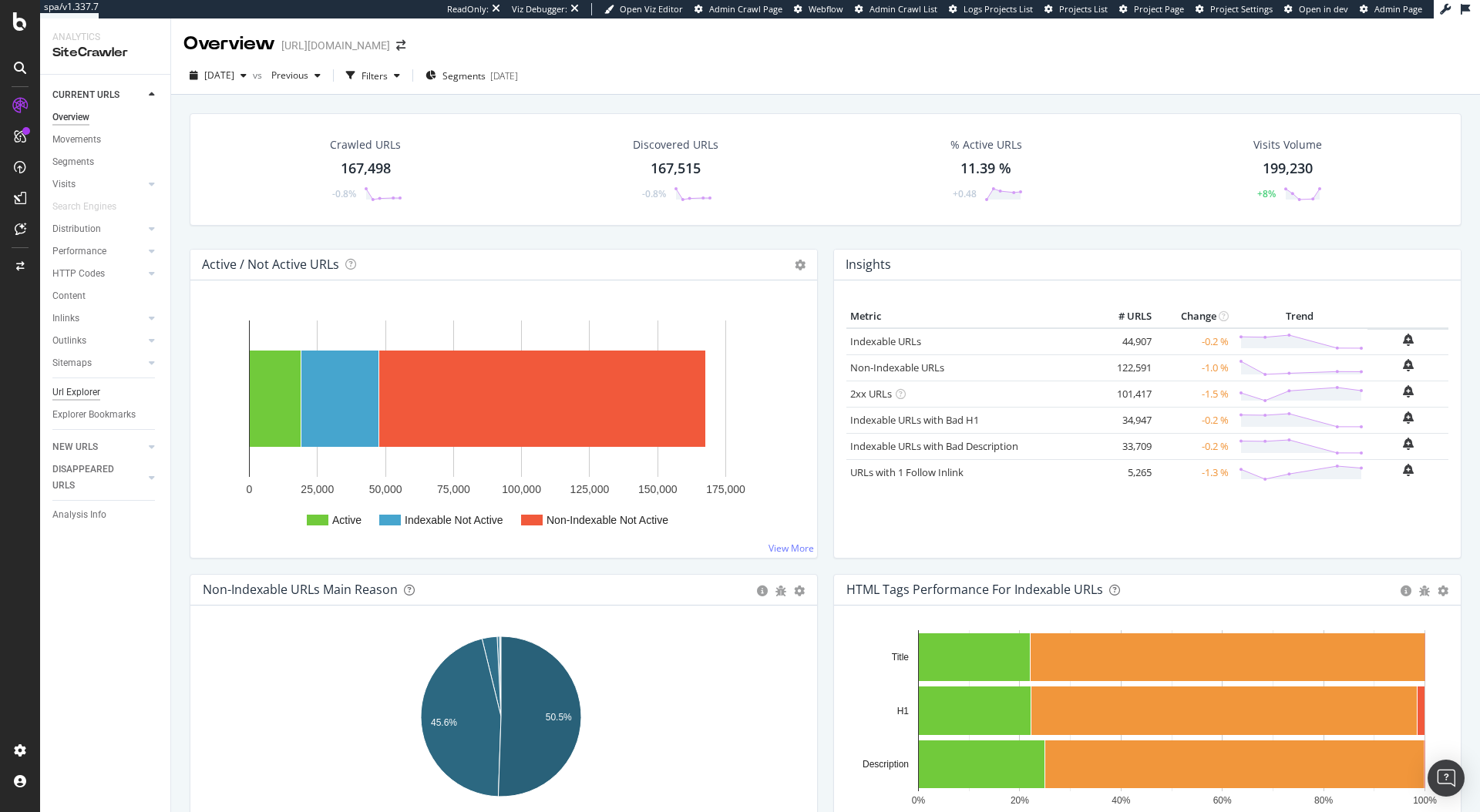
click at [57, 389] on div "Url Explorer" at bounding box center [76, 393] width 48 height 17
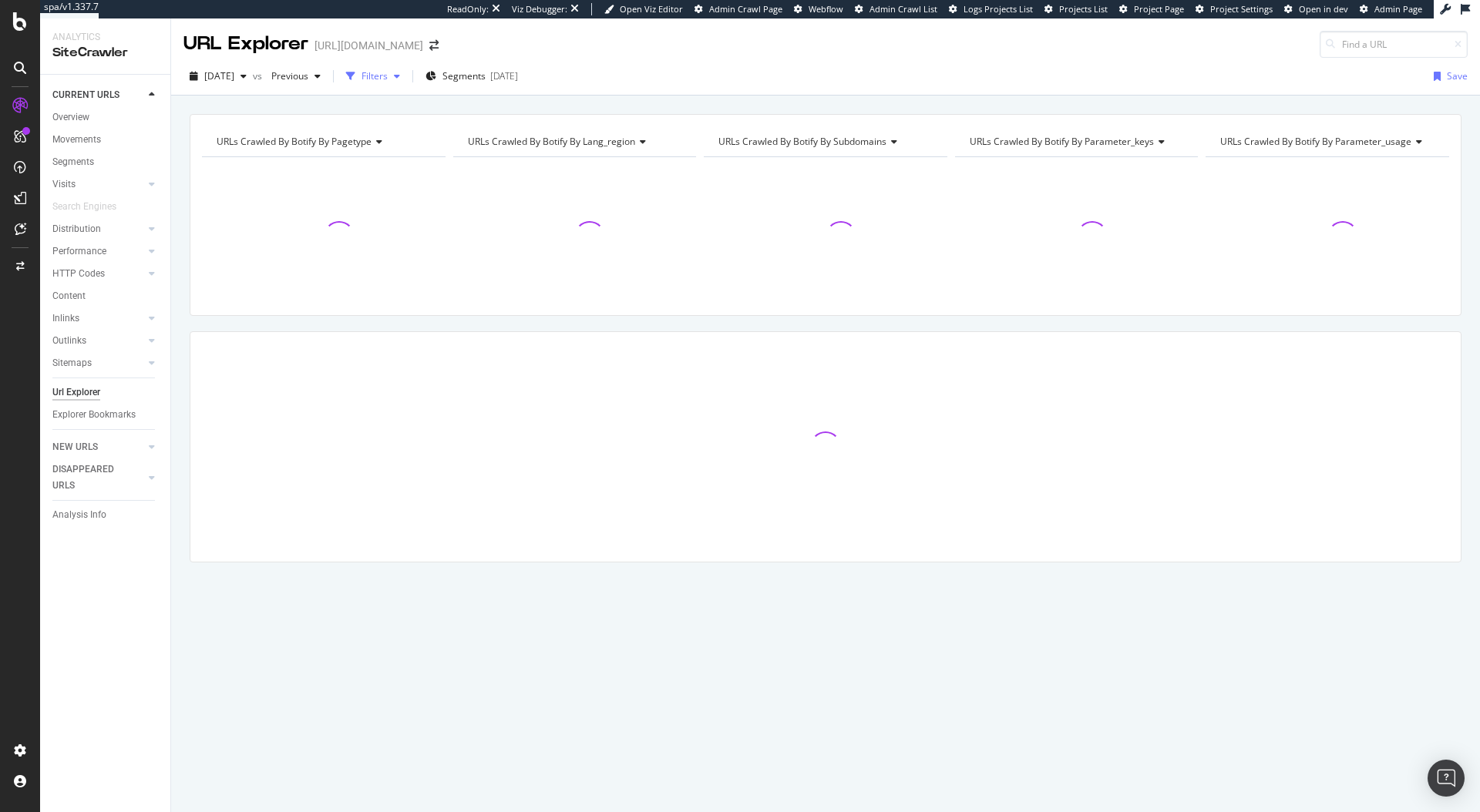
click at [388, 79] on div "Filters" at bounding box center [374, 75] width 26 height 13
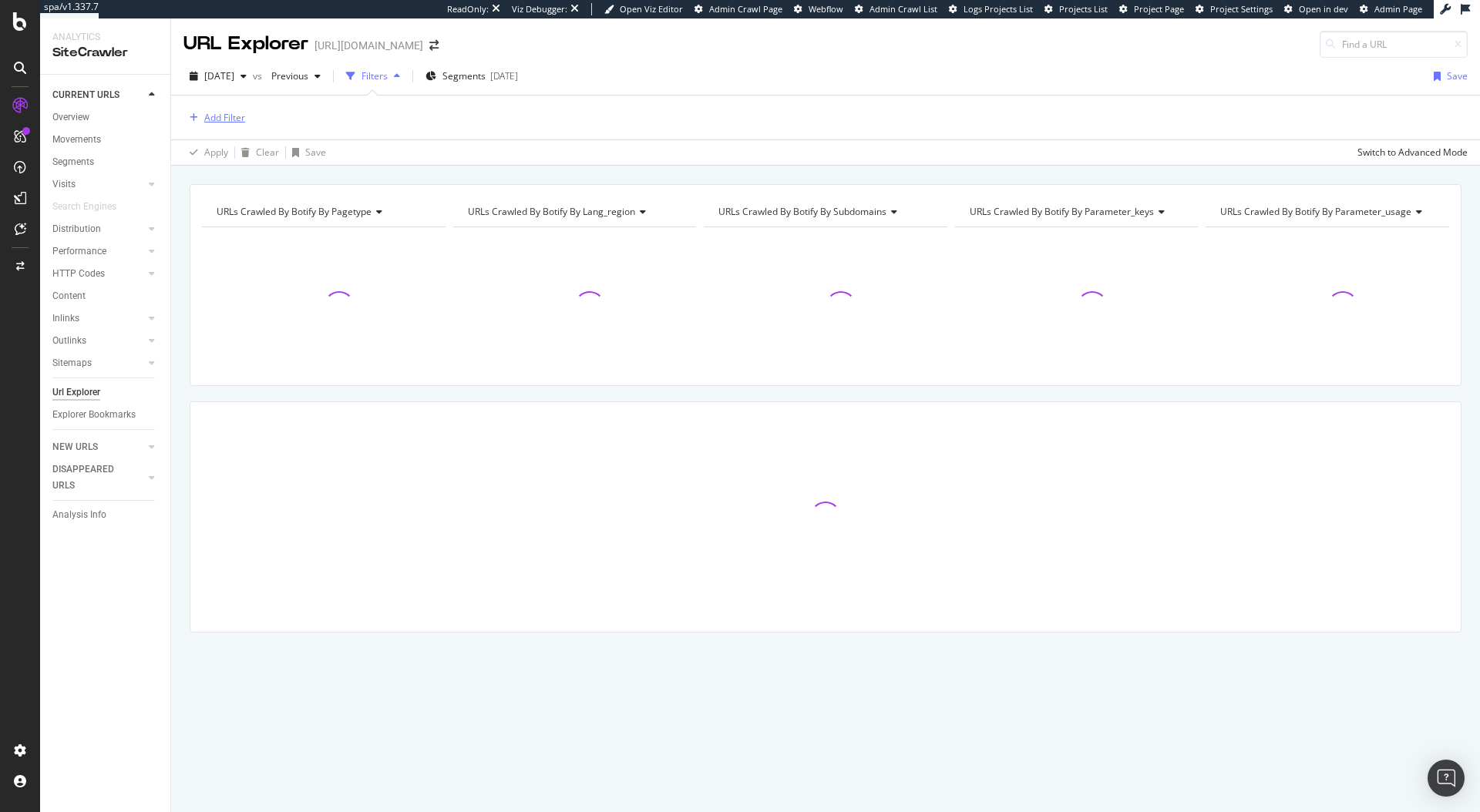
click at [232, 118] on div "Add Filter" at bounding box center [224, 118] width 40 height 13
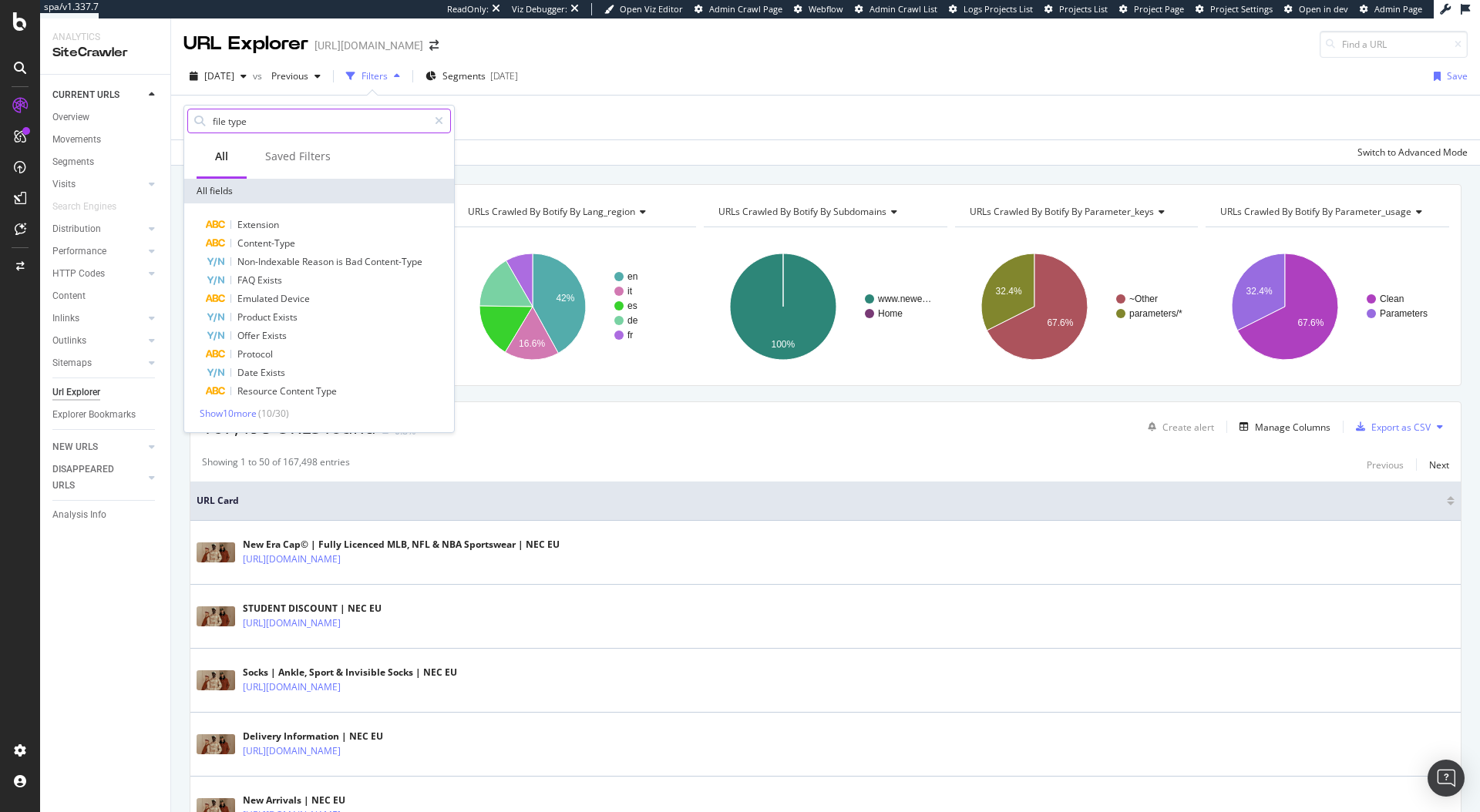
click at [286, 127] on input "file type" at bounding box center [319, 120] width 216 height 23
type input "file type"
click at [230, 143] on div "All" at bounding box center [222, 157] width 50 height 42
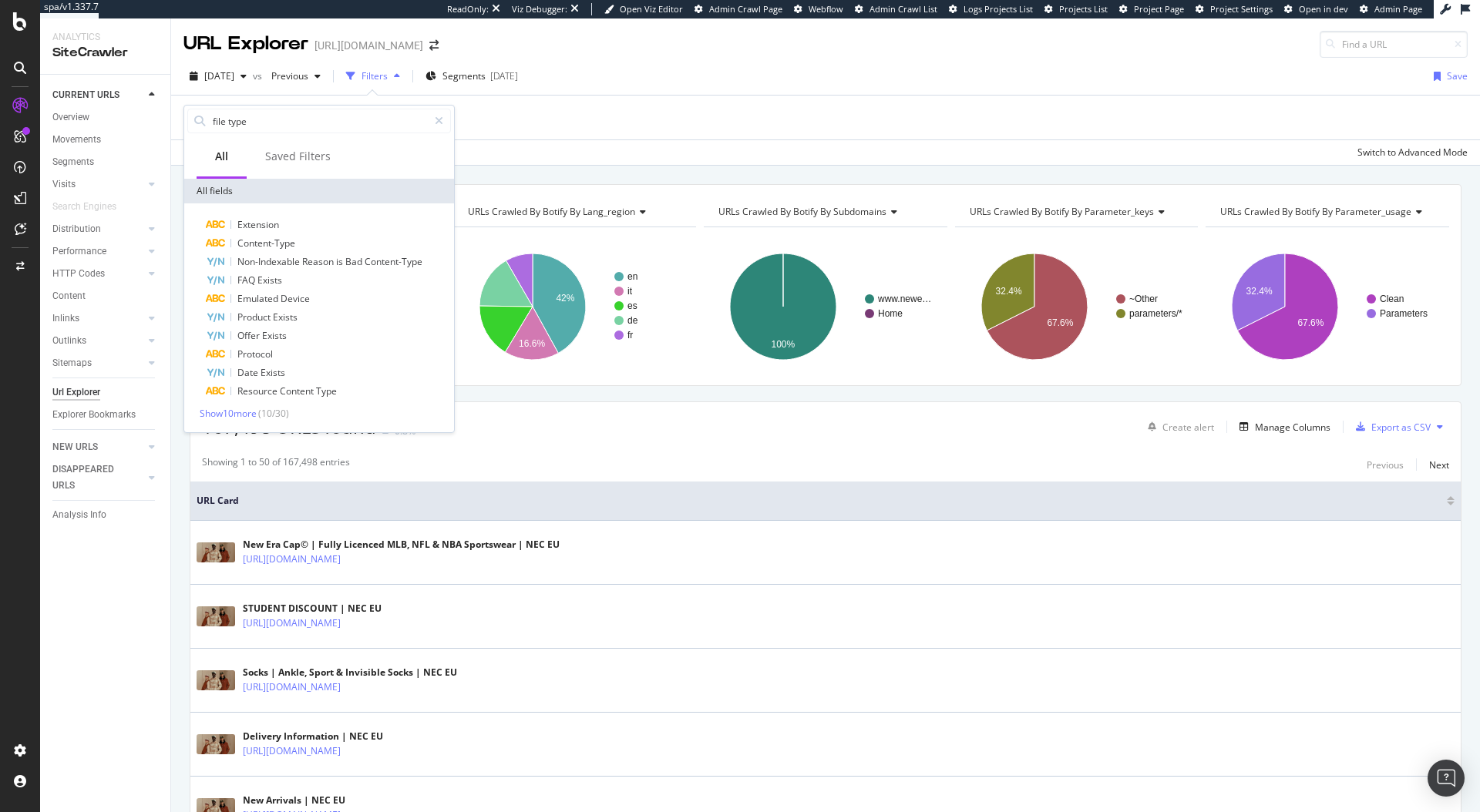
click at [632, 138] on div "Add Filter" at bounding box center [825, 118] width 1284 height 44
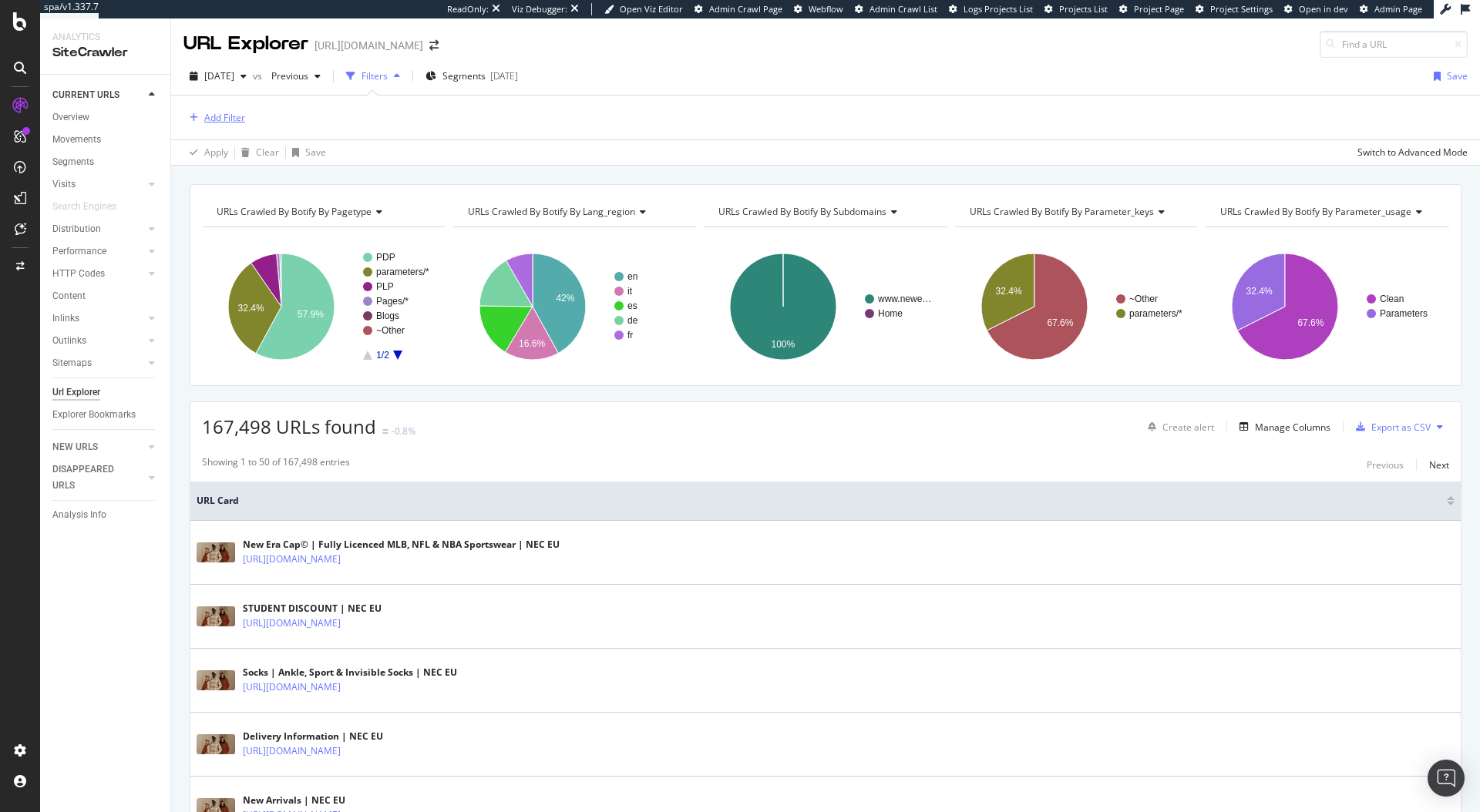
click at [227, 118] on div "Add Filter" at bounding box center [224, 118] width 40 height 13
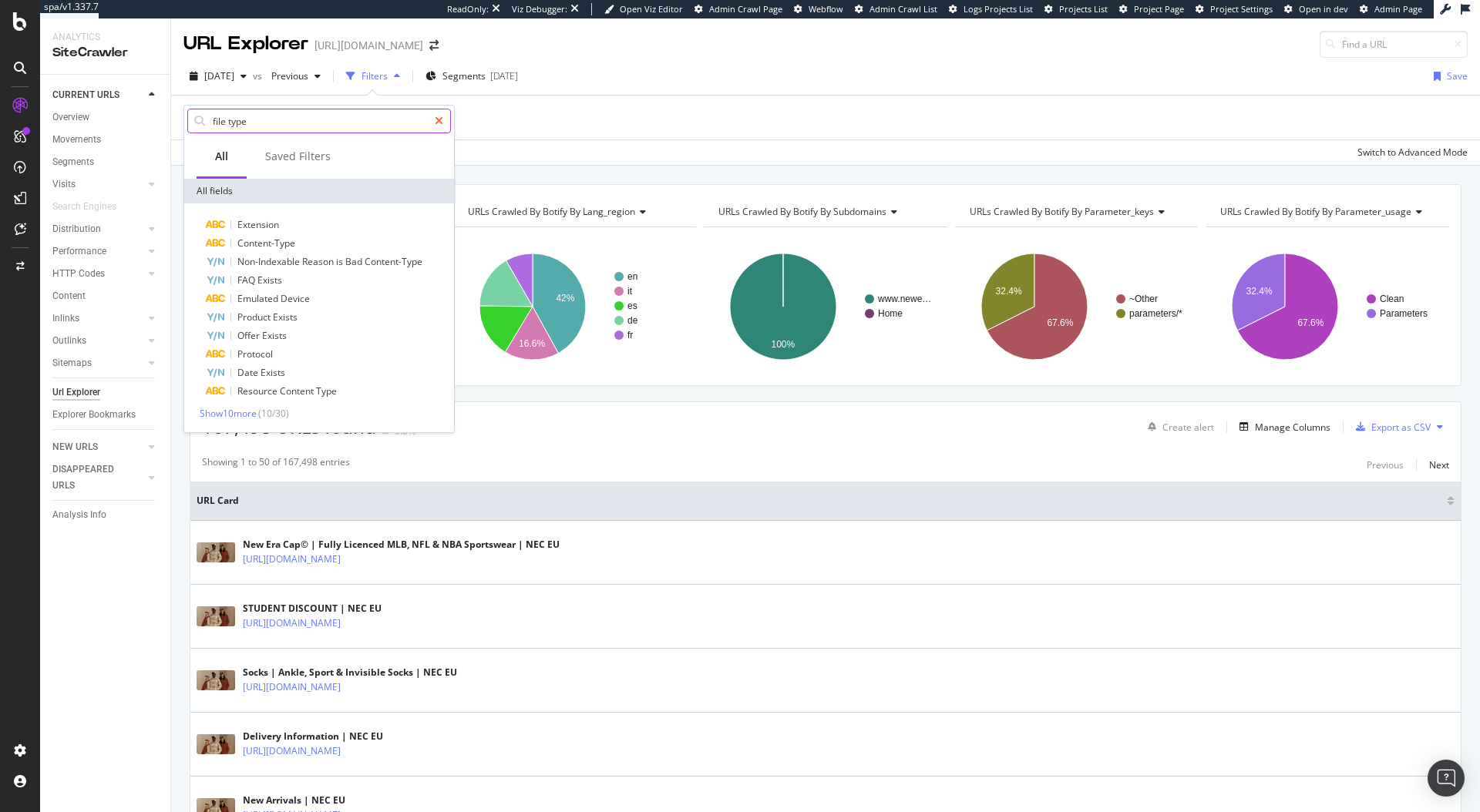
click at [437, 118] on icon at bounding box center [439, 121] width 8 height 11
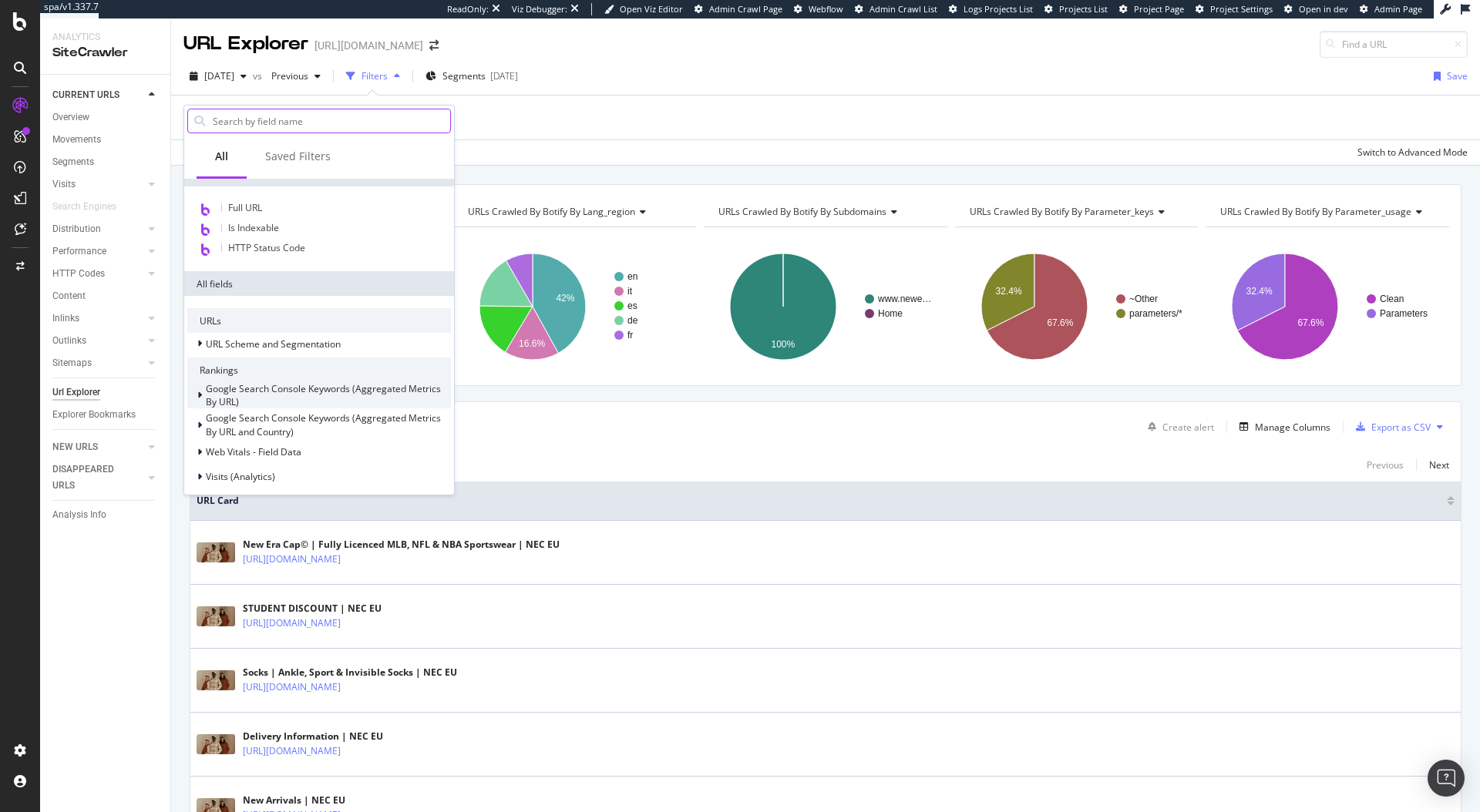
scroll to position [225, 0]
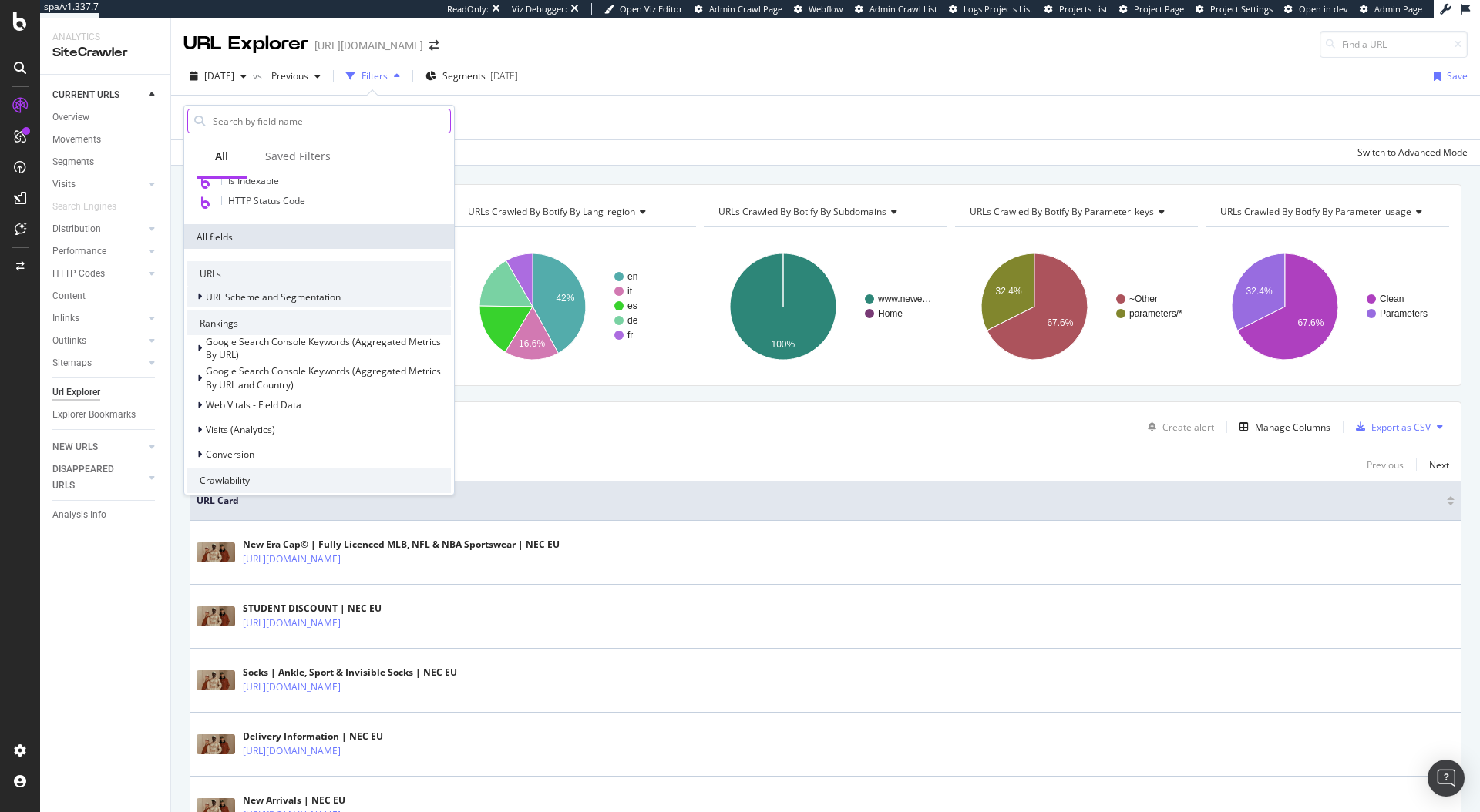
click at [198, 300] on icon at bounding box center [200, 297] width 5 height 9
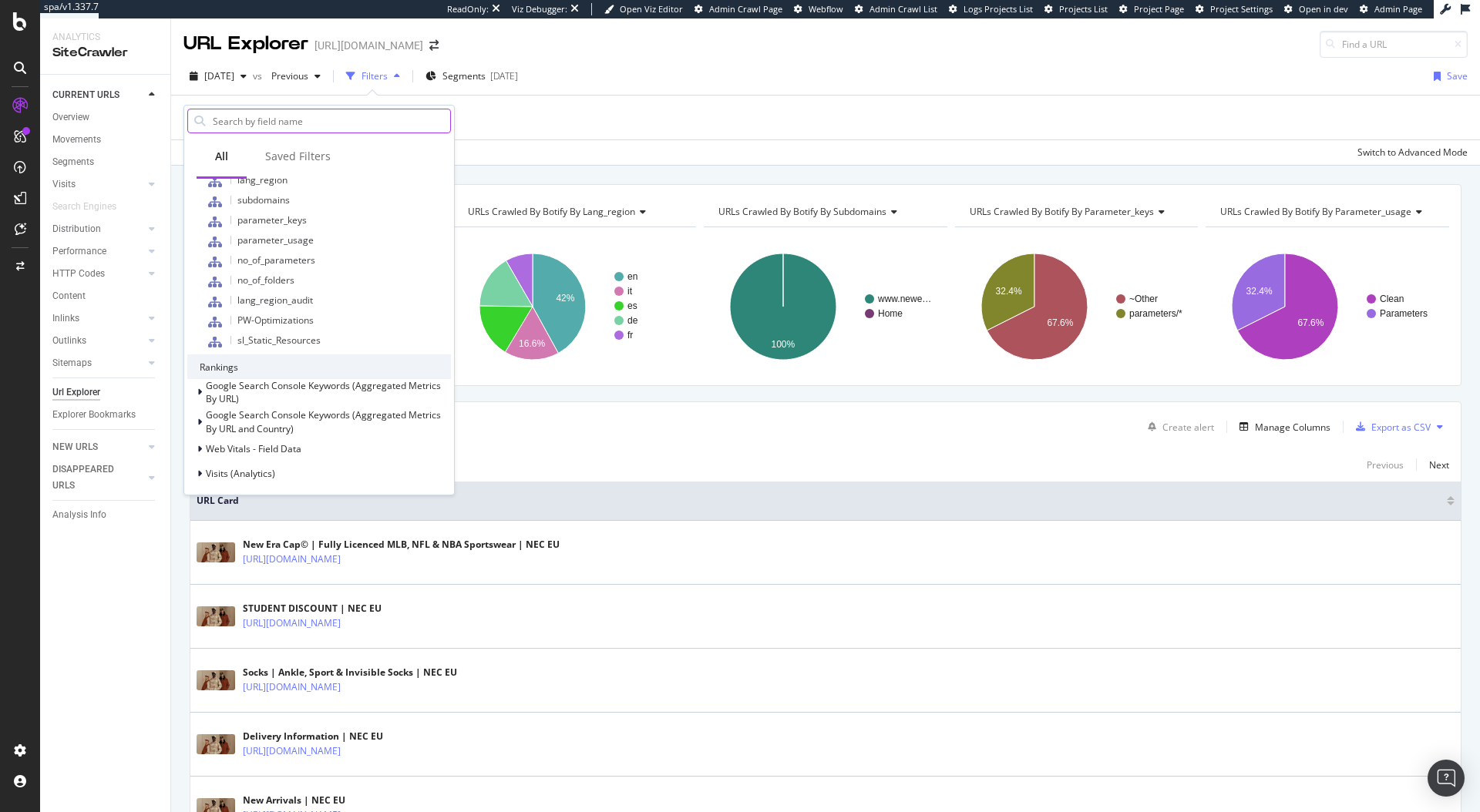
scroll to position [745, 0]
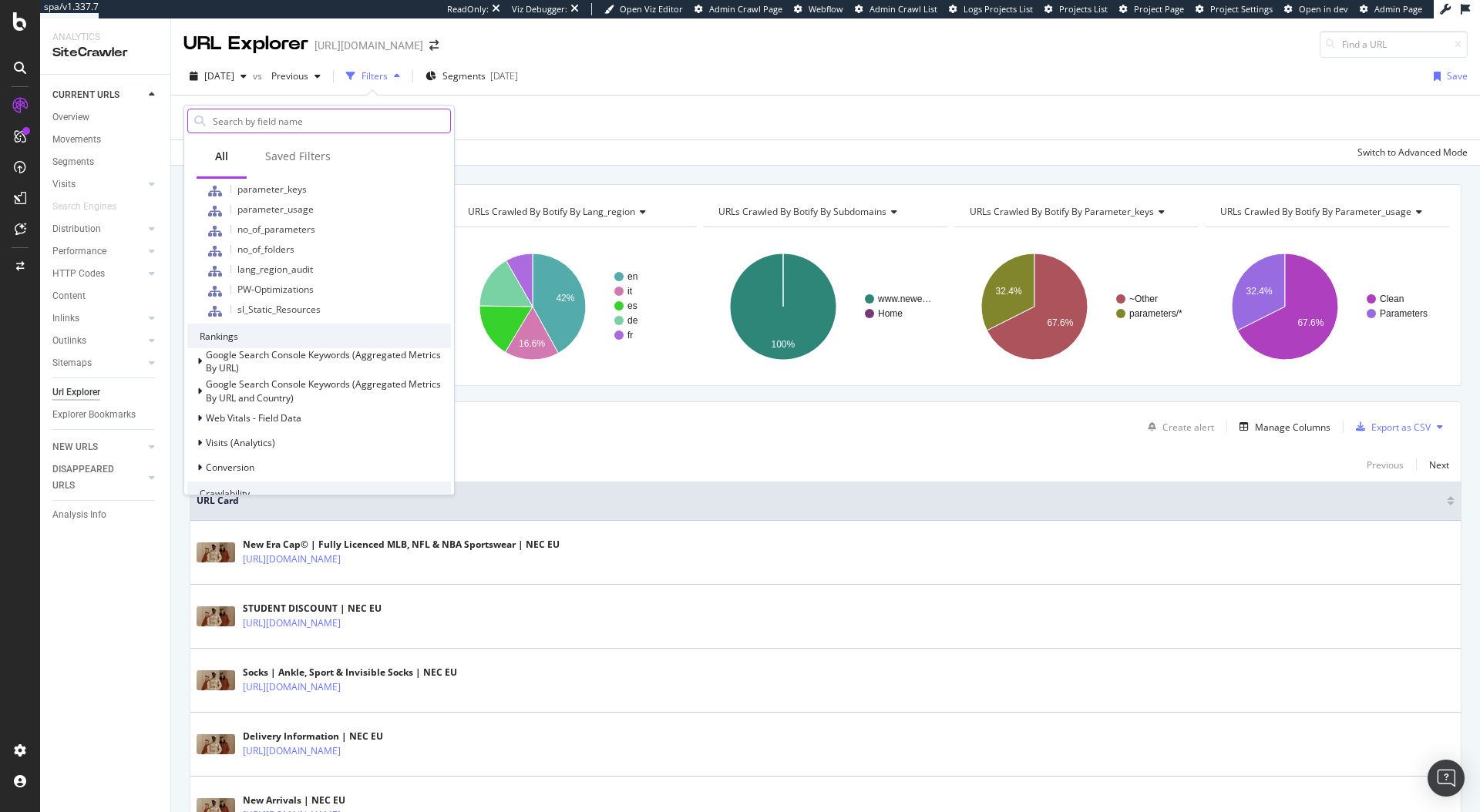
click at [822, 146] on div "Apply Clear Save Switch to Advanced Mode" at bounding box center [825, 153] width 1309 height 26
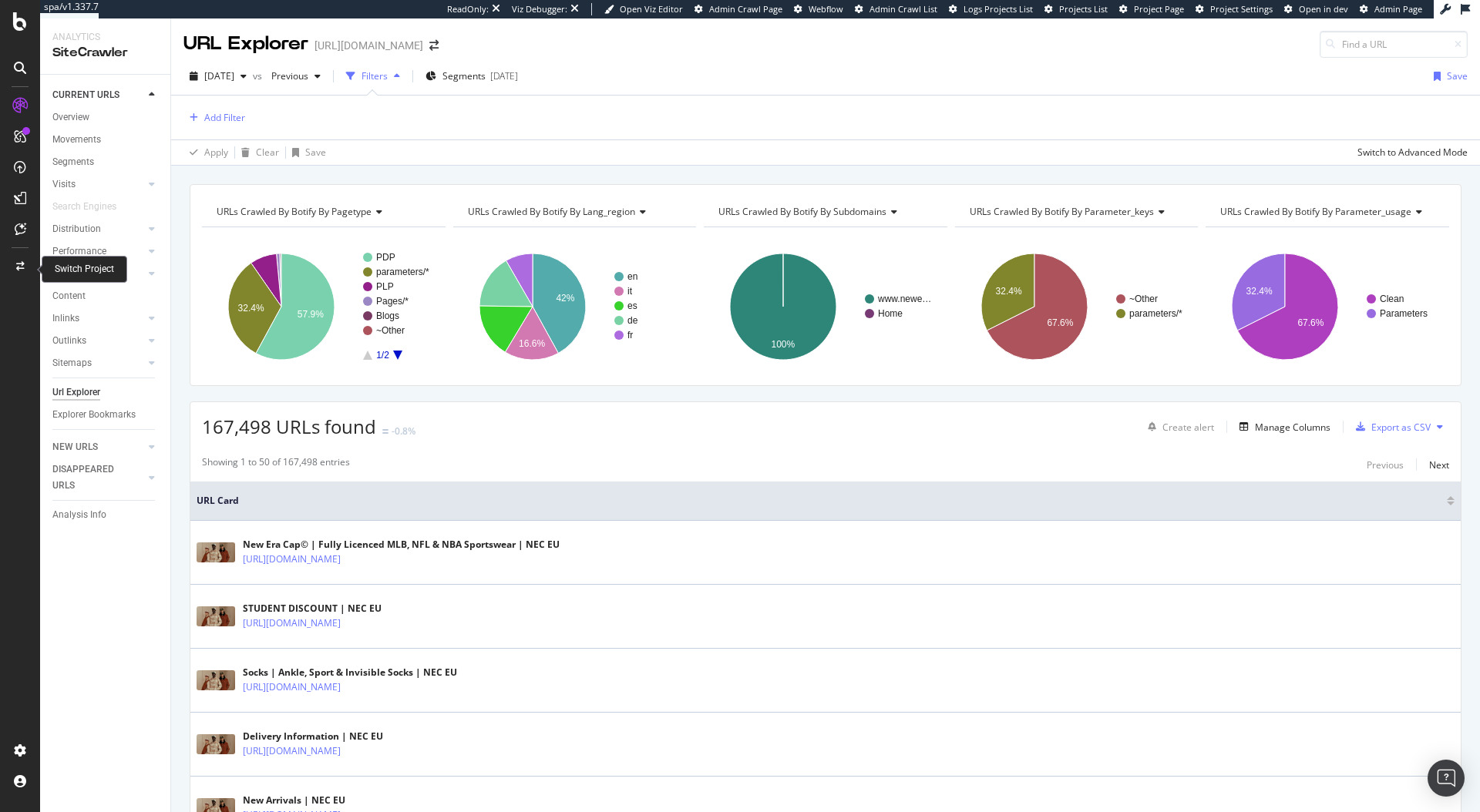
click at [13, 270] on div at bounding box center [20, 267] width 37 height 25
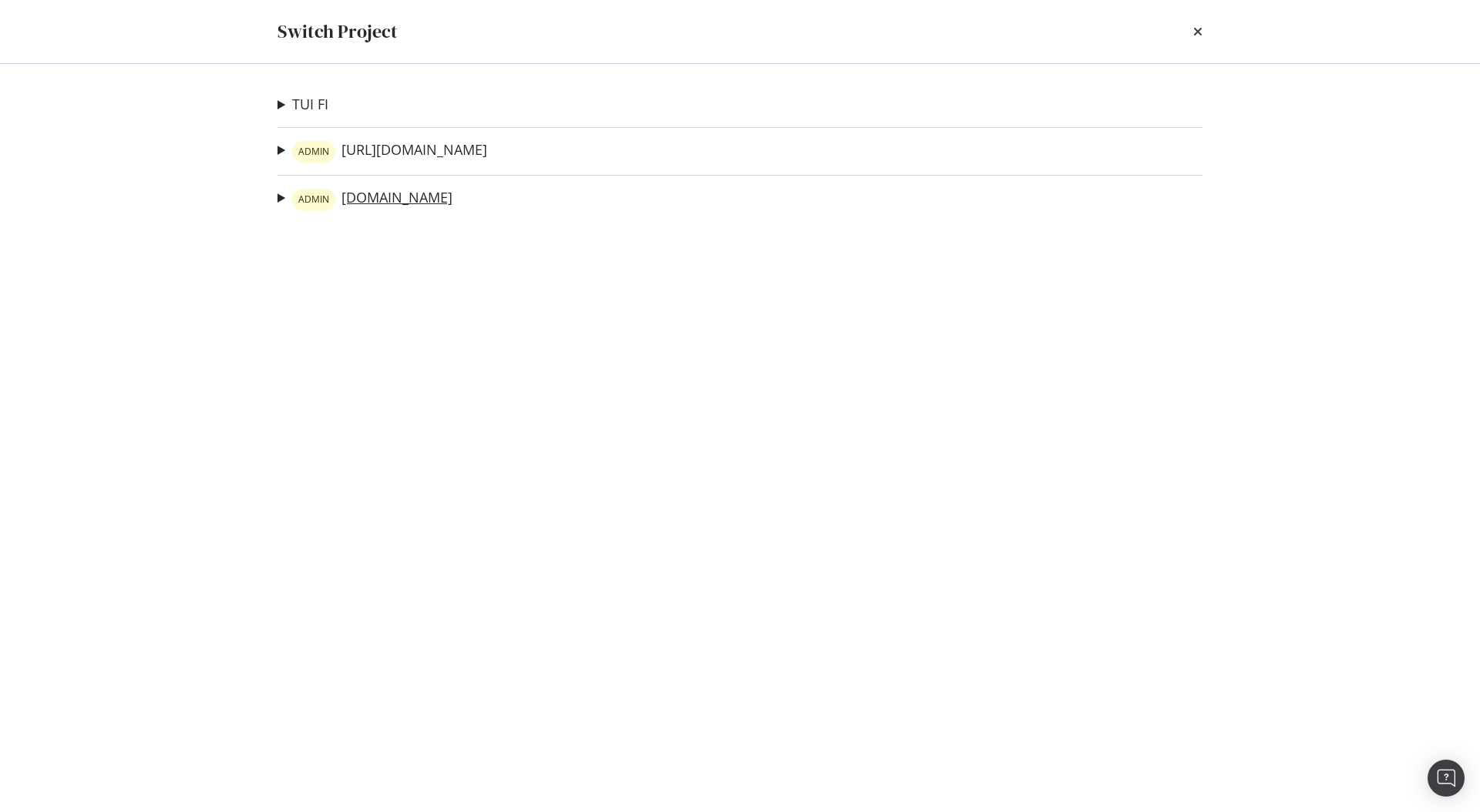
click at [423, 203] on link "ADMIN www.neweracap.co.uk" at bounding box center [373, 199] width 160 height 21
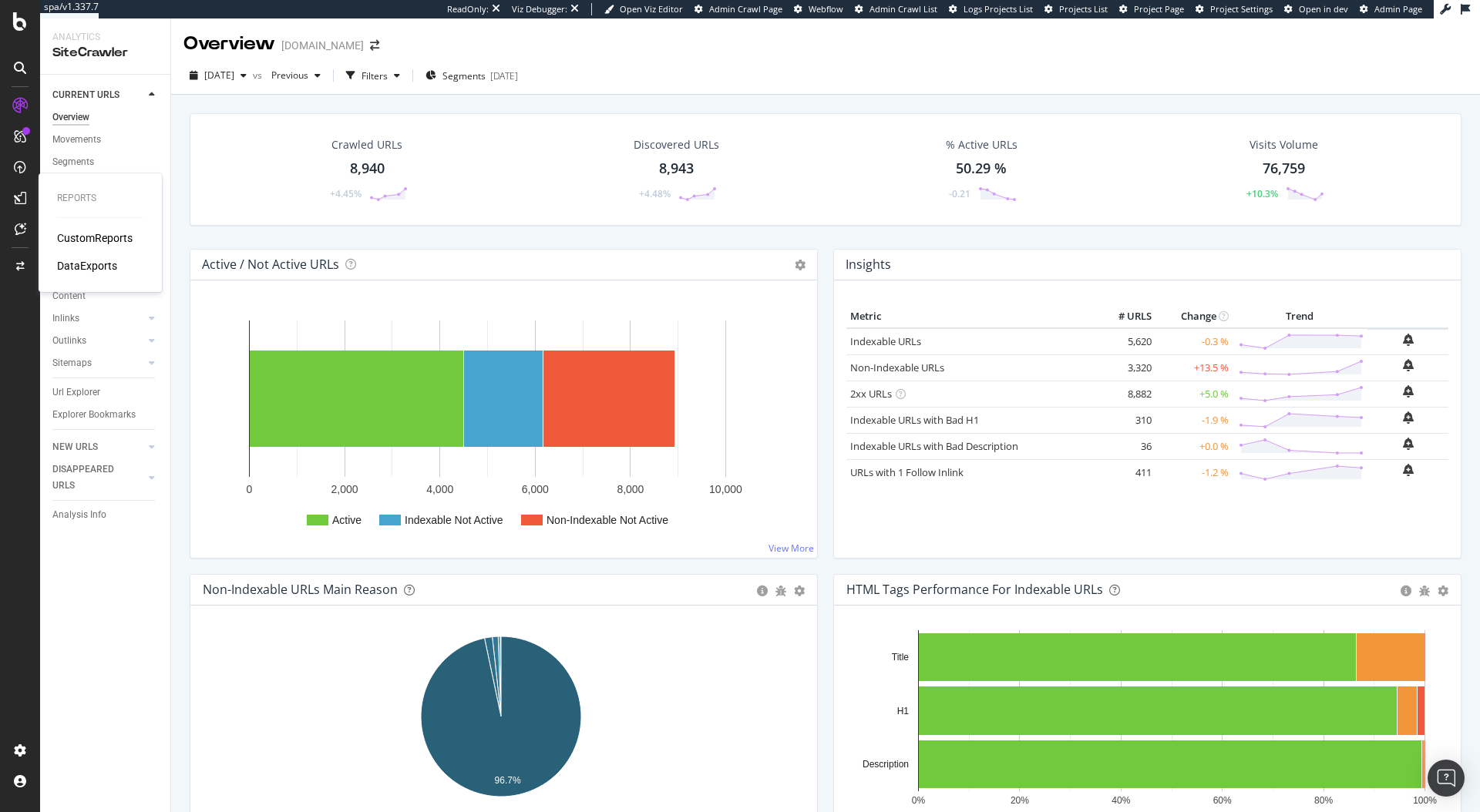
click at [86, 268] on div "DataExports" at bounding box center [86, 266] width 60 height 16
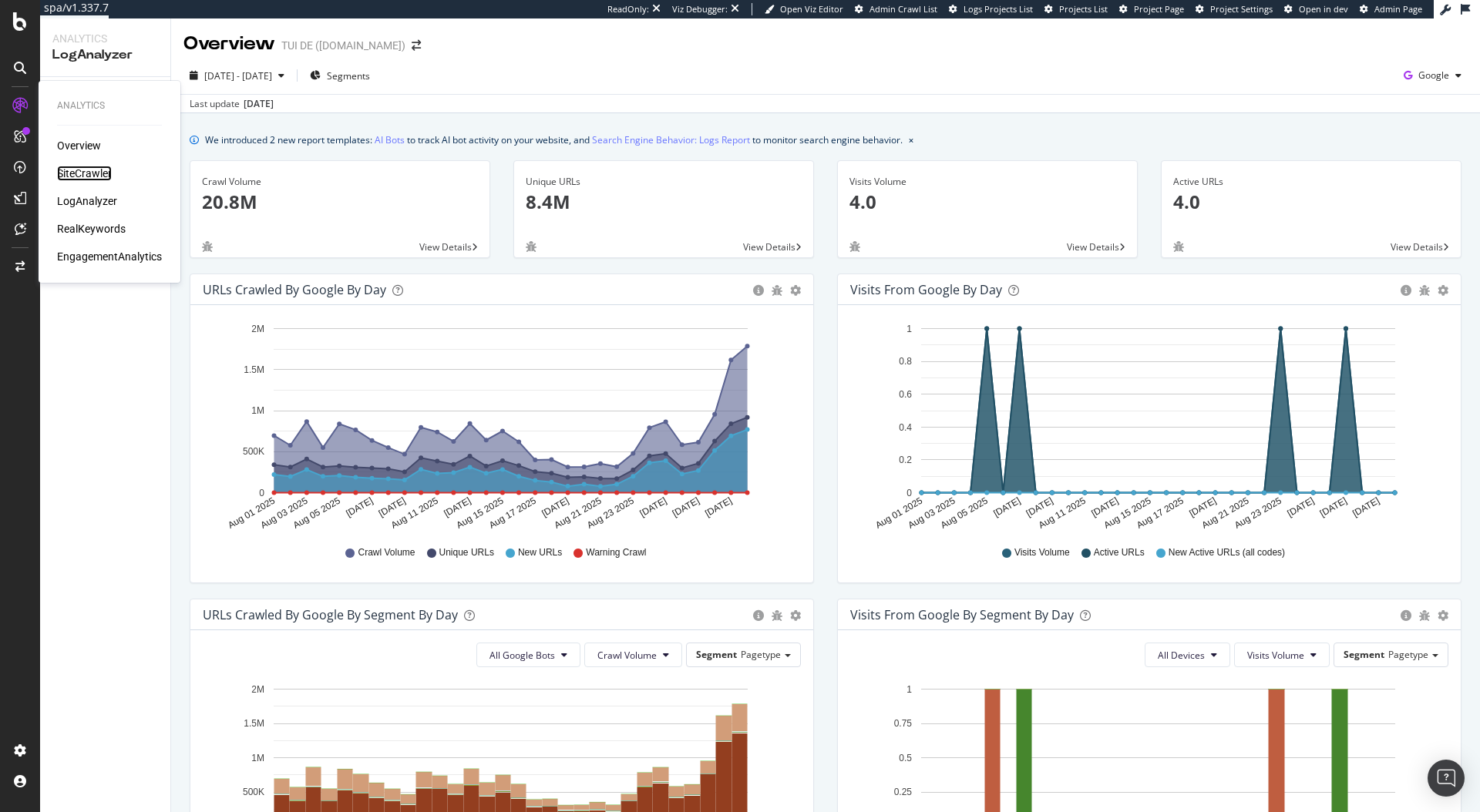
click at [70, 175] on div "SiteCrawler" at bounding box center [84, 173] width 54 height 16
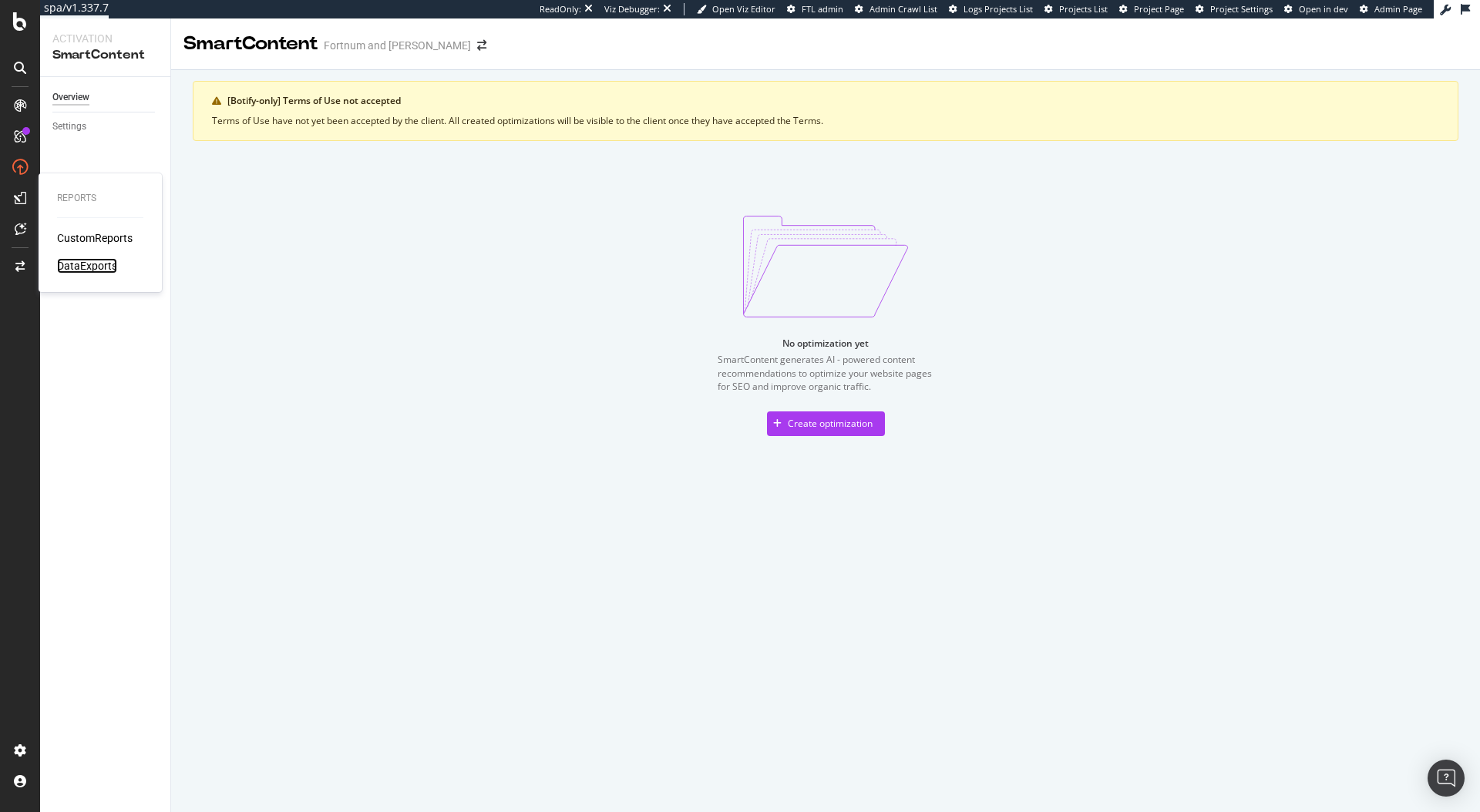
click at [74, 260] on div "DataExports" at bounding box center [86, 266] width 60 height 16
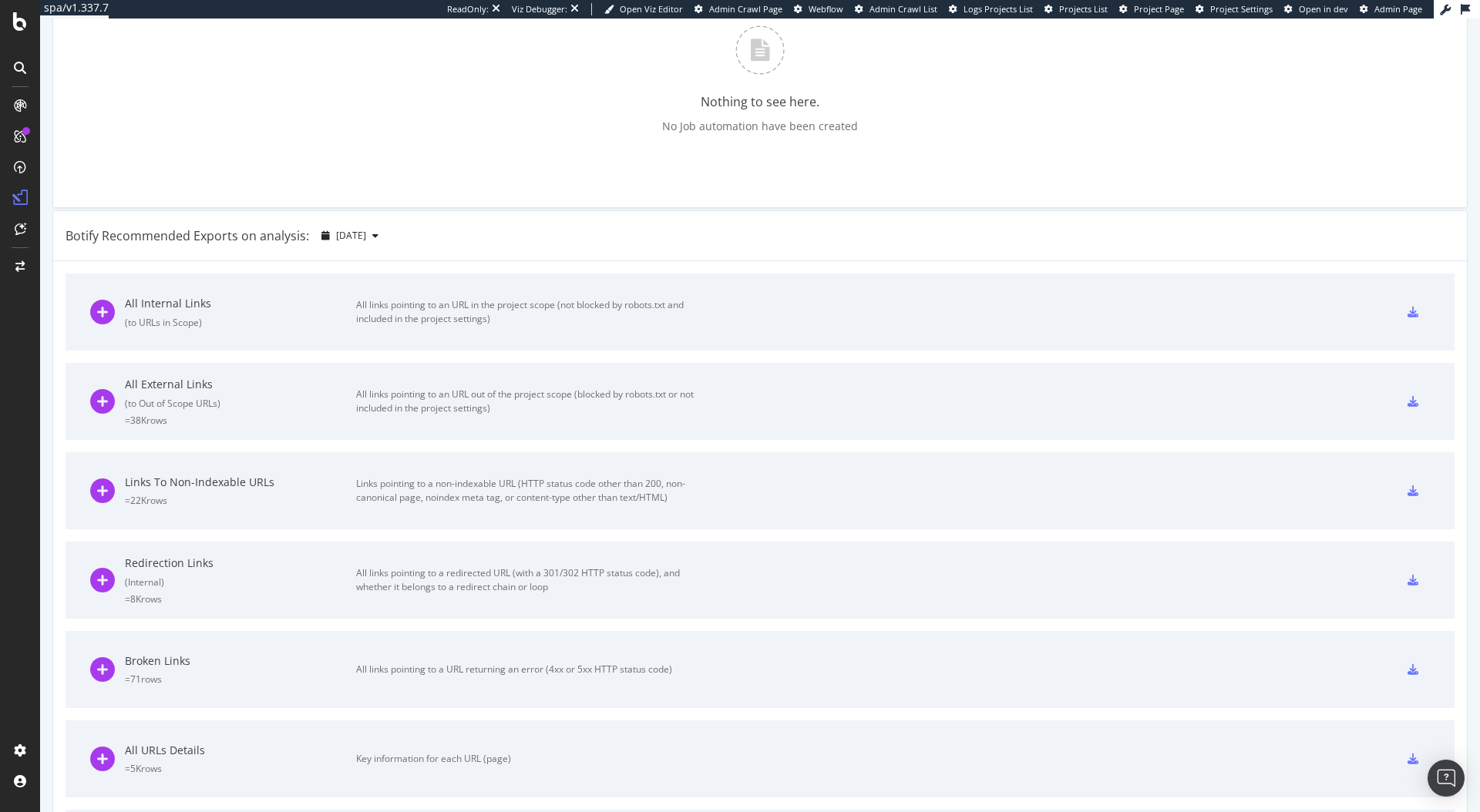
scroll to position [564, 0]
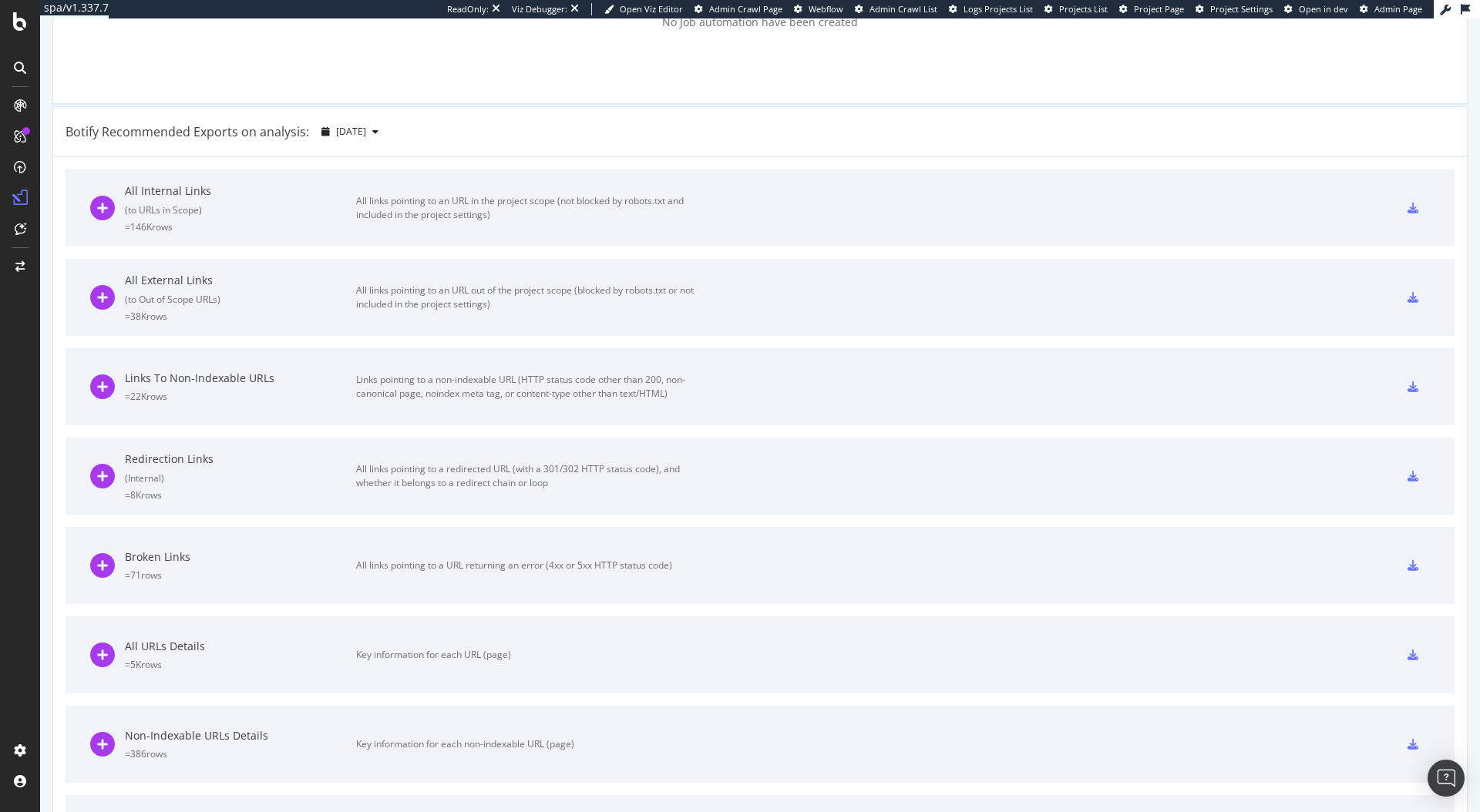
click at [469, 209] on div "All links pointing to an URL in the project scope (not blocked by robots.txt an…" at bounding box center [529, 208] width 347 height 28
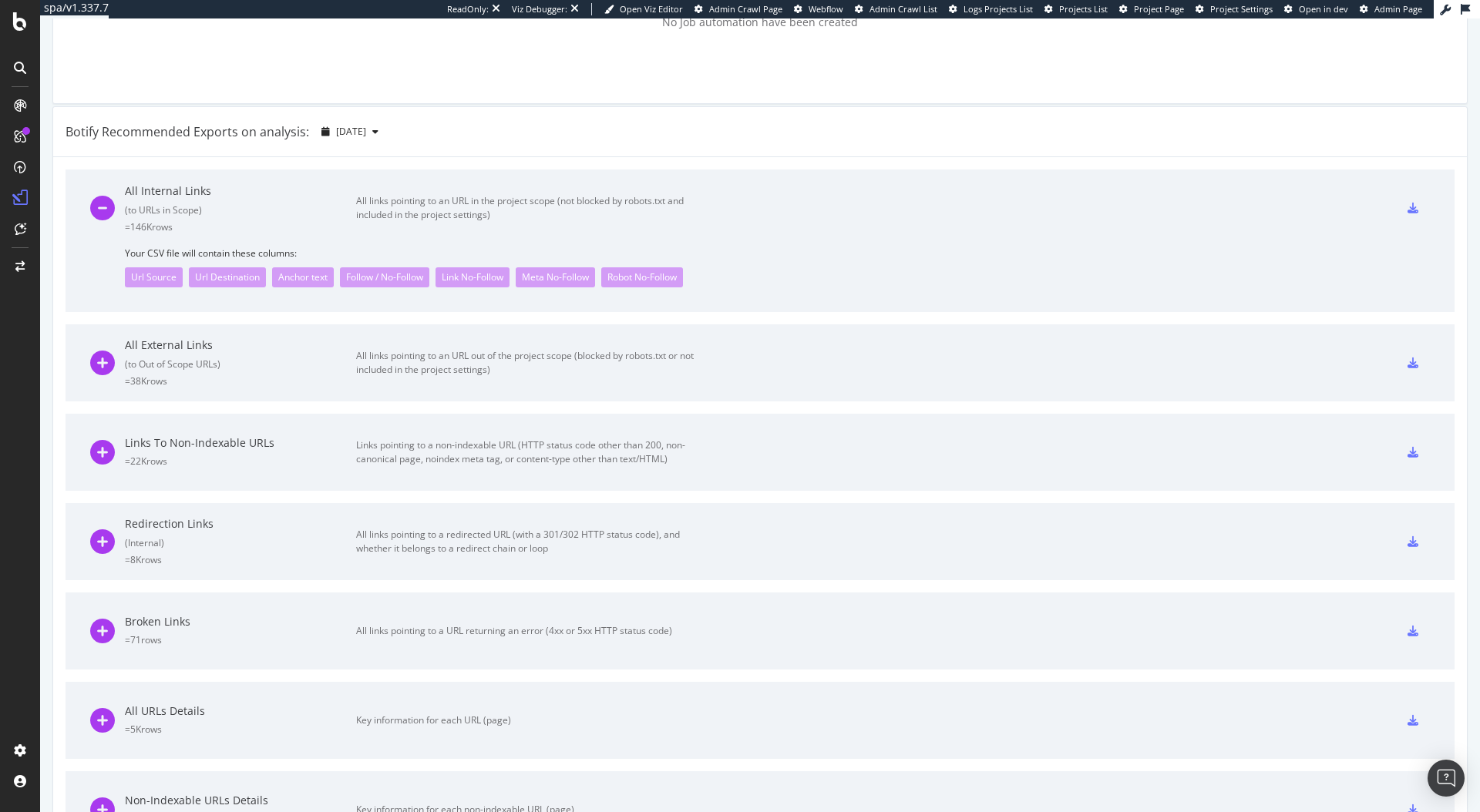
click at [1396, 207] on div at bounding box center [1413, 208] width 34 height 25
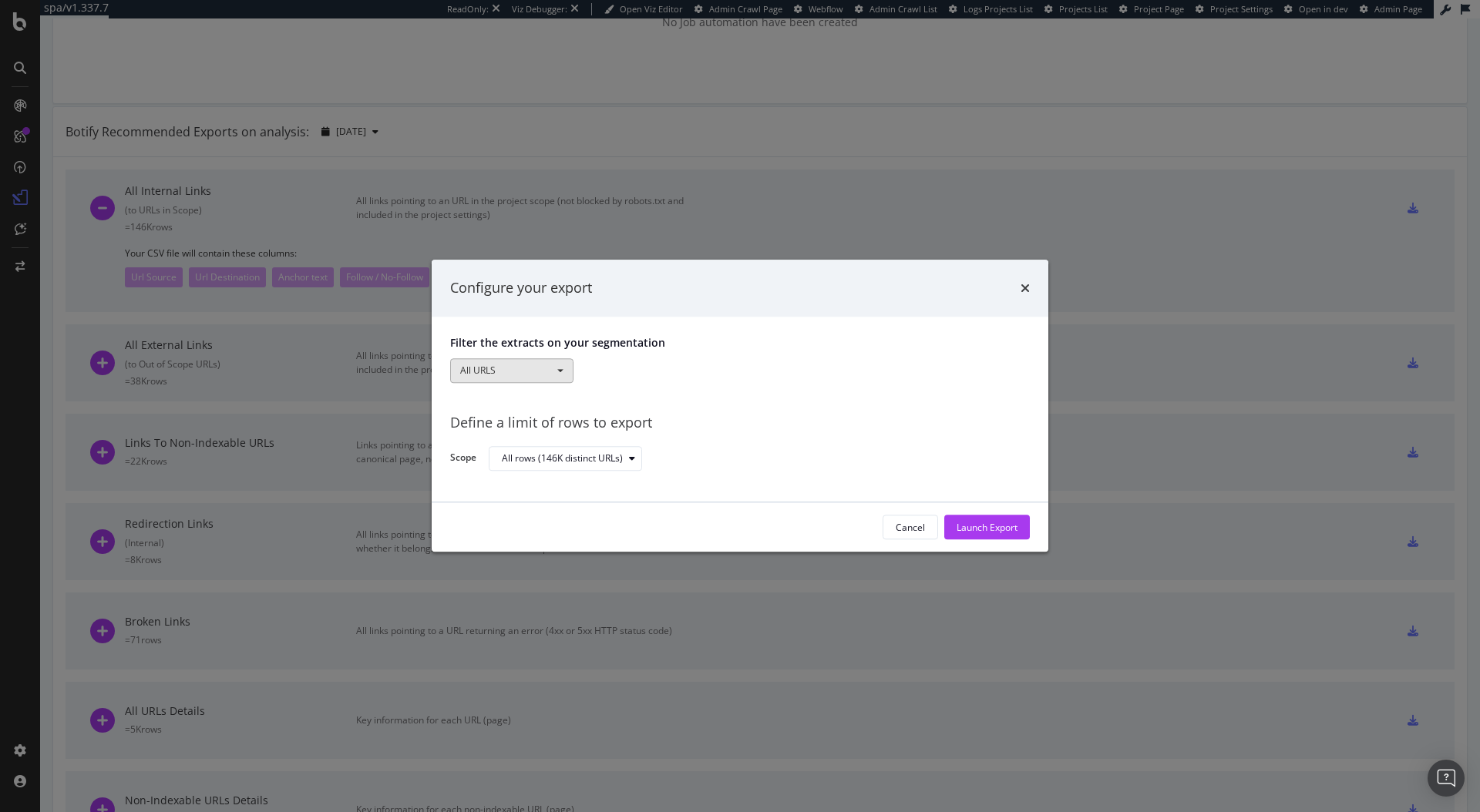
click at [485, 360] on button "All URLS" at bounding box center [511, 371] width 123 height 25
click at [640, 365] on div "All URLS All URLS Pagetype S_sub_categories S_parameter_usage Internal_static" at bounding box center [740, 372] width 579 height 27
click at [987, 522] on div "Launch Export" at bounding box center [987, 527] width 61 height 13
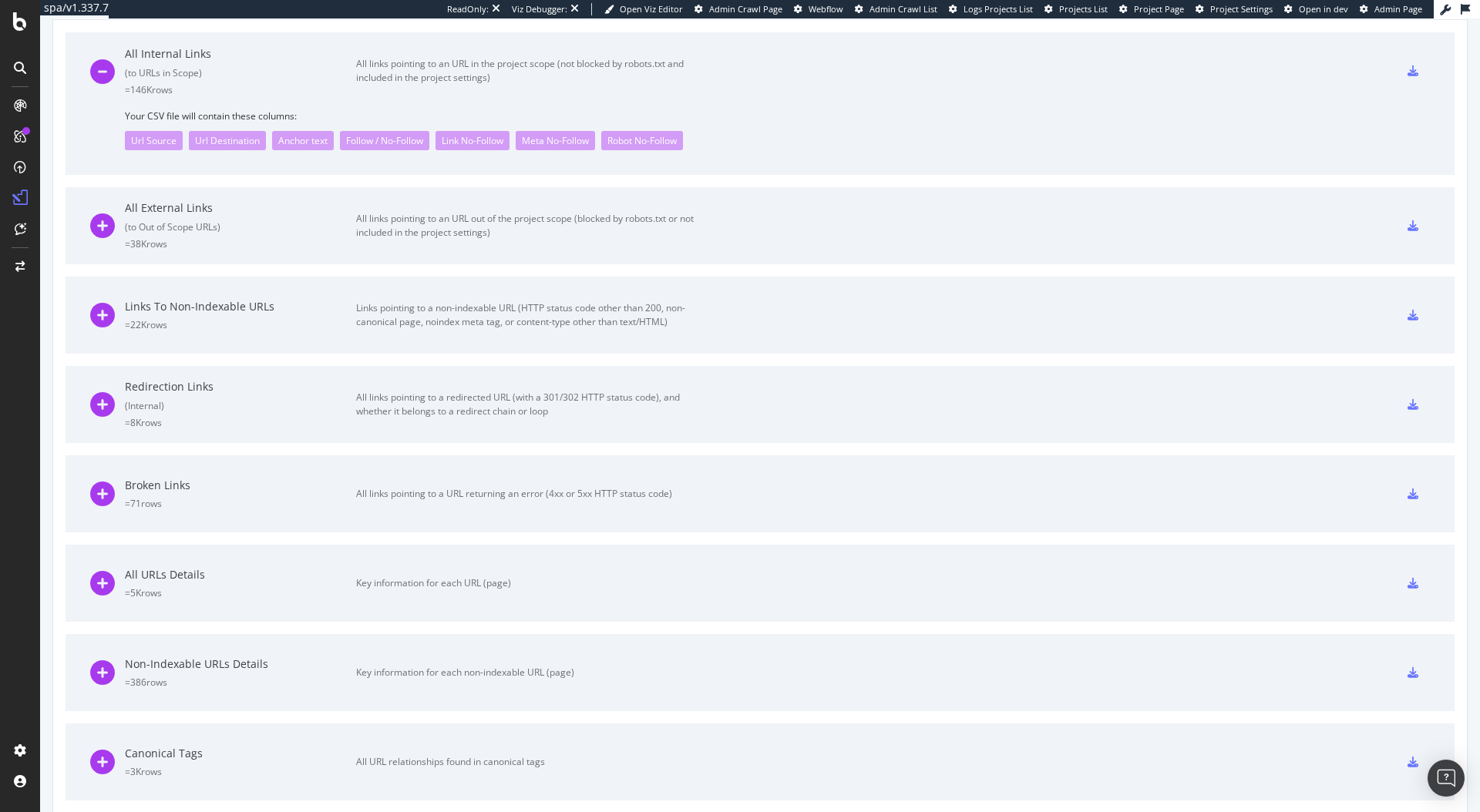
scroll to position [427, 0]
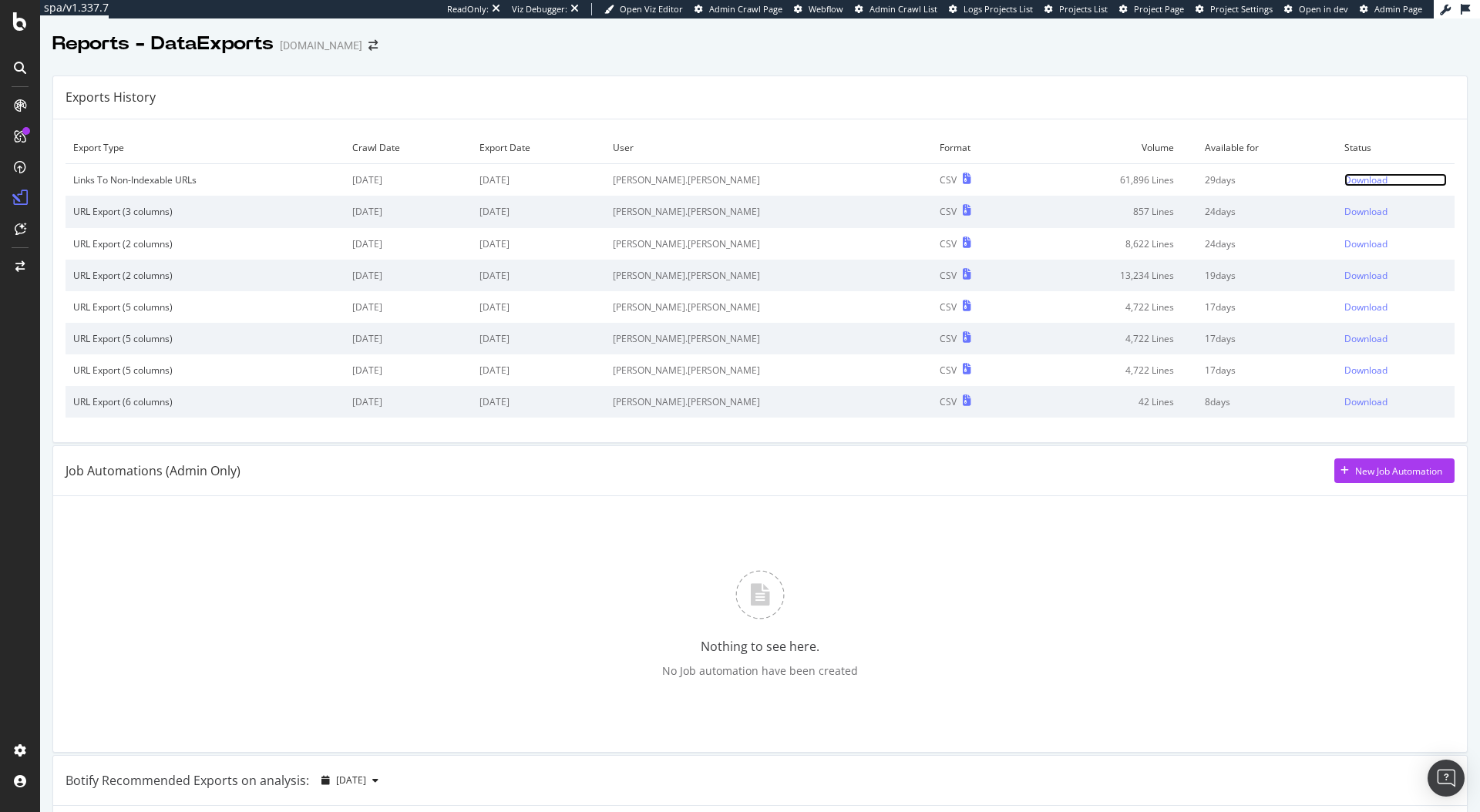
drag, startPoint x: 1338, startPoint y: 179, endPoint x: 1325, endPoint y: 178, distance: 13.0
click at [1344, 178] on div "Download" at bounding box center [1365, 180] width 43 height 13
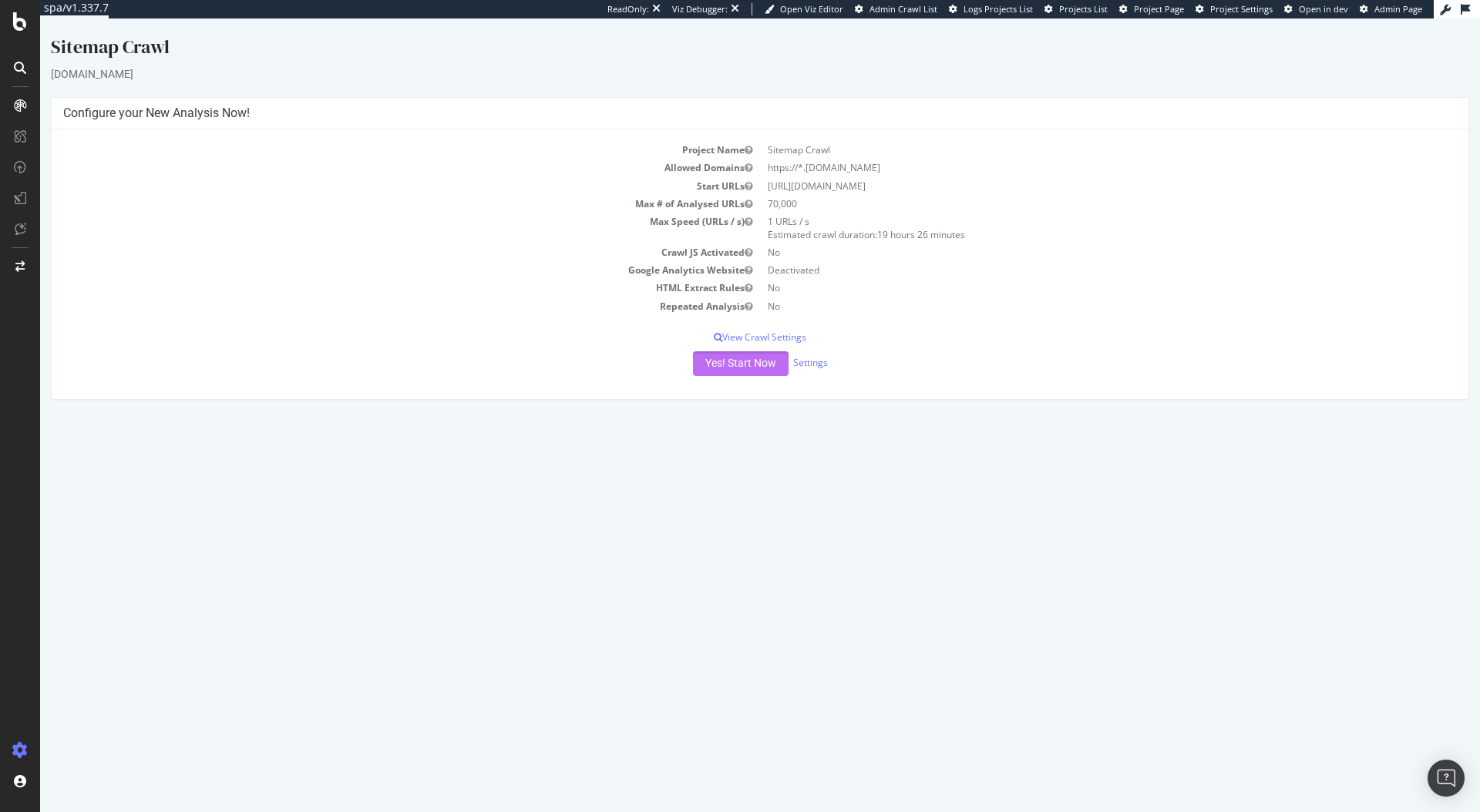
click at [744, 362] on button "Yes! Start Now" at bounding box center [740, 363] width 96 height 25
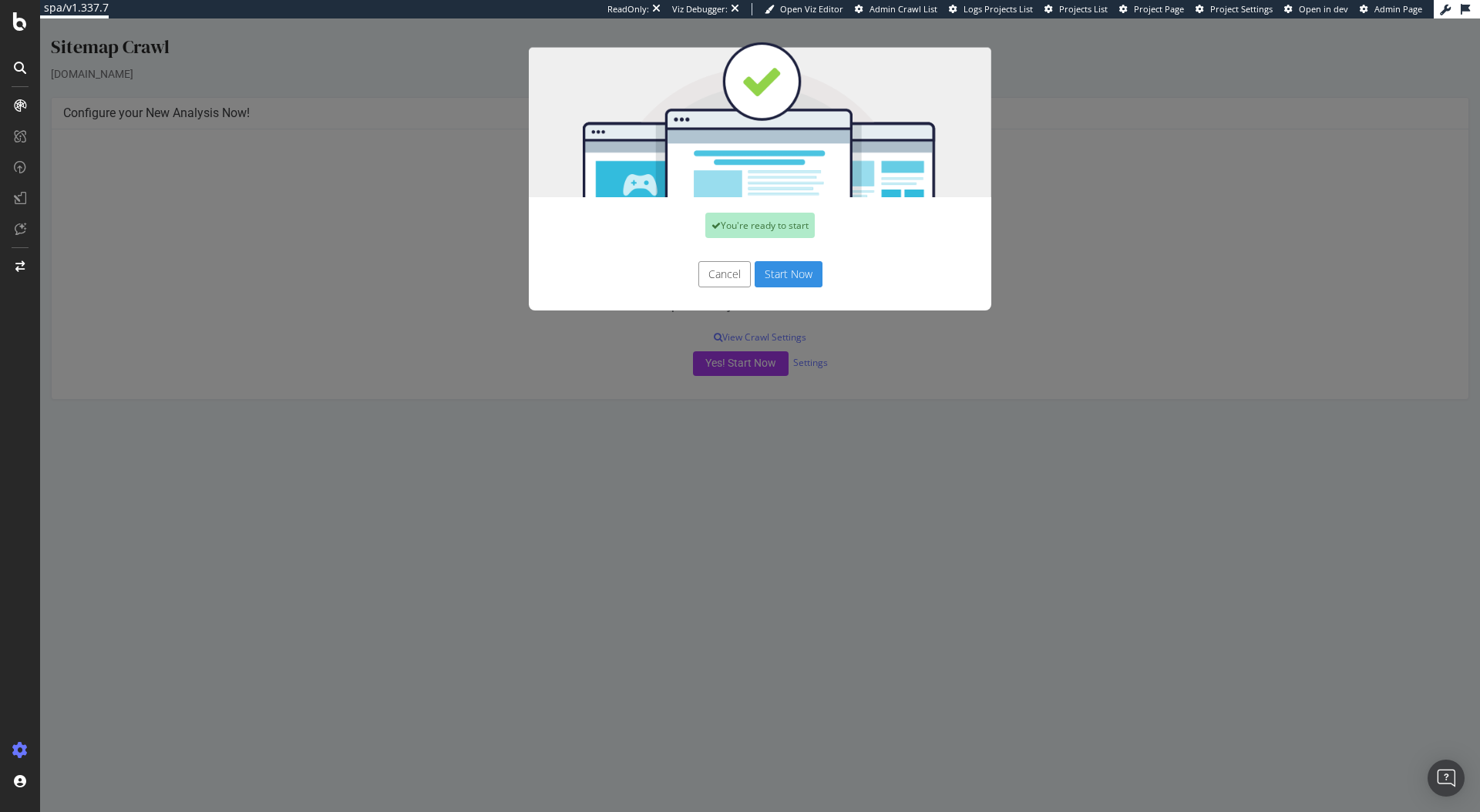
click at [782, 279] on button "Start Now" at bounding box center [788, 274] width 68 height 26
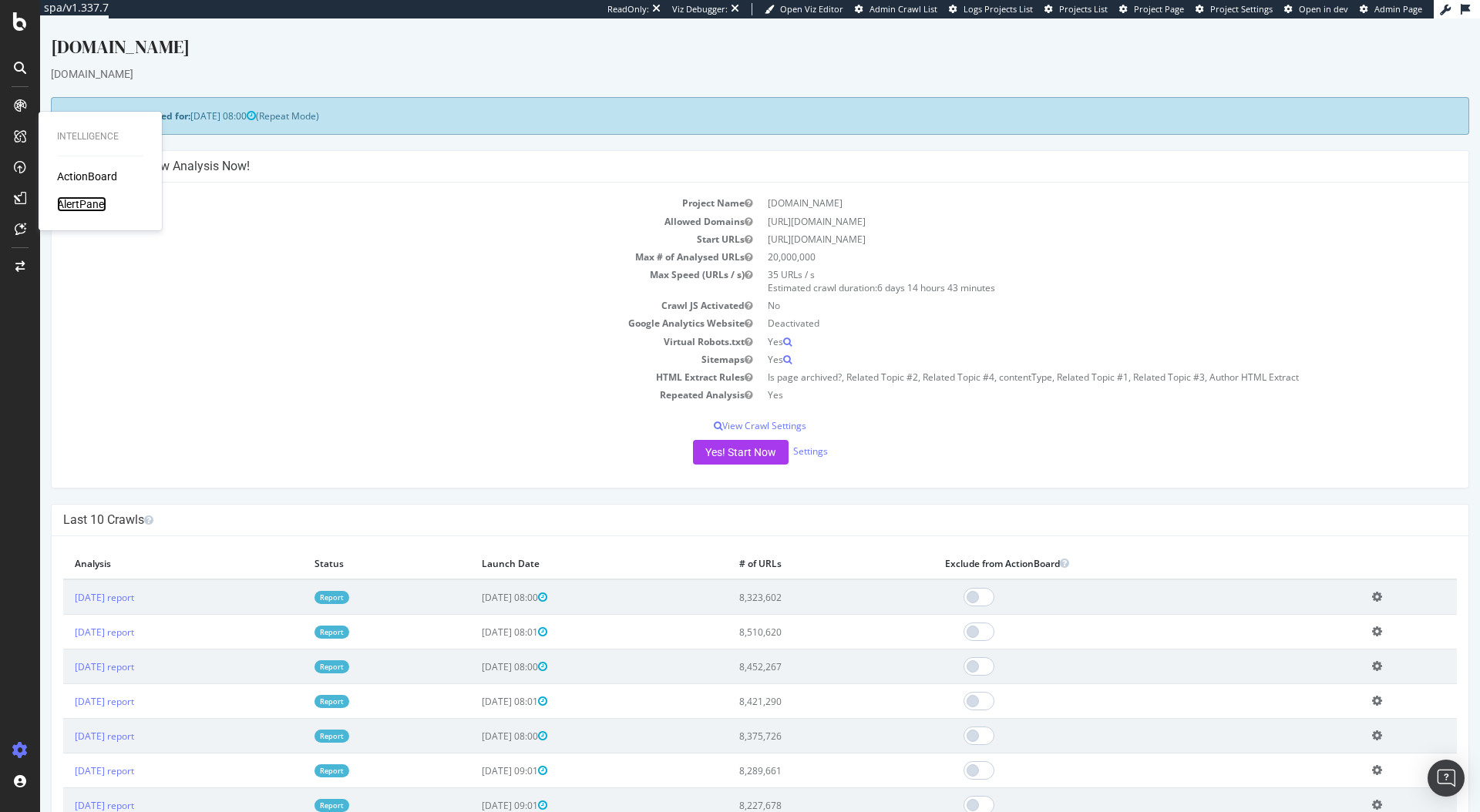
click at [93, 202] on div "AlertPanel" at bounding box center [82, 204] width 50 height 16
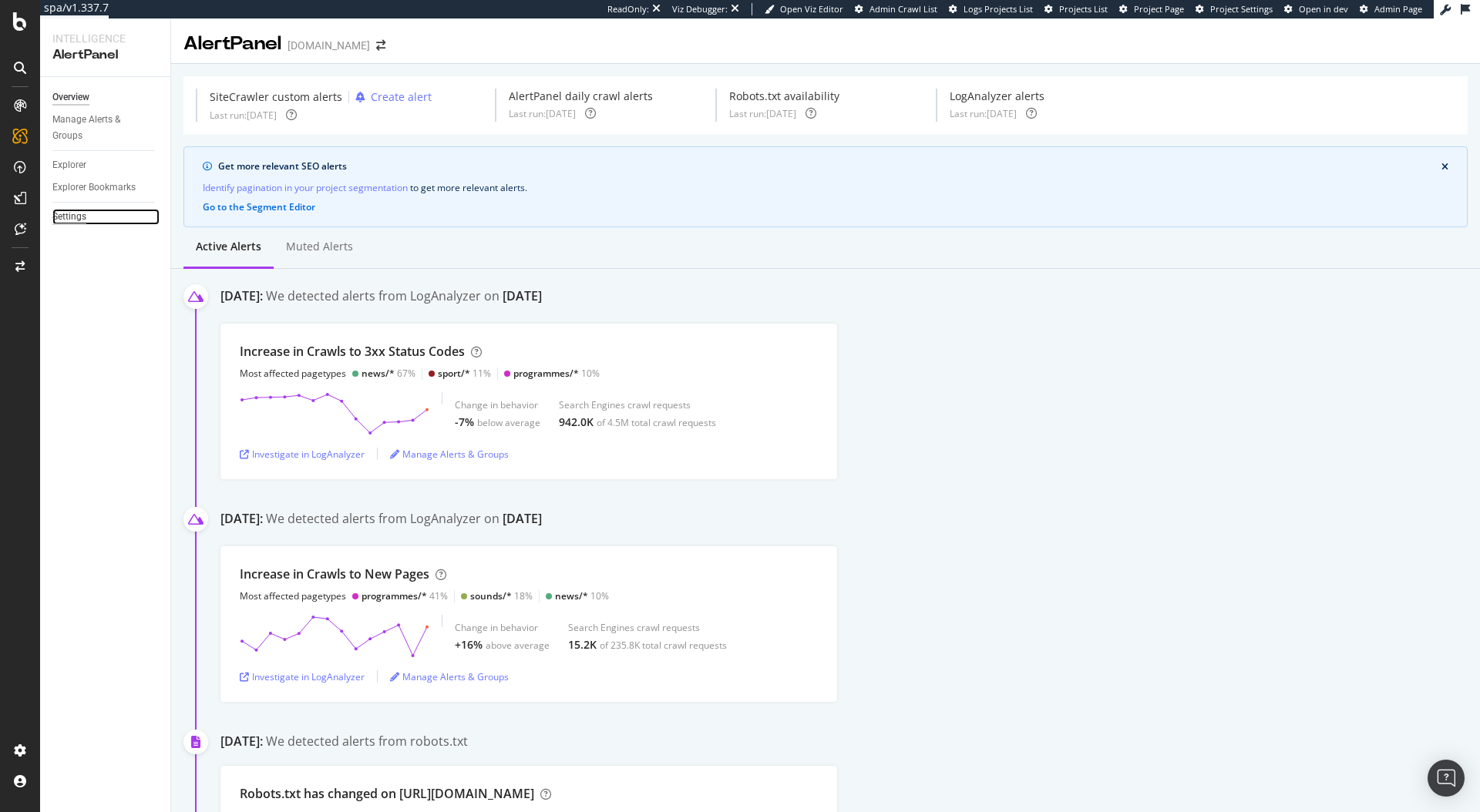
click at [75, 216] on div "Settings" at bounding box center [69, 217] width 34 height 17
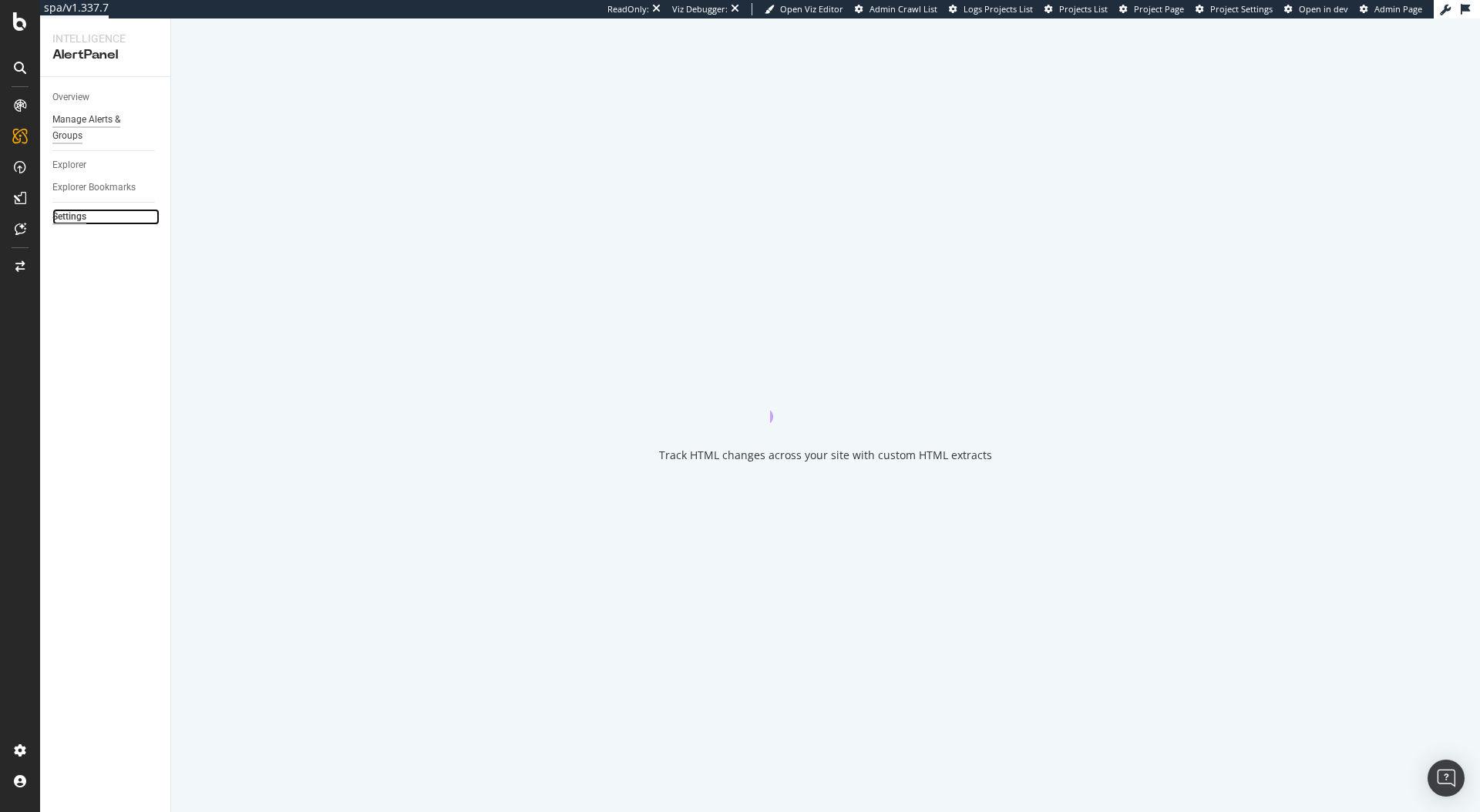
select select "03"
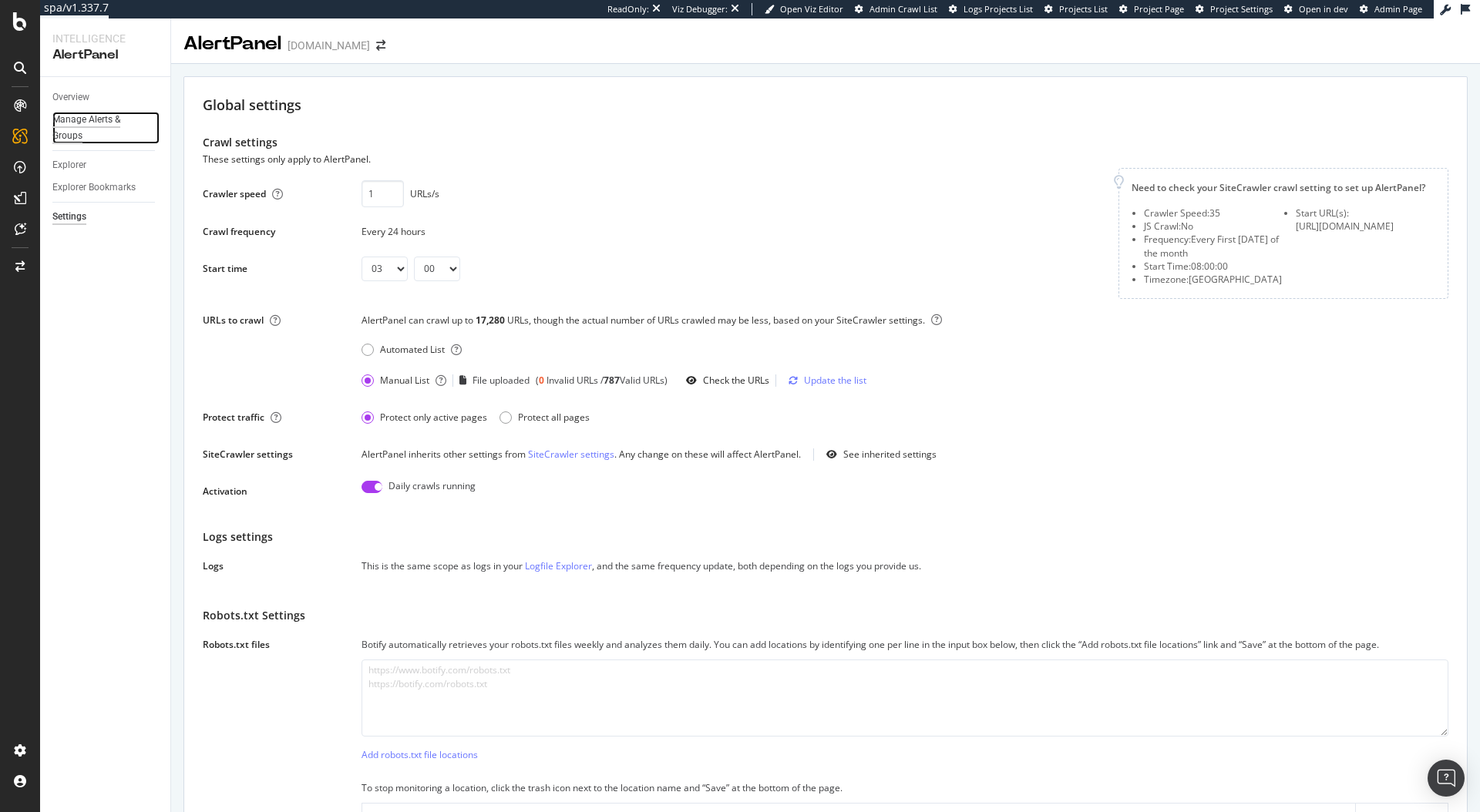
click at [98, 117] on div "Manage Alerts & Groups" at bounding box center [98, 128] width 93 height 32
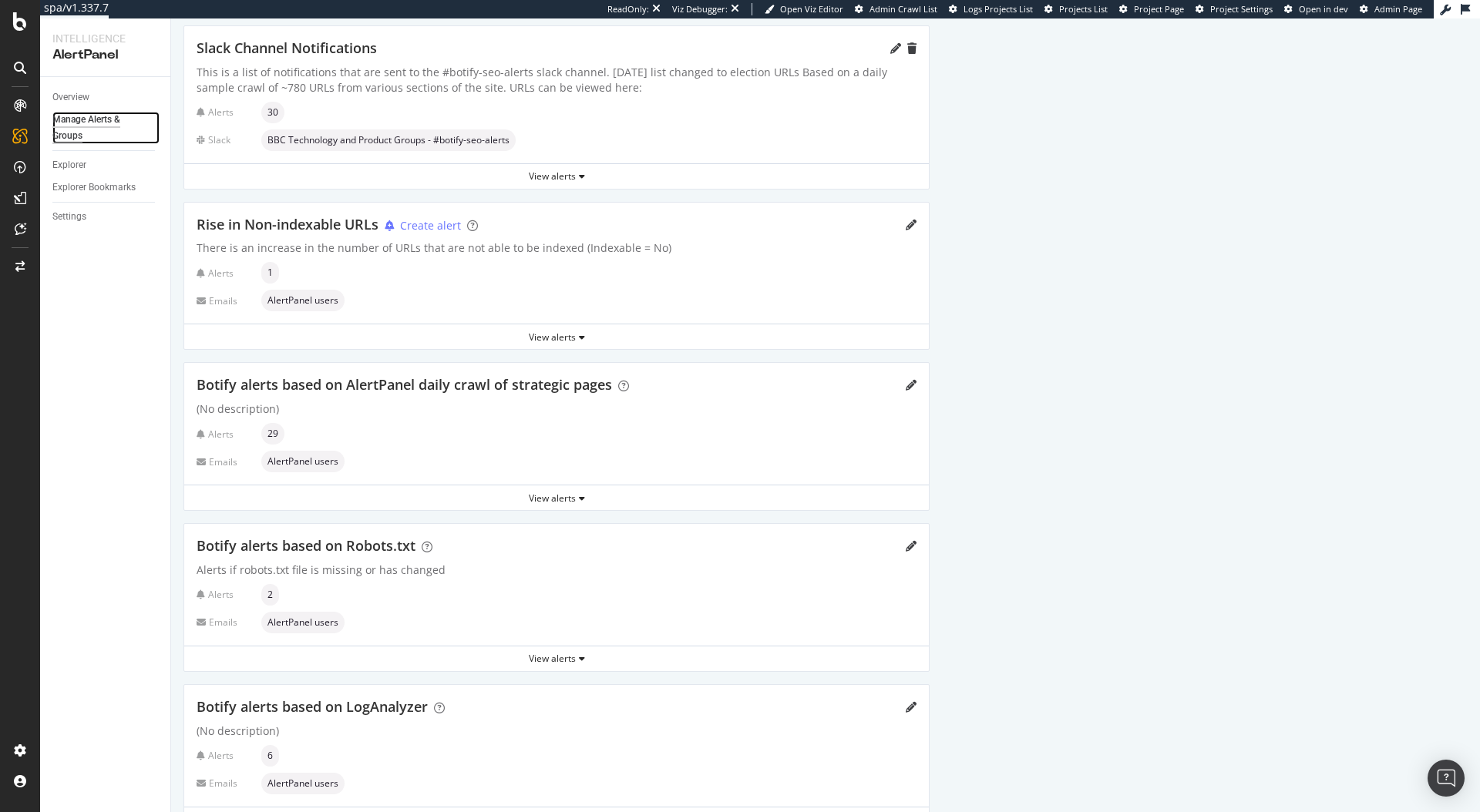
scroll to position [267, 0]
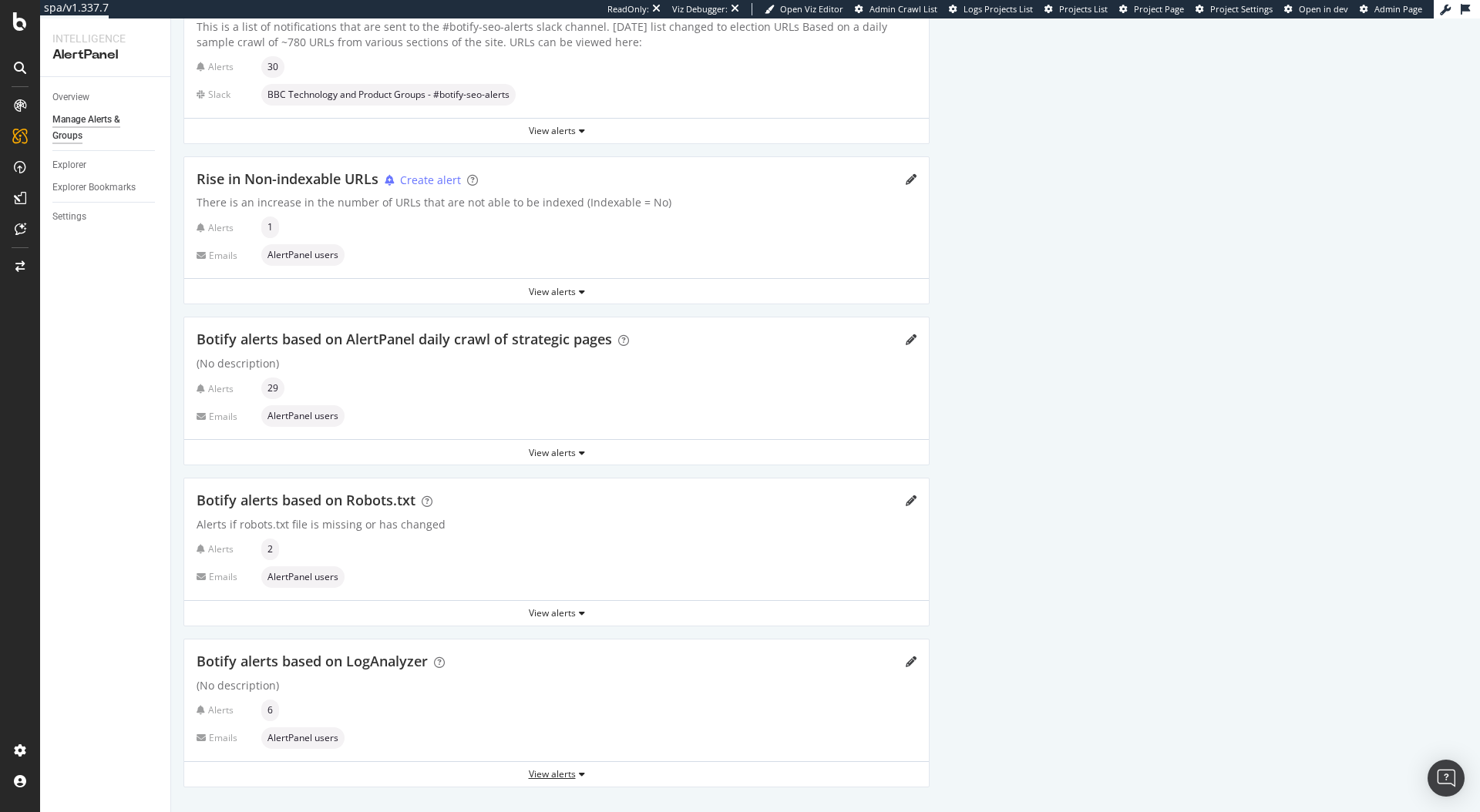
click at [548, 774] on div "View alerts" at bounding box center [556, 774] width 745 height 13
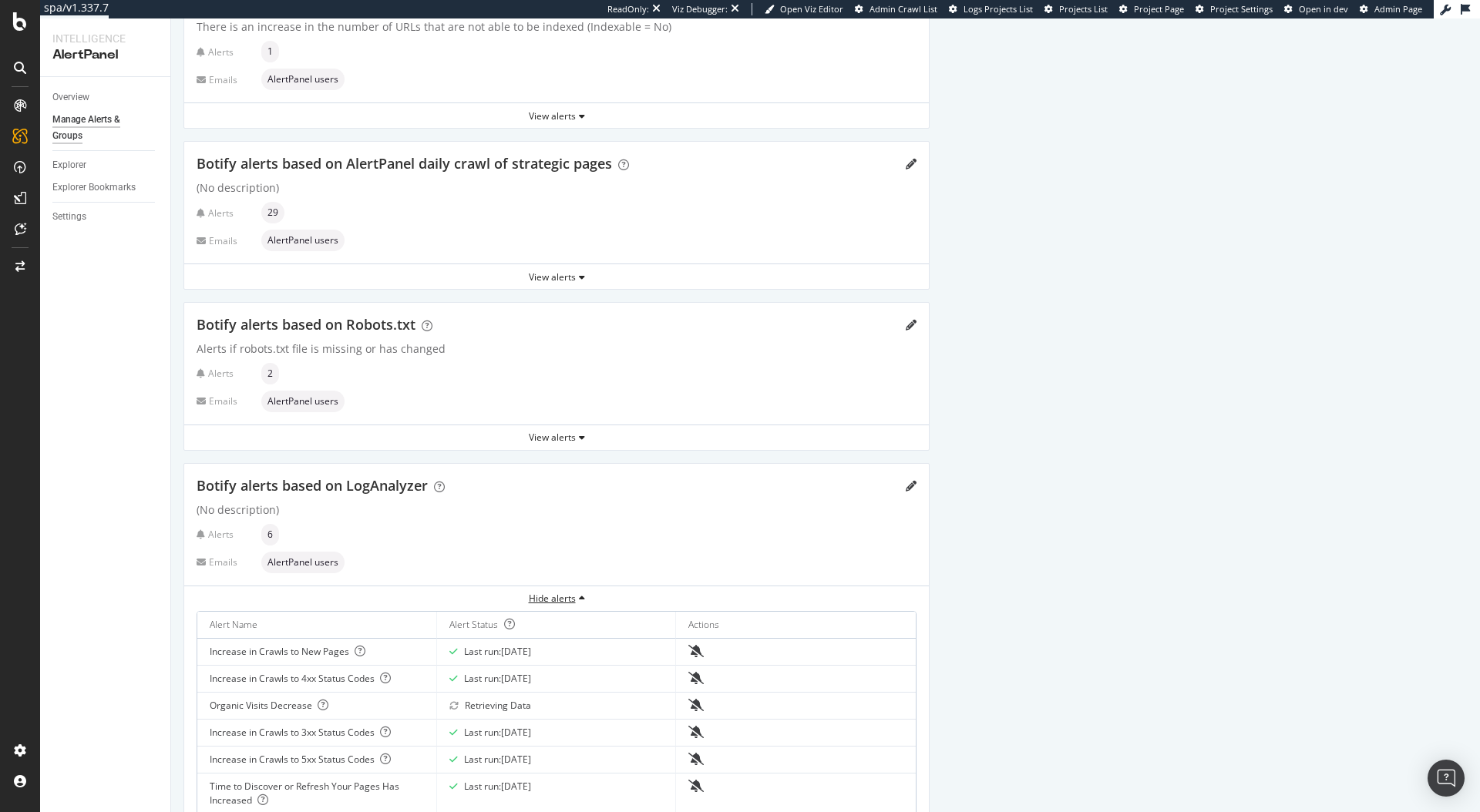
scroll to position [420, 0]
